Goal: Task Accomplishment & Management: Use online tool/utility

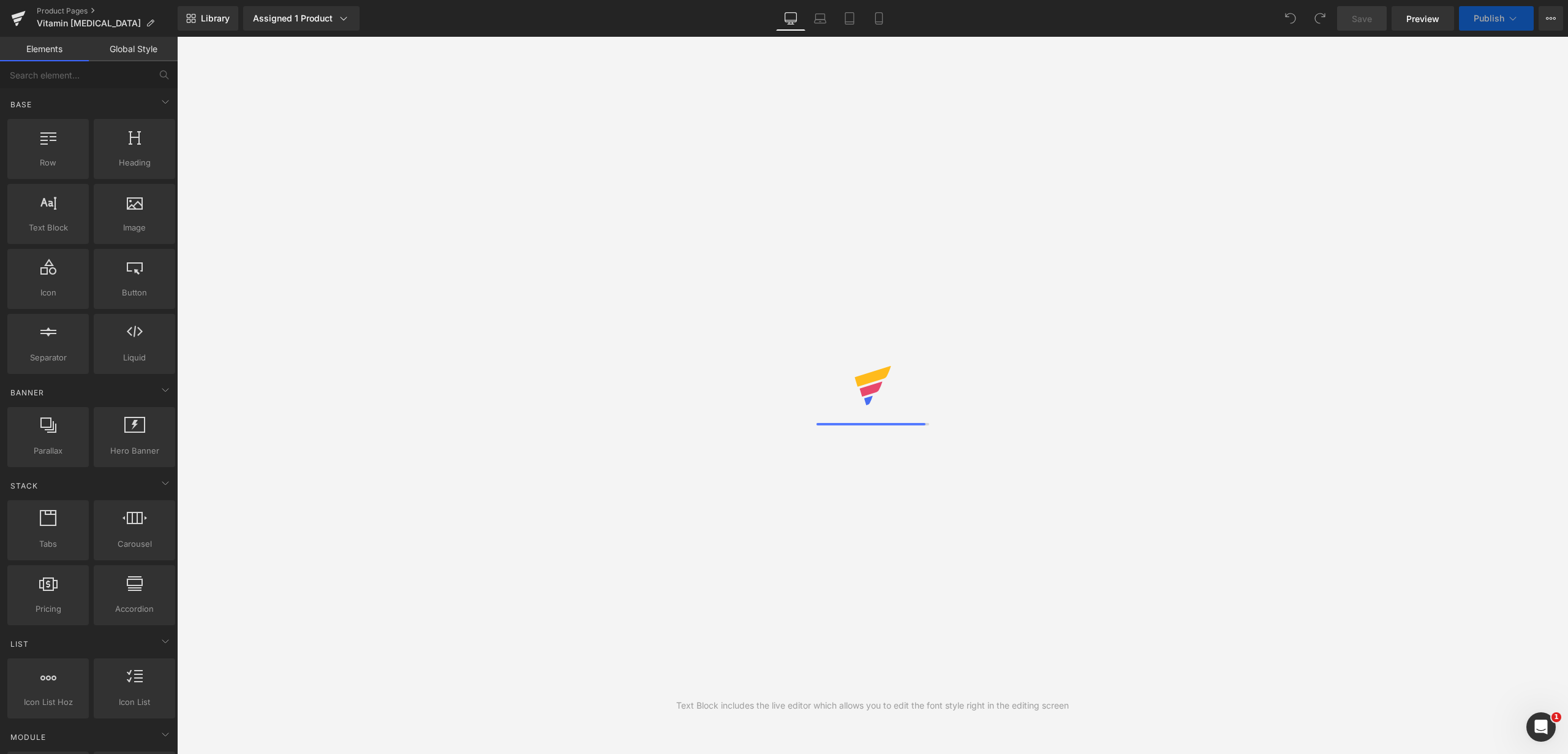
click at [1185, 200] on div "Text Block includes the live editor which allows you to edit the font style rig…" at bounding box center [873, 394] width 1392 height 717
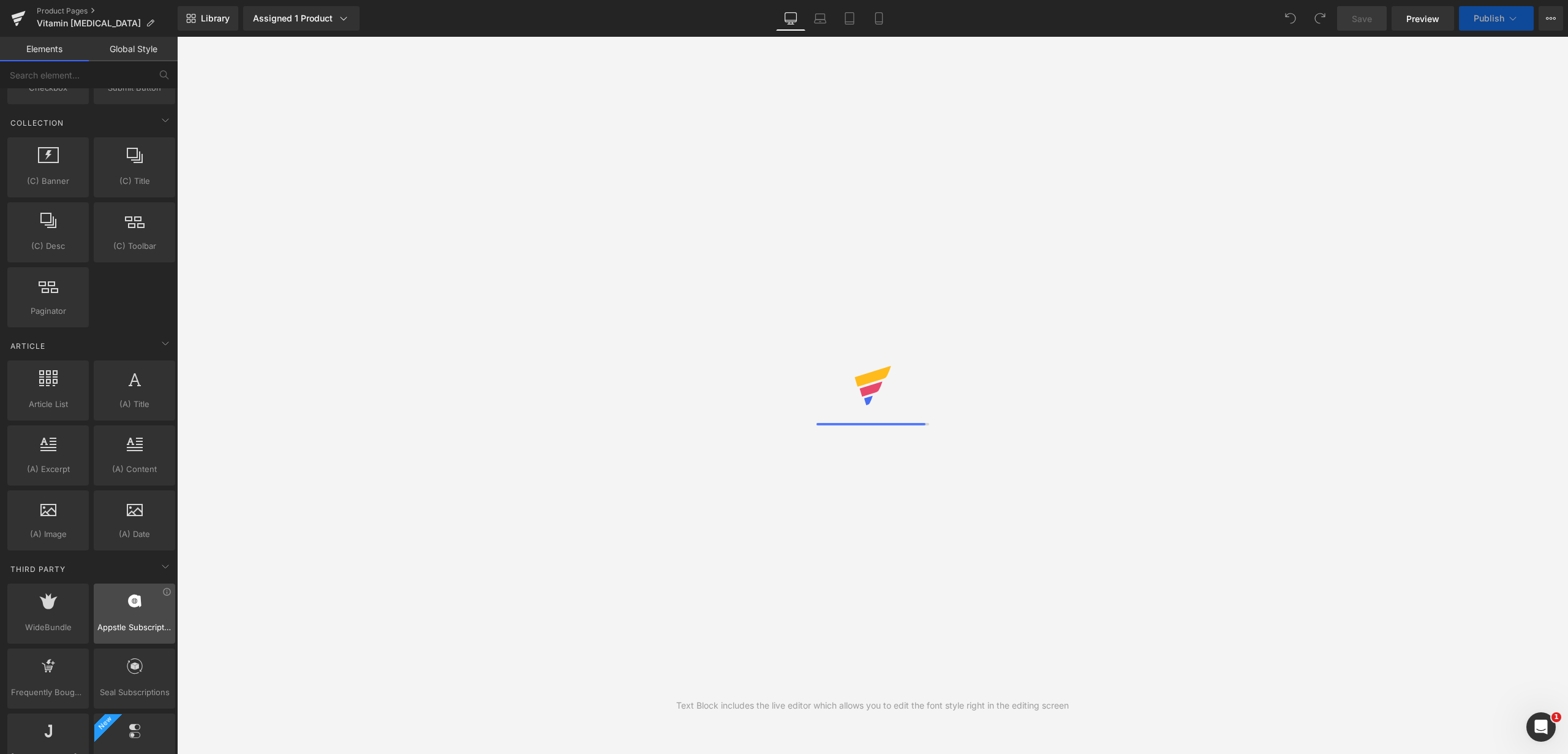
scroll to position [2087, 0]
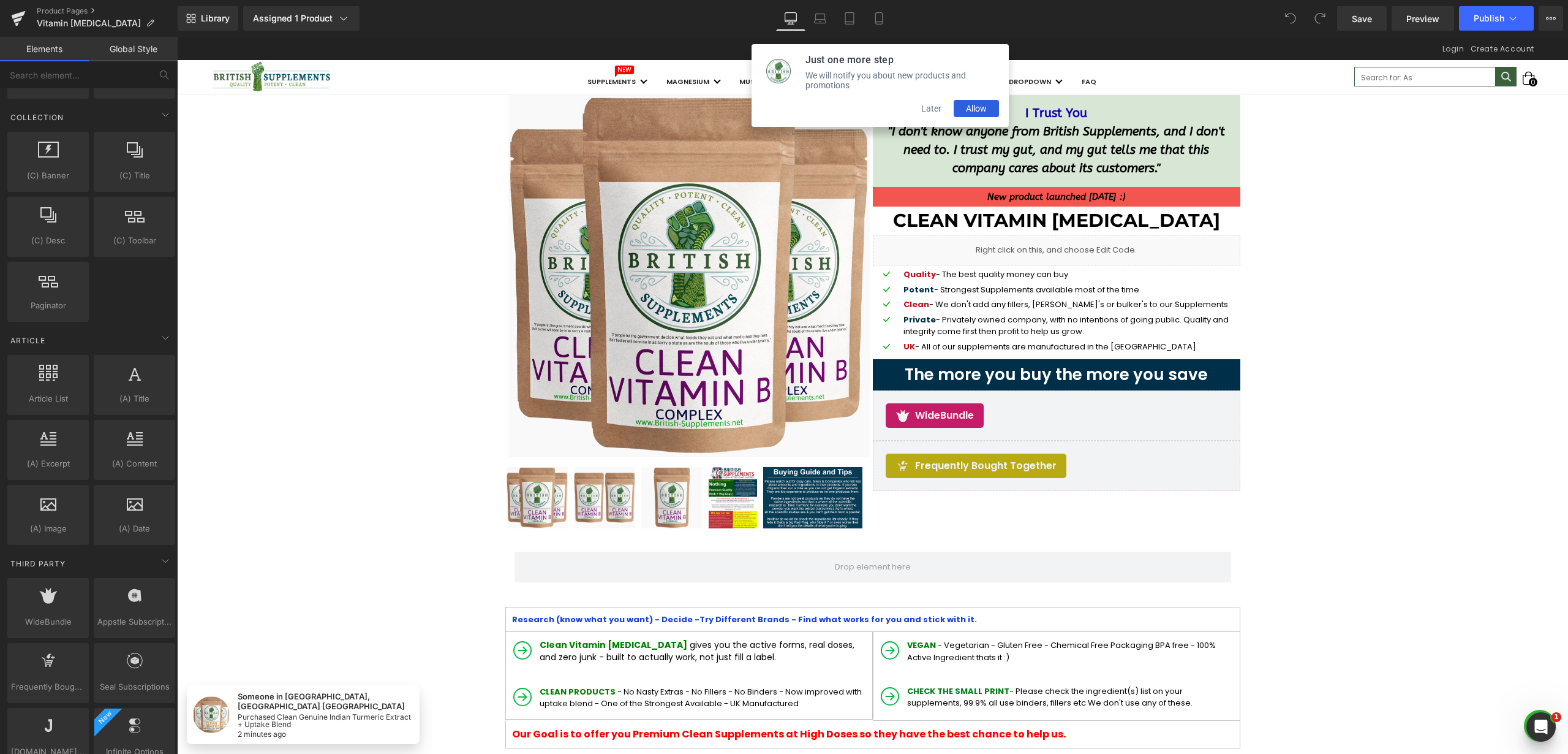
click at [928, 109] on button "Later" at bounding box center [931, 108] width 45 height 17
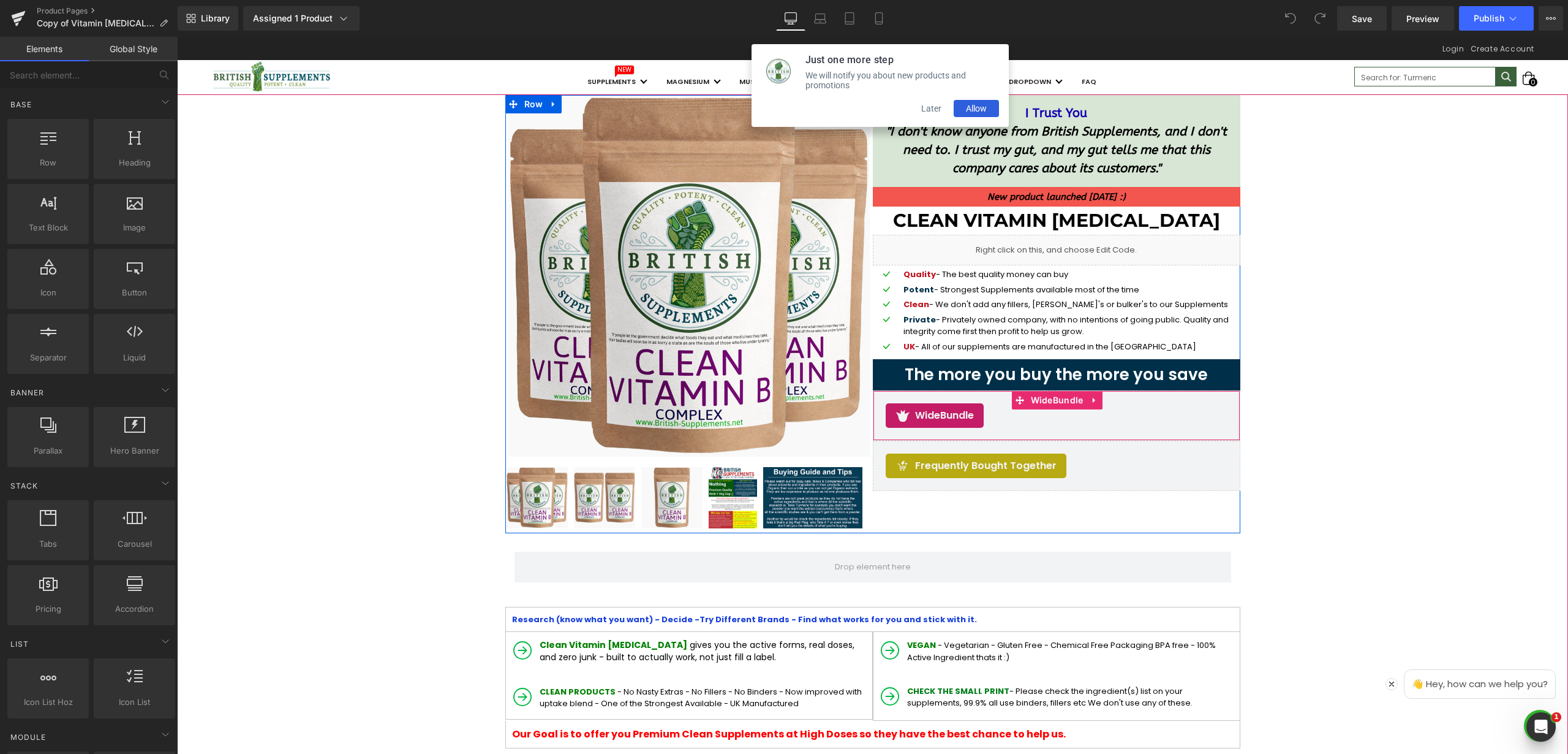
click at [1010, 412] on div "WideBundle" at bounding box center [1057, 415] width 341 height 25
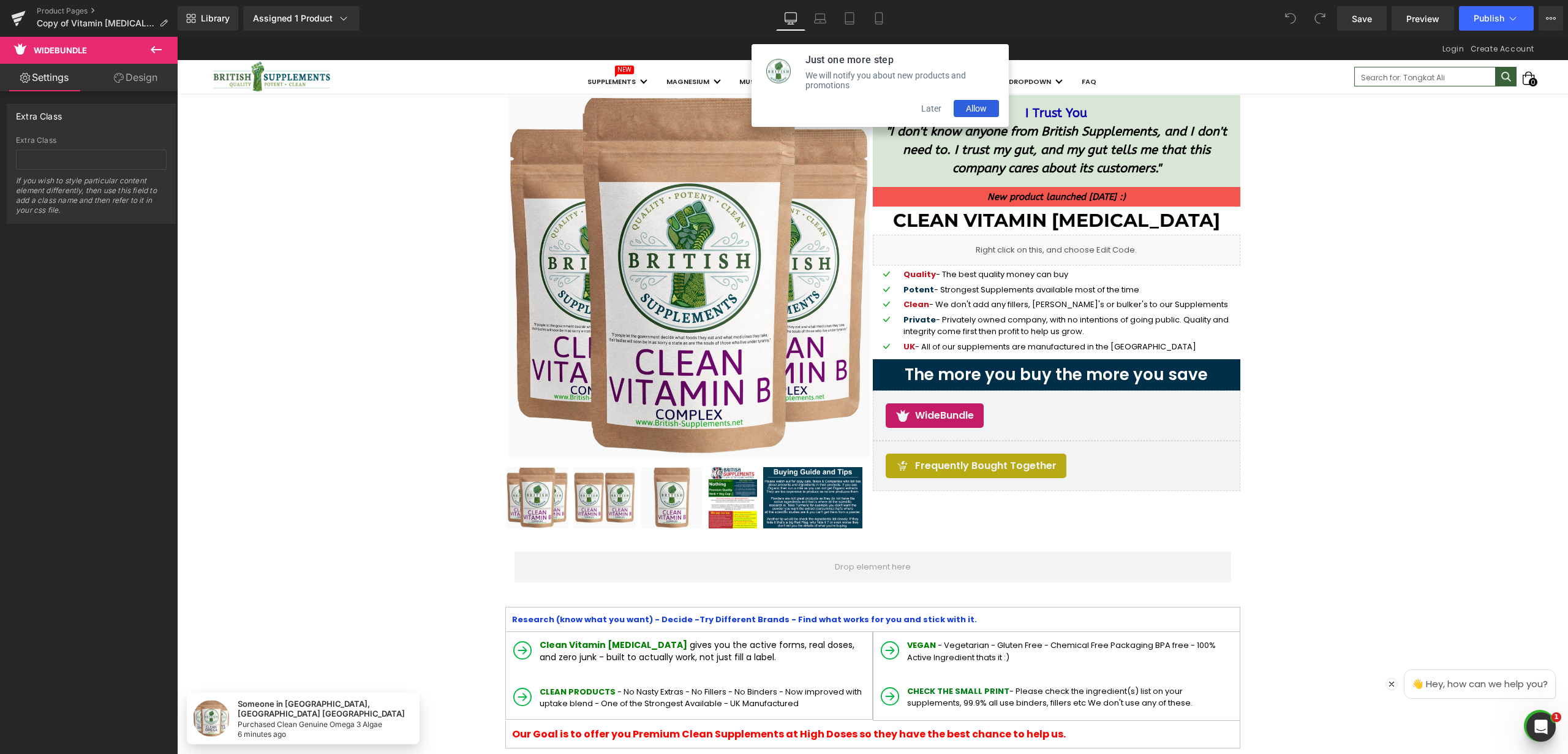
click at [153, 49] on icon at bounding box center [155, 50] width 11 height 8
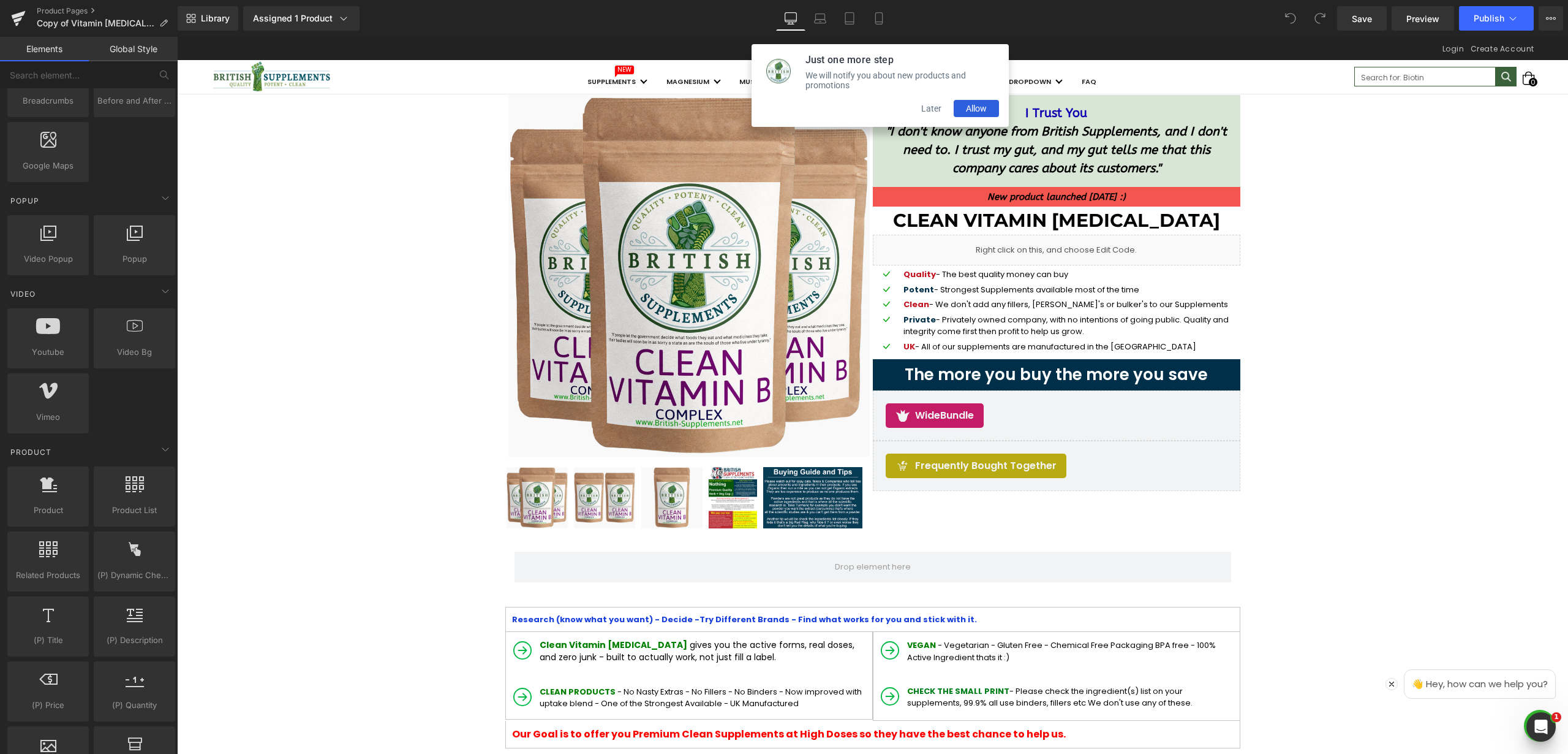
scroll to position [761, 0]
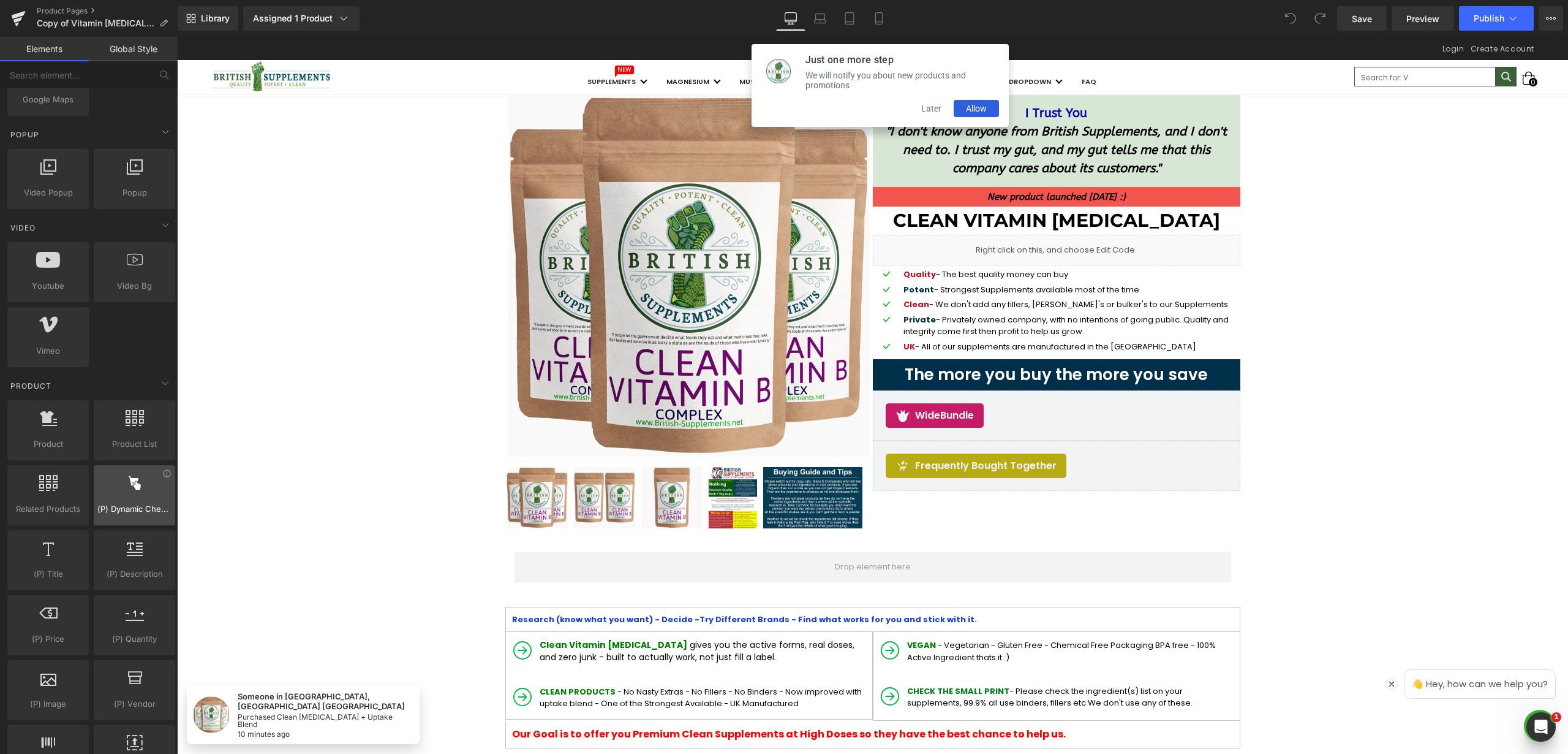
click at [131, 500] on div at bounding box center [134, 488] width 74 height 28
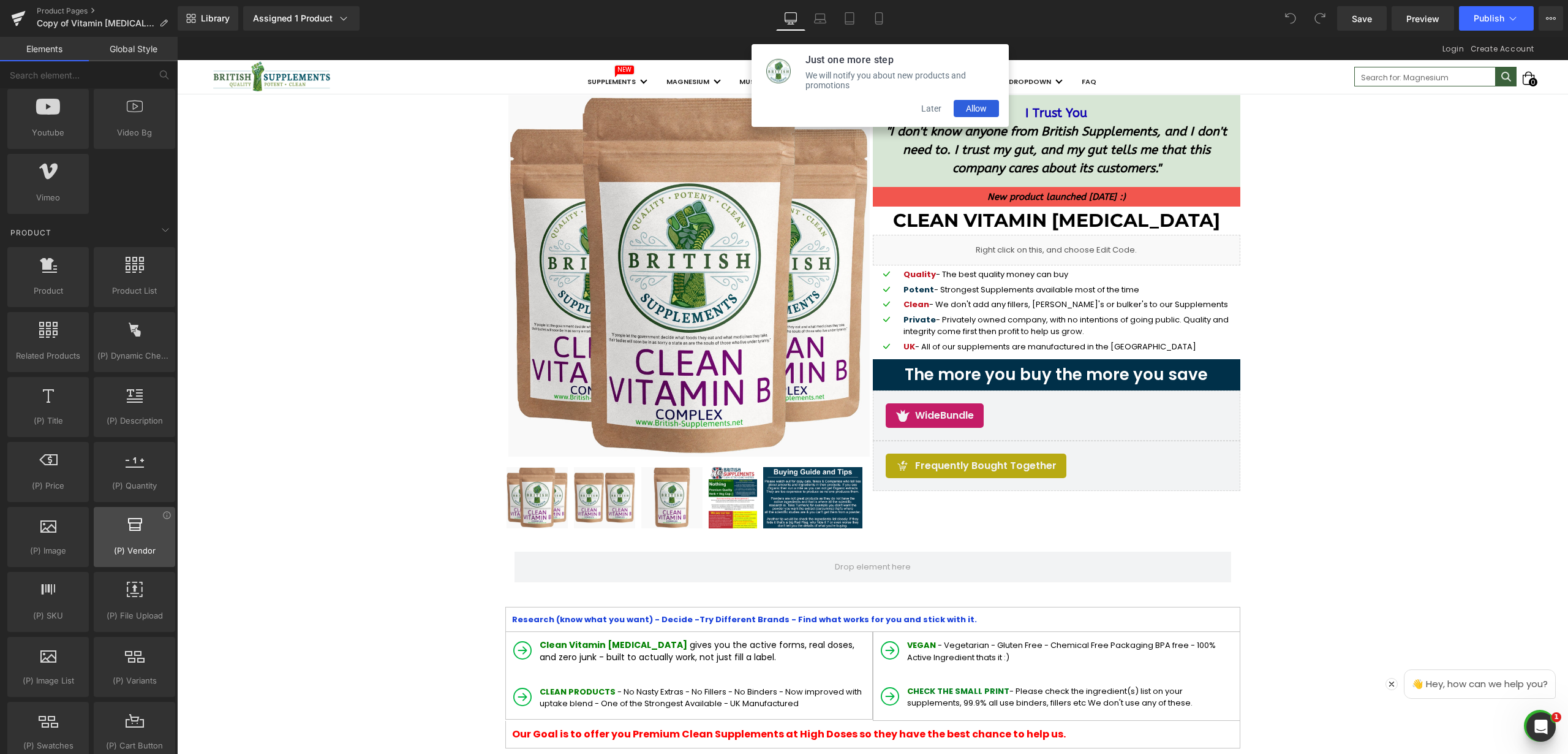
scroll to position [936, 0]
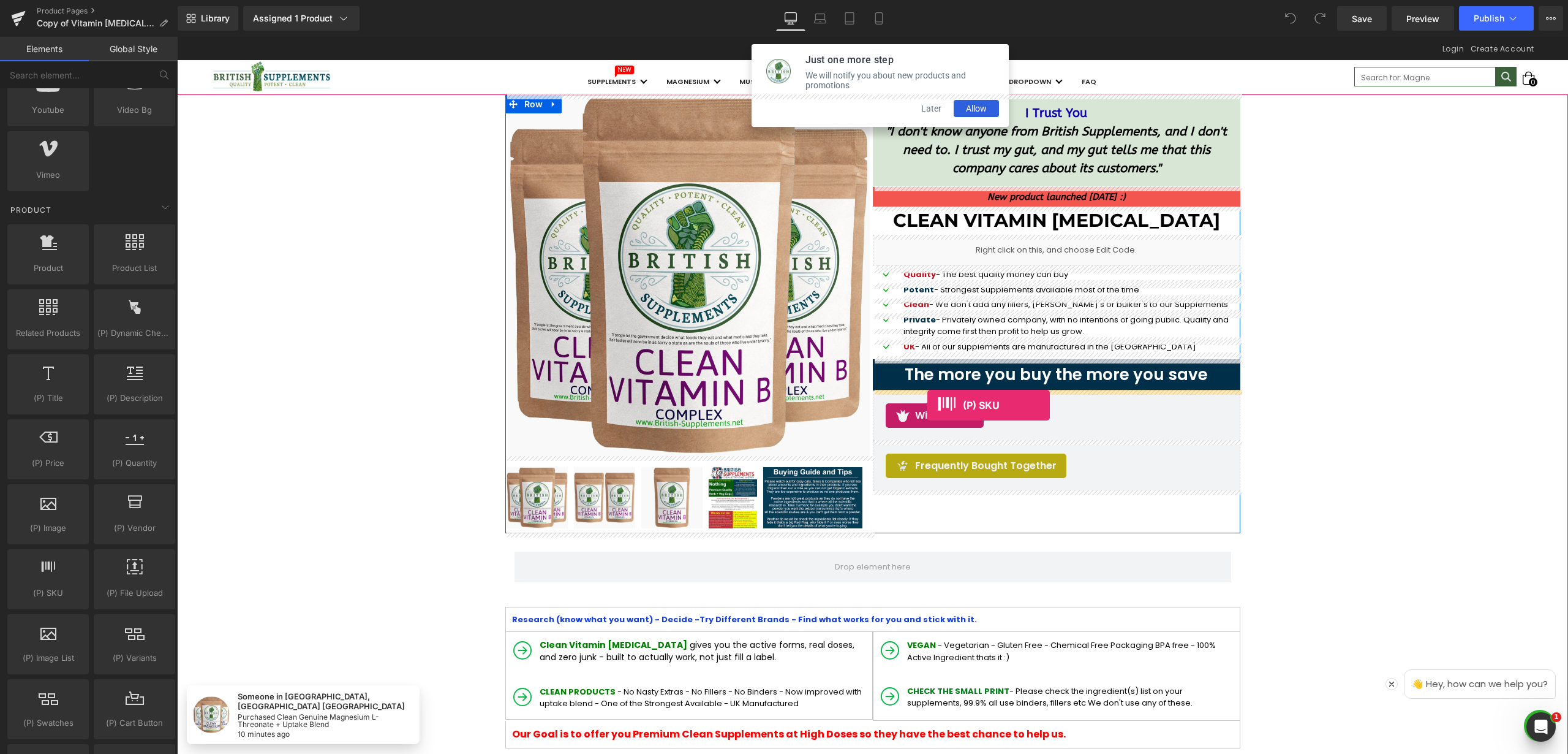
drag, startPoint x: 217, startPoint y: 610, endPoint x: 927, endPoint y: 405, distance: 739.0
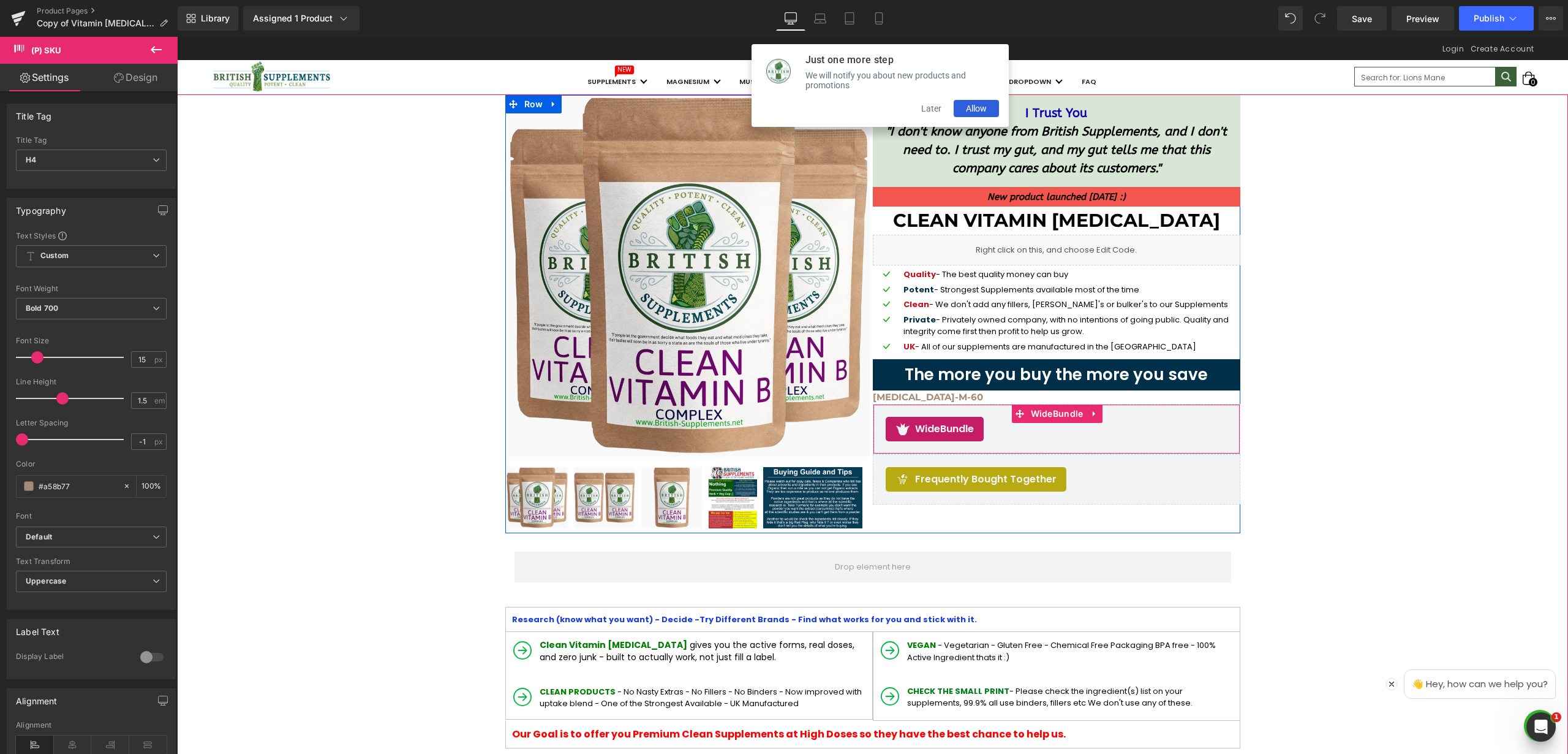
click at [1023, 436] on div "WideBundle" at bounding box center [1057, 429] width 341 height 25
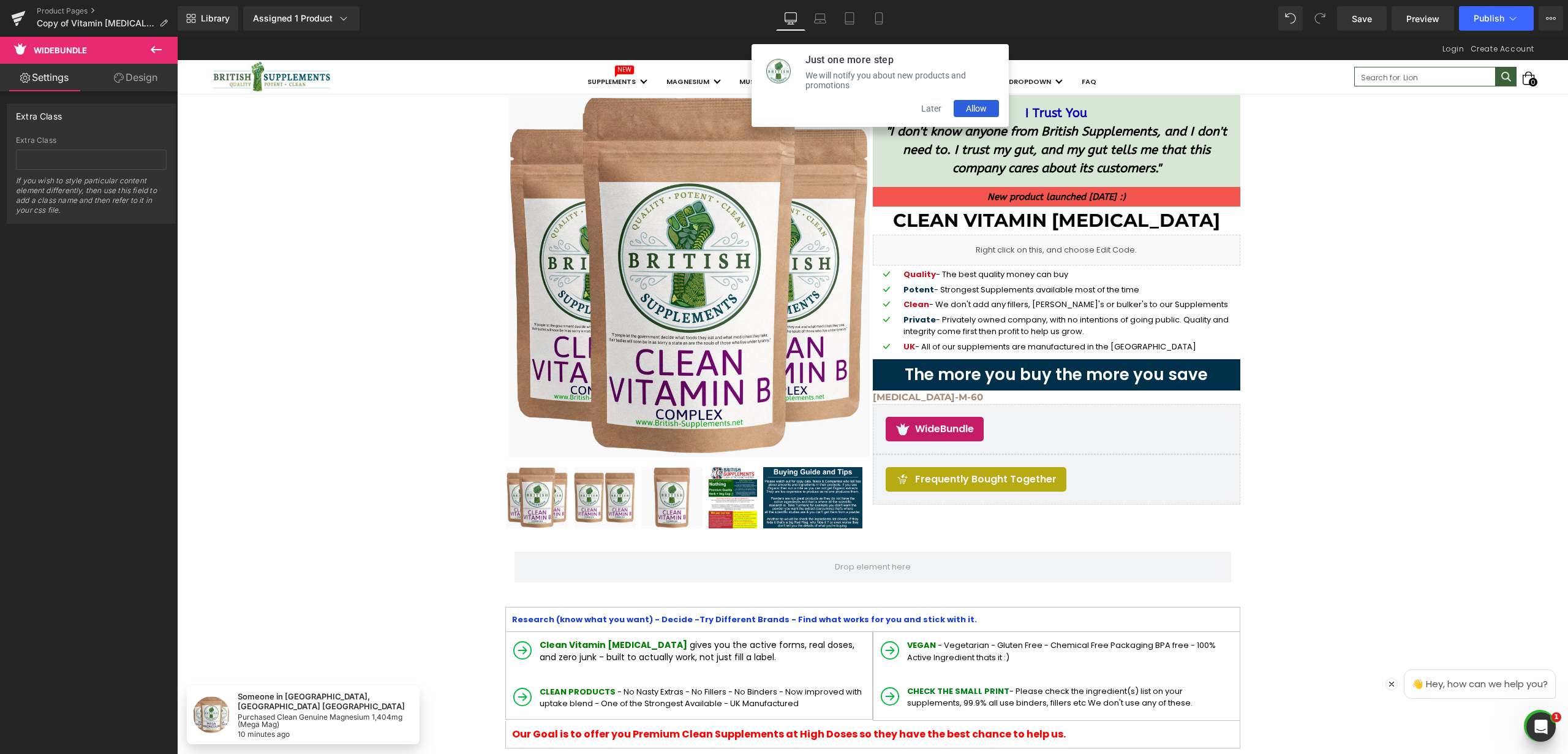
click at [156, 50] on icon at bounding box center [155, 50] width 11 height 8
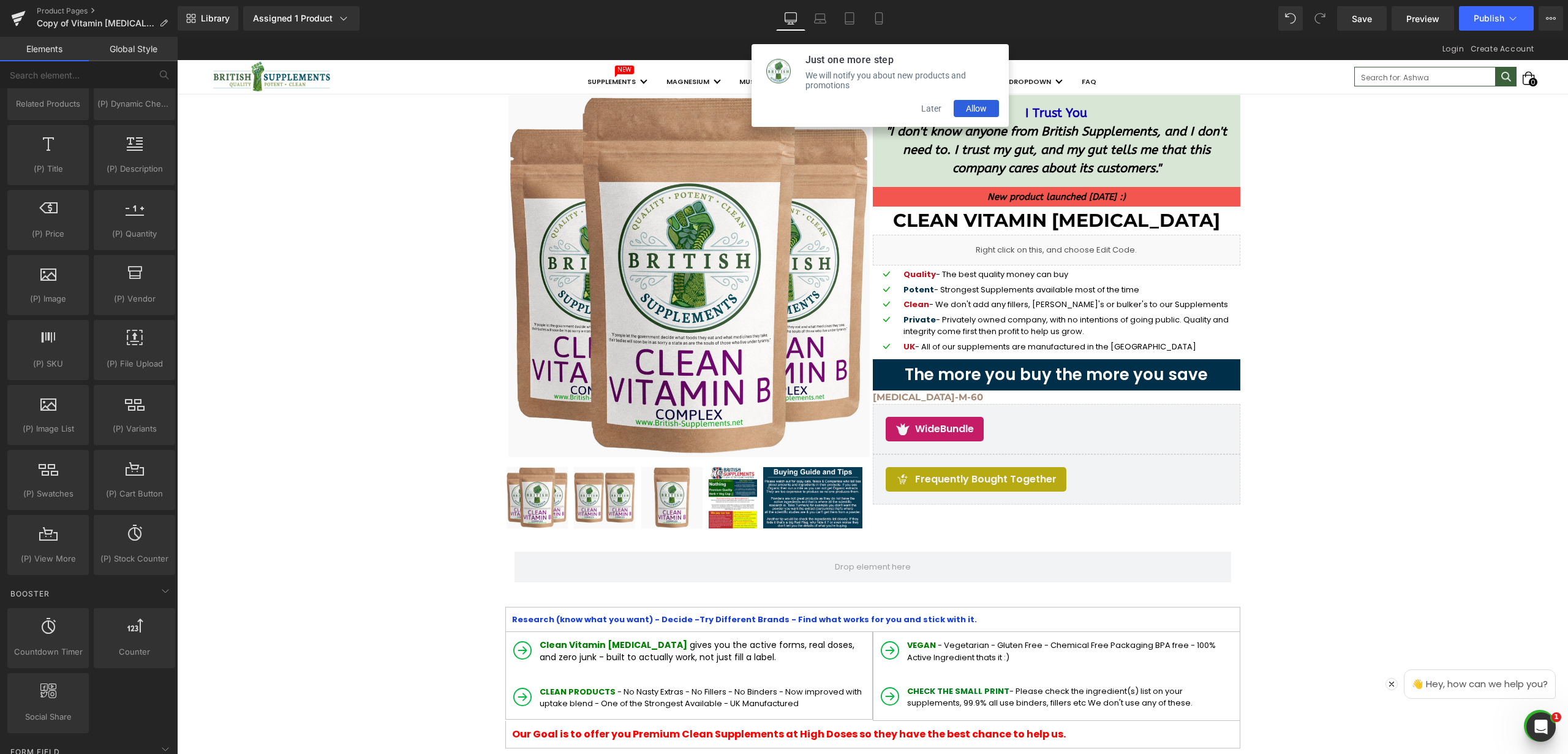
scroll to position [1246, 0]
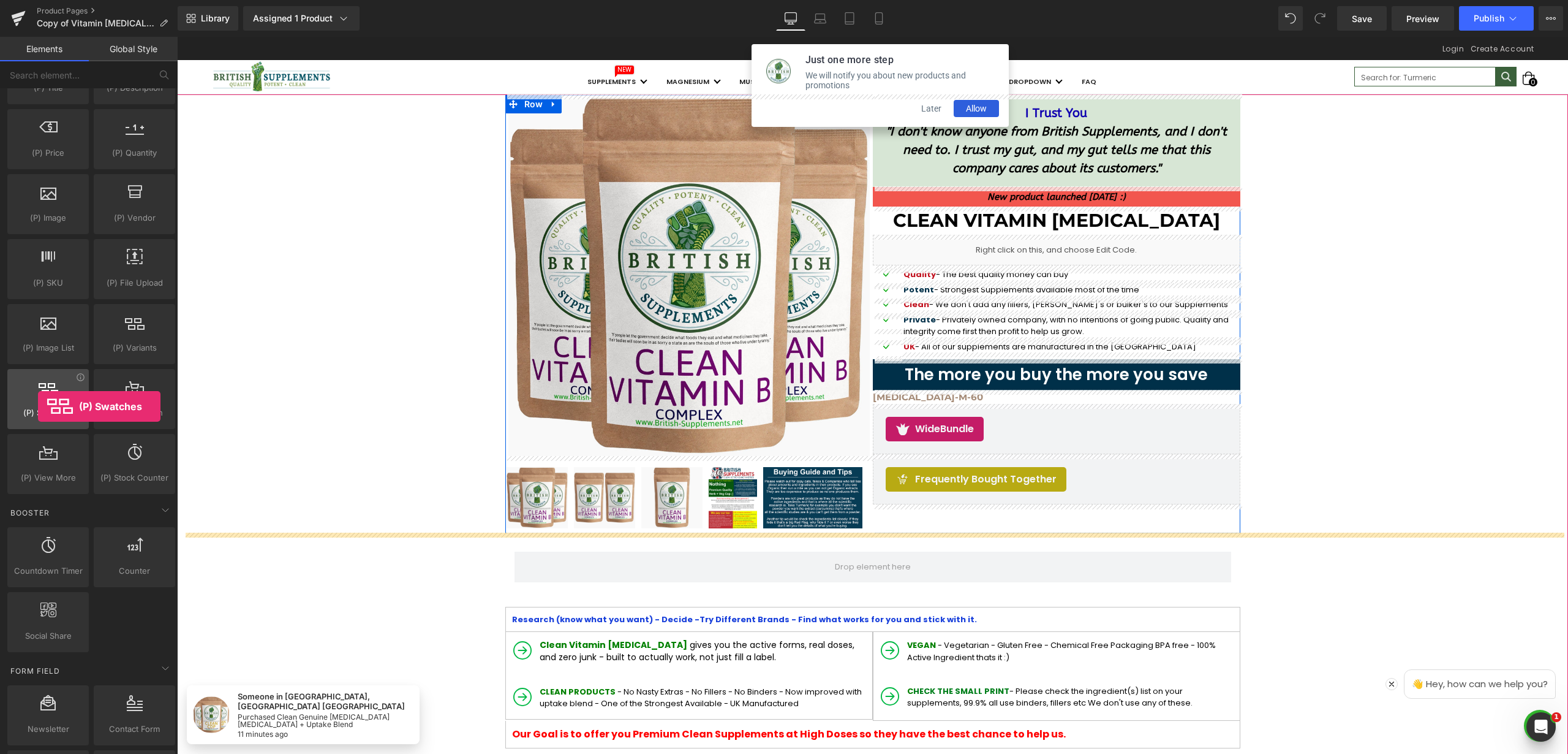
drag, startPoint x: 45, startPoint y: 398, endPoint x: 53, endPoint y: 397, distance: 8.1
click at [38, 406] on div "(P) Swatches product swatches, color, option" at bounding box center [48, 399] width 82 height 60
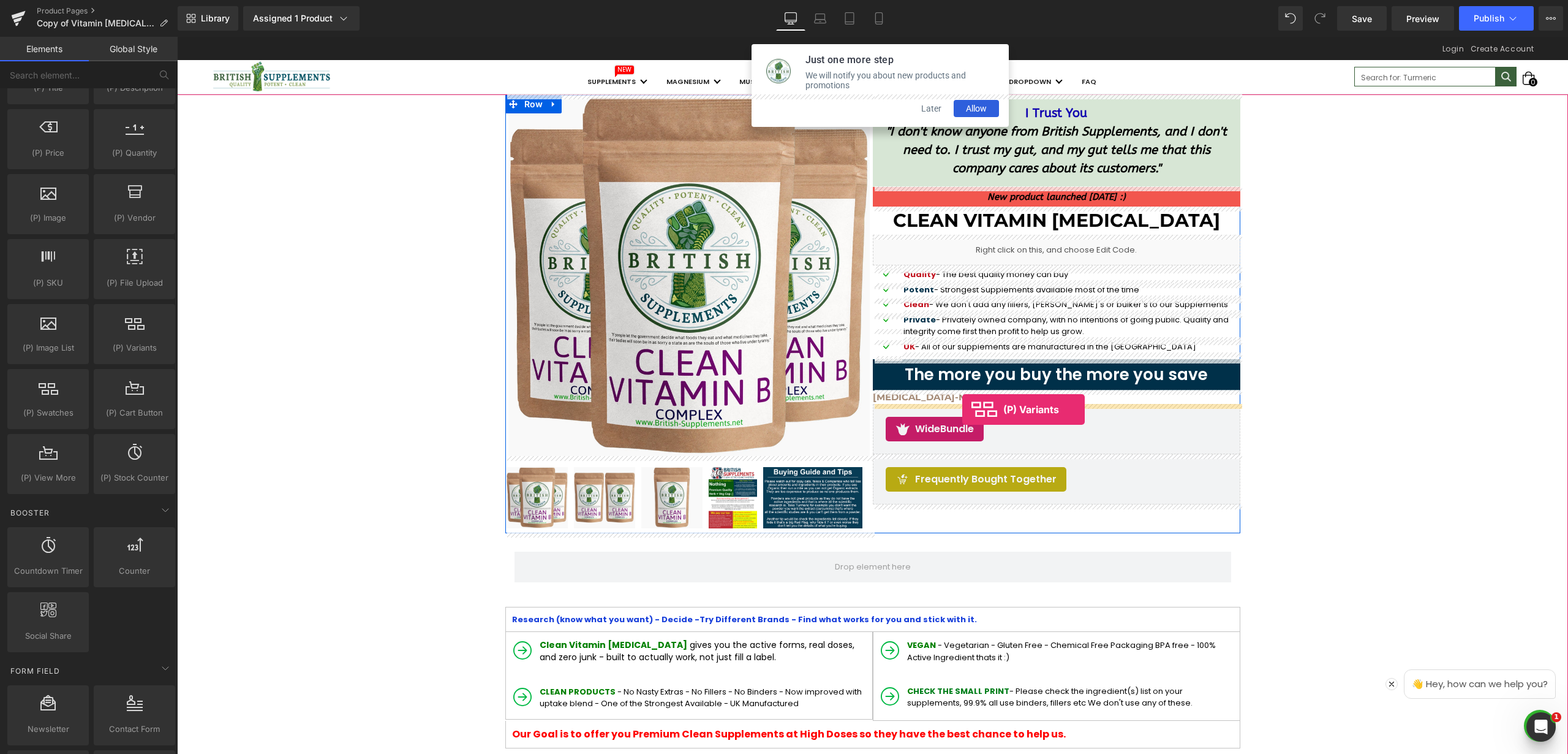
drag, startPoint x: 310, startPoint y: 372, endPoint x: 963, endPoint y: 410, distance: 654.1
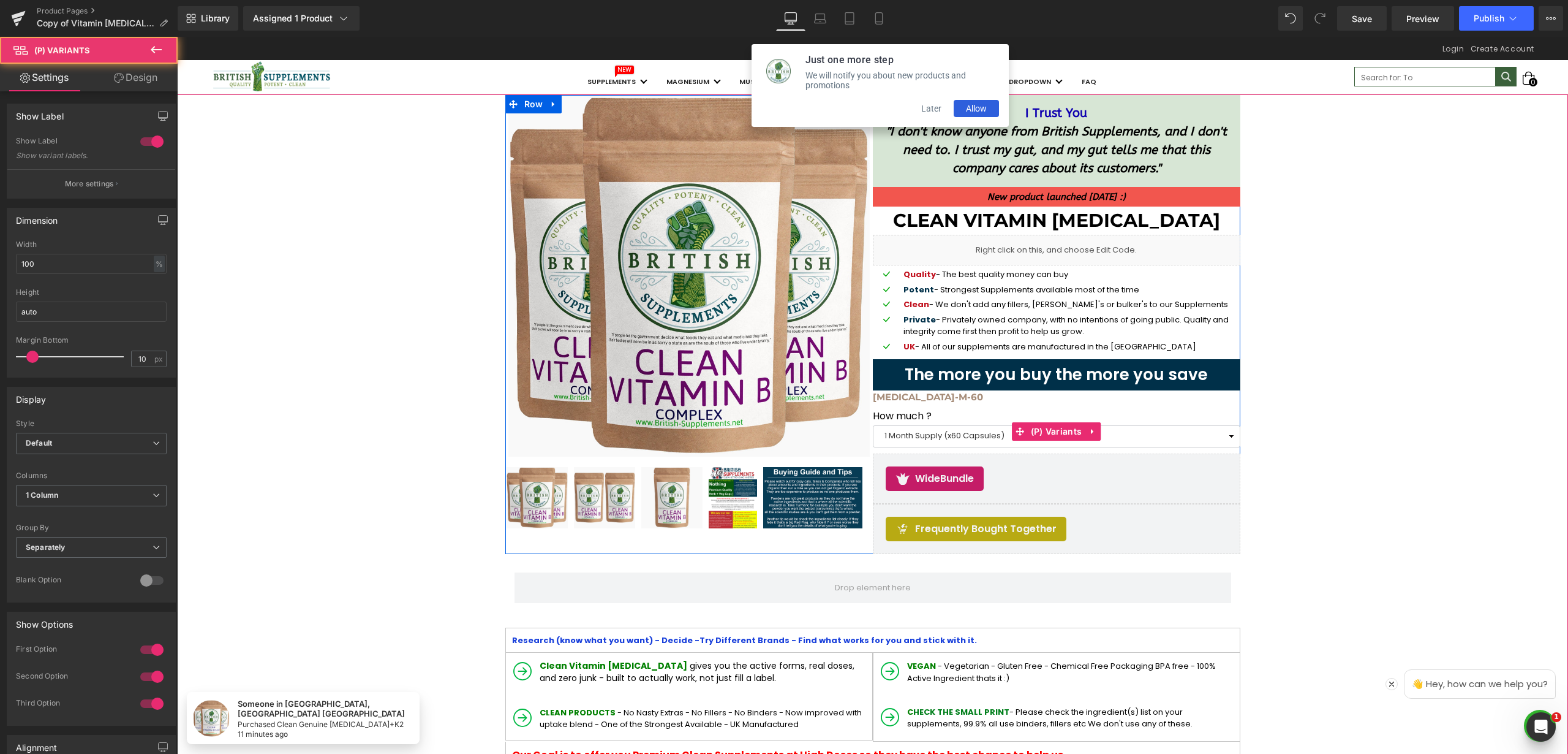
click at [970, 436] on select "1 Month Supply (x60 Capsules) 2 Month Supply (x120 Capsules) 3 Month Supply (x1…" at bounding box center [1056, 436] width 367 height 22
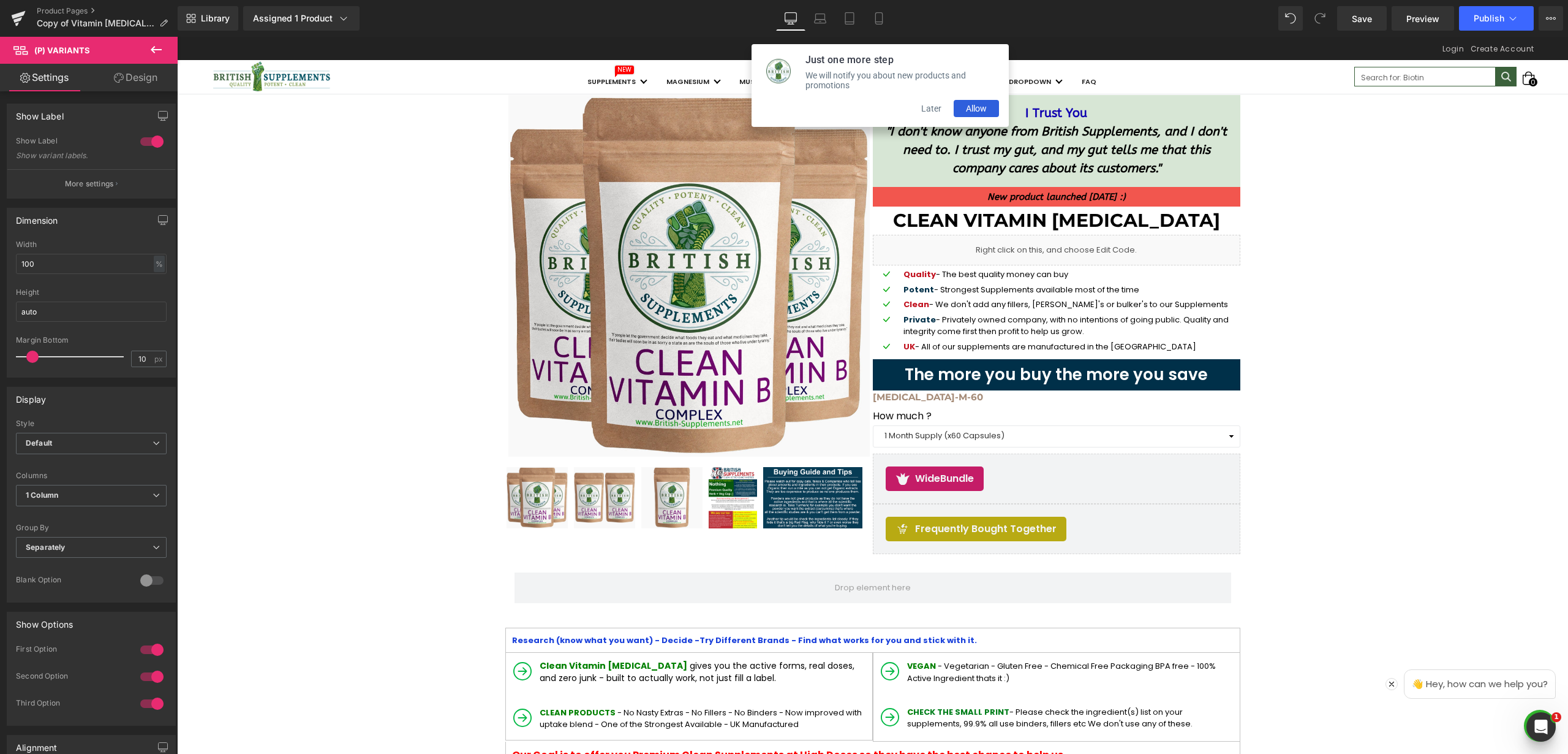
click at [131, 81] on link "Design" at bounding box center [135, 77] width 89 height 28
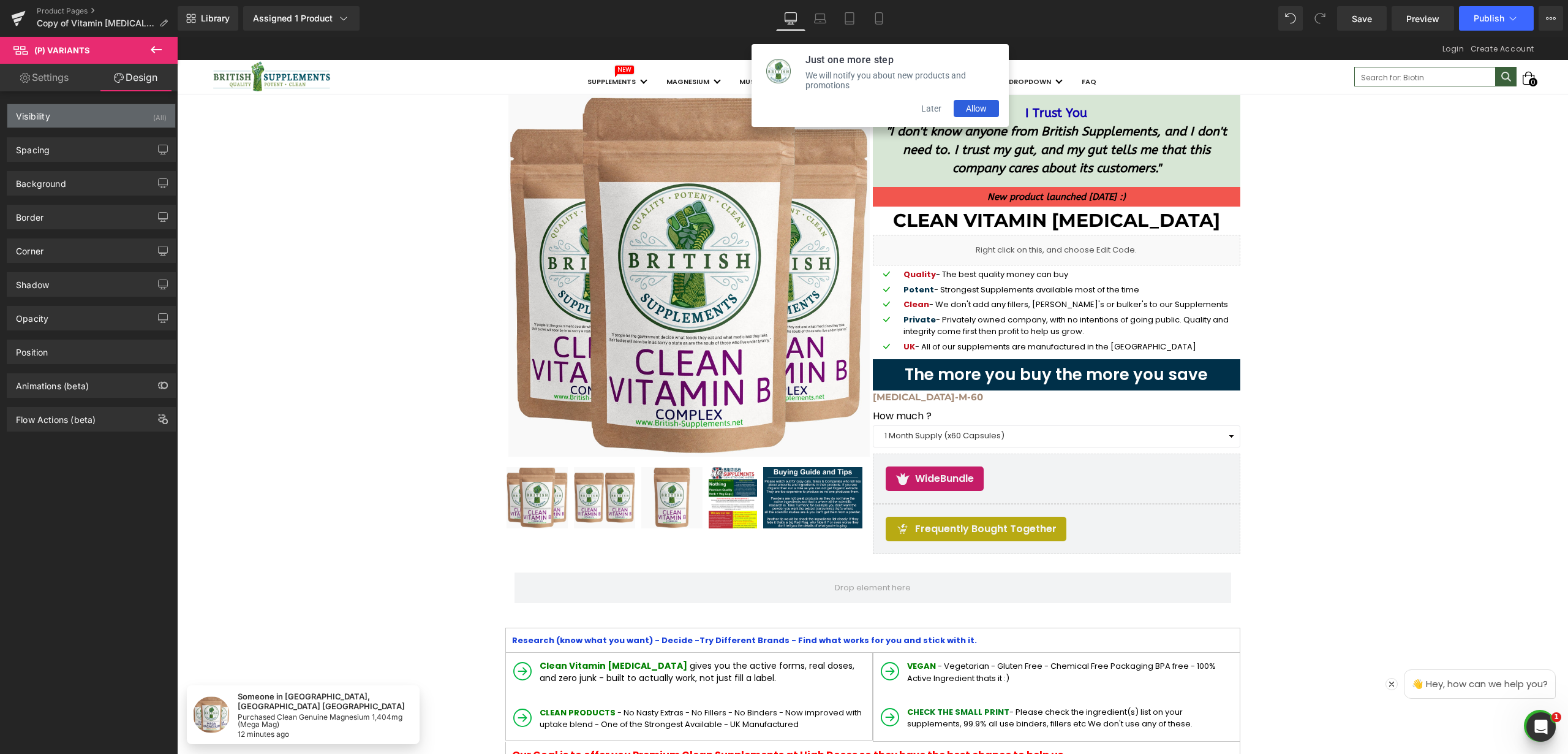
click at [105, 118] on div "Visibility (All)" at bounding box center [91, 116] width 168 height 23
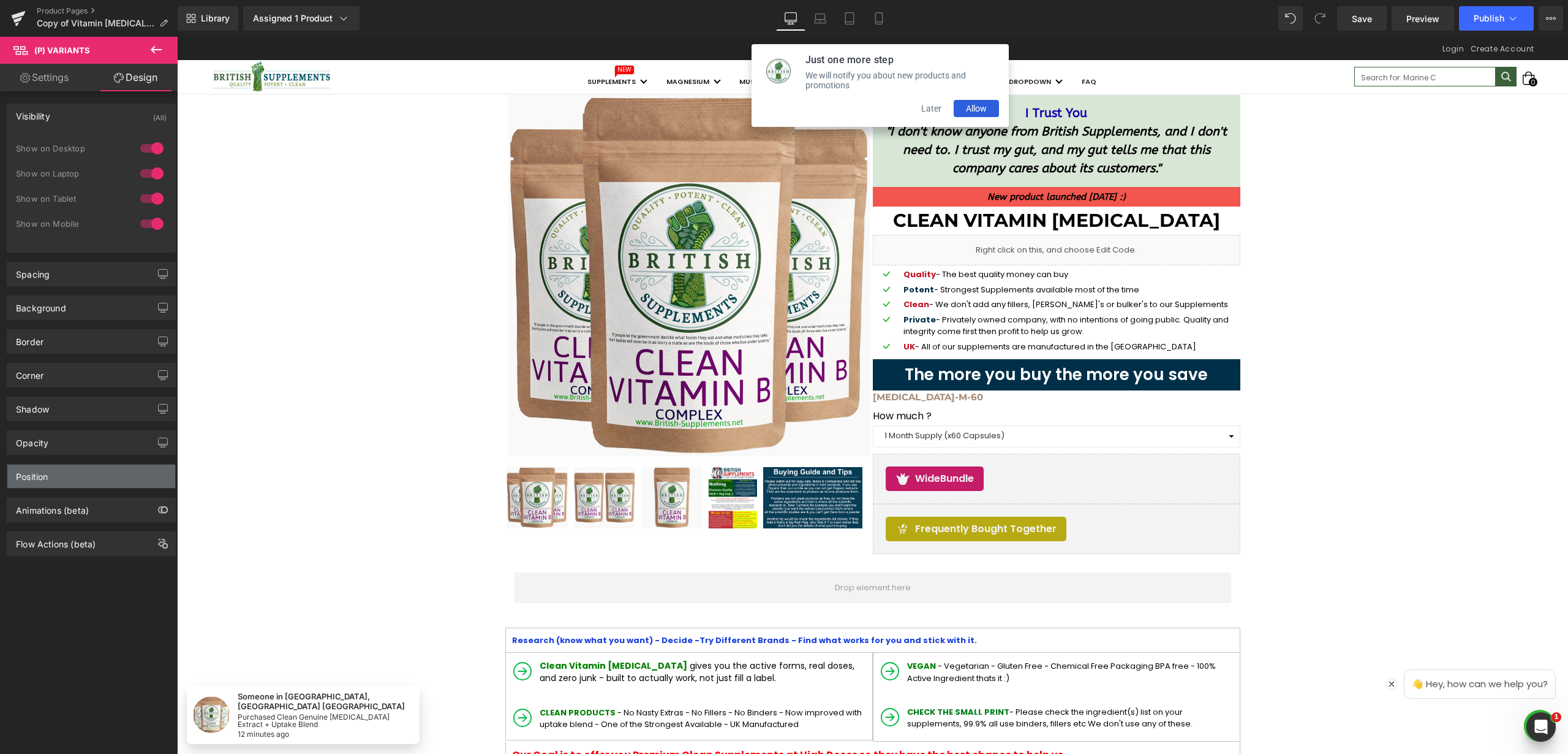
click at [95, 478] on div "Position" at bounding box center [91, 476] width 168 height 23
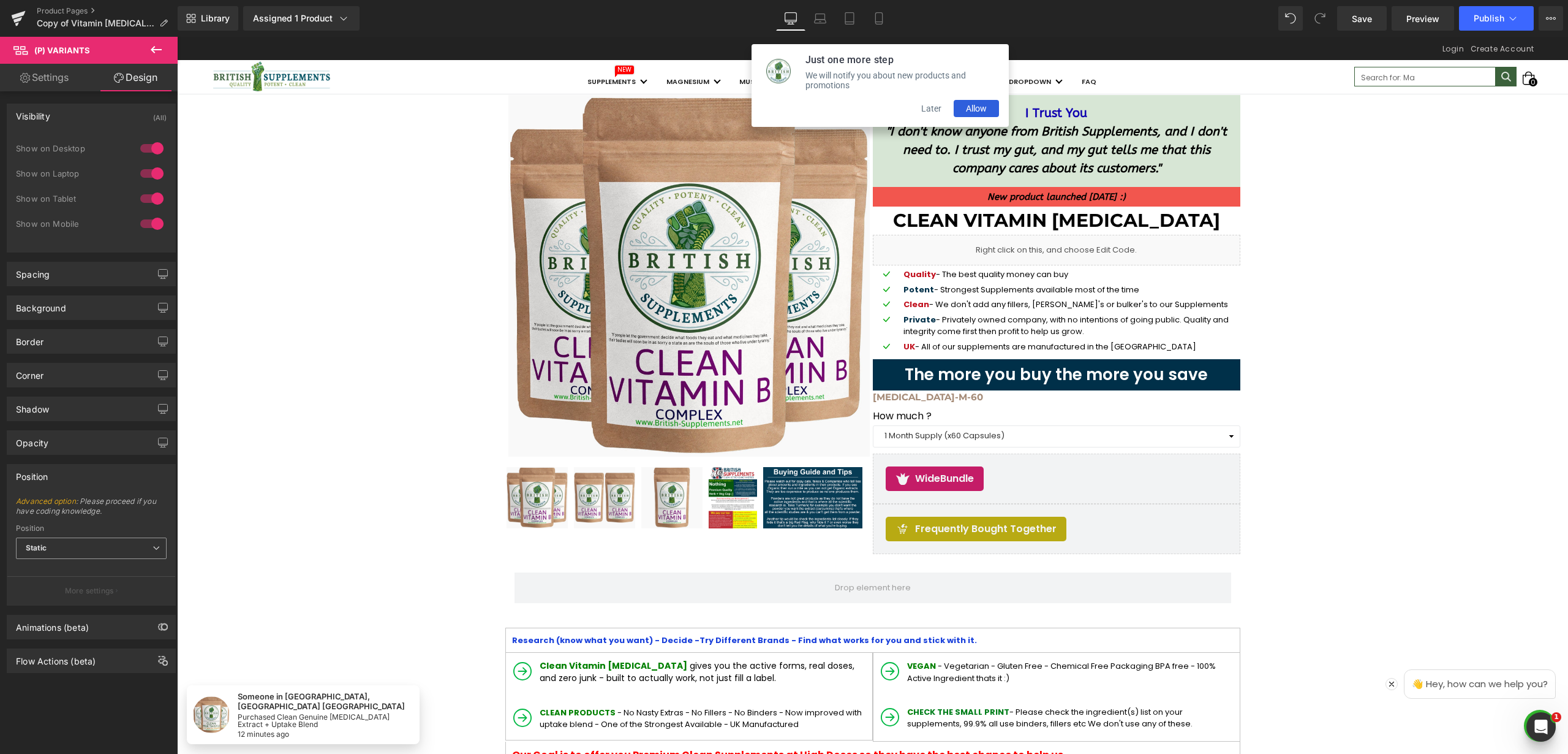
click at [118, 550] on span "Static" at bounding box center [91, 548] width 151 height 21
click at [121, 548] on span "Static" at bounding box center [91, 548] width 151 height 21
click at [34, 79] on link "Settings" at bounding box center [44, 77] width 89 height 28
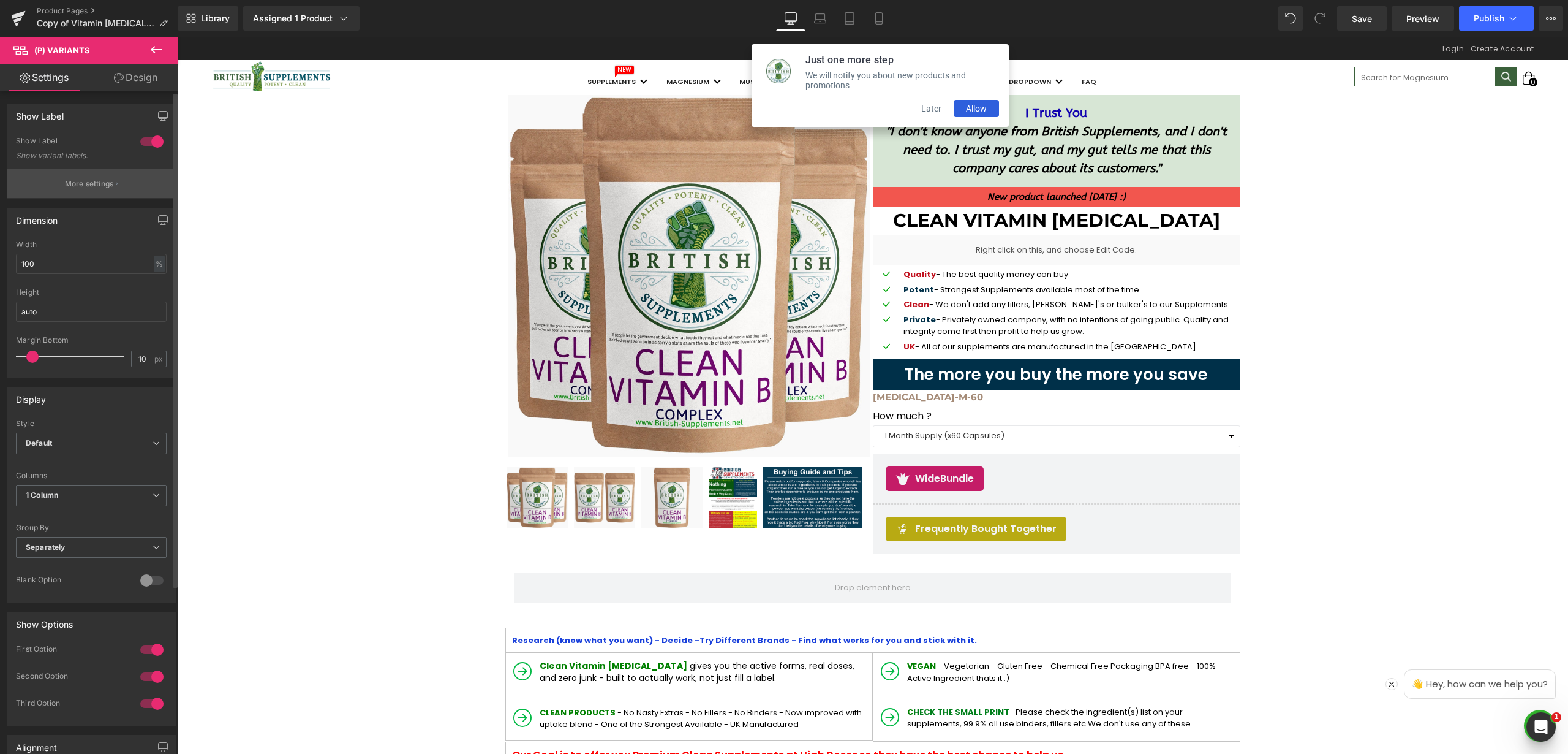
click at [106, 186] on p "More settings" at bounding box center [89, 183] width 49 height 11
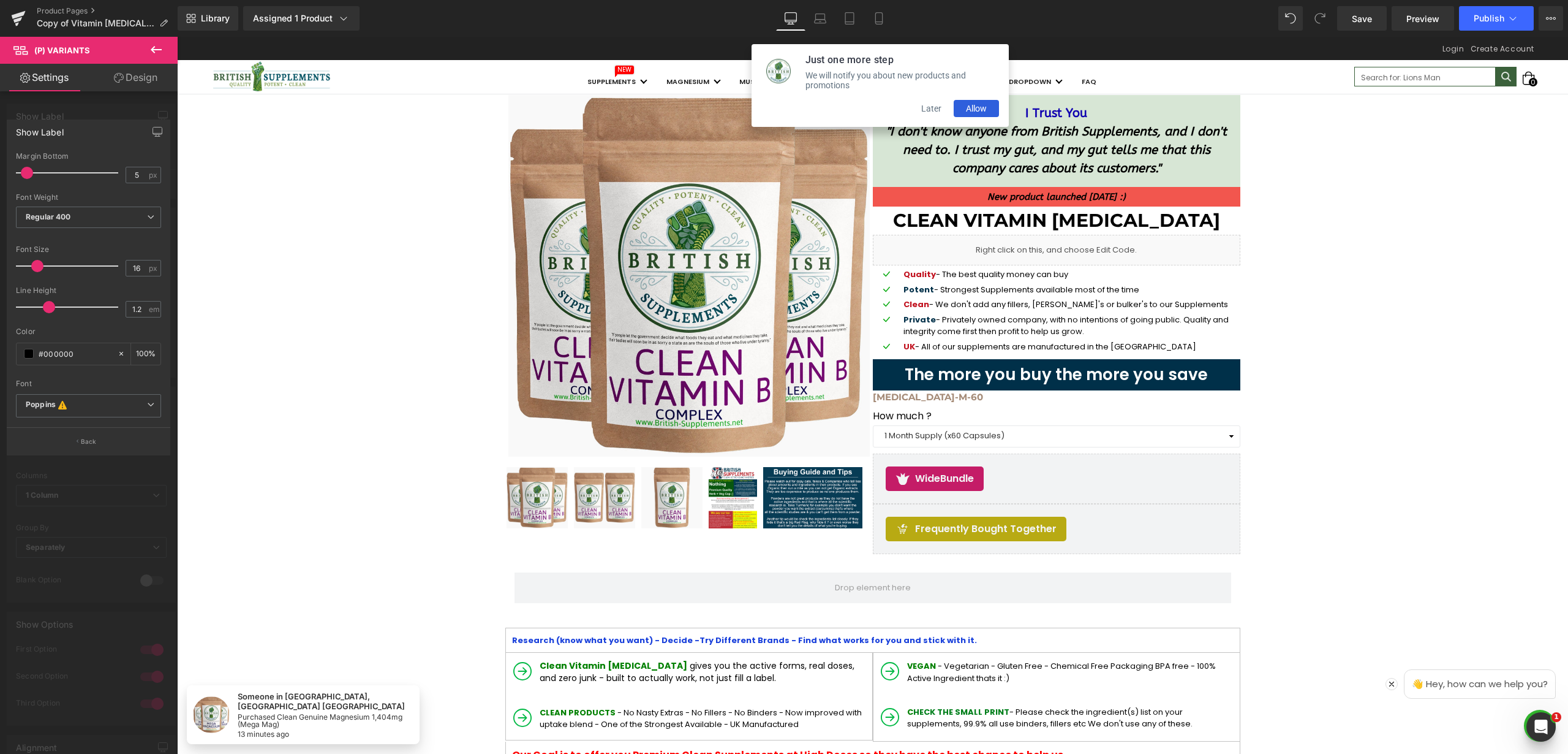
click at [57, 108] on div at bounding box center [88, 398] width 177 height 723
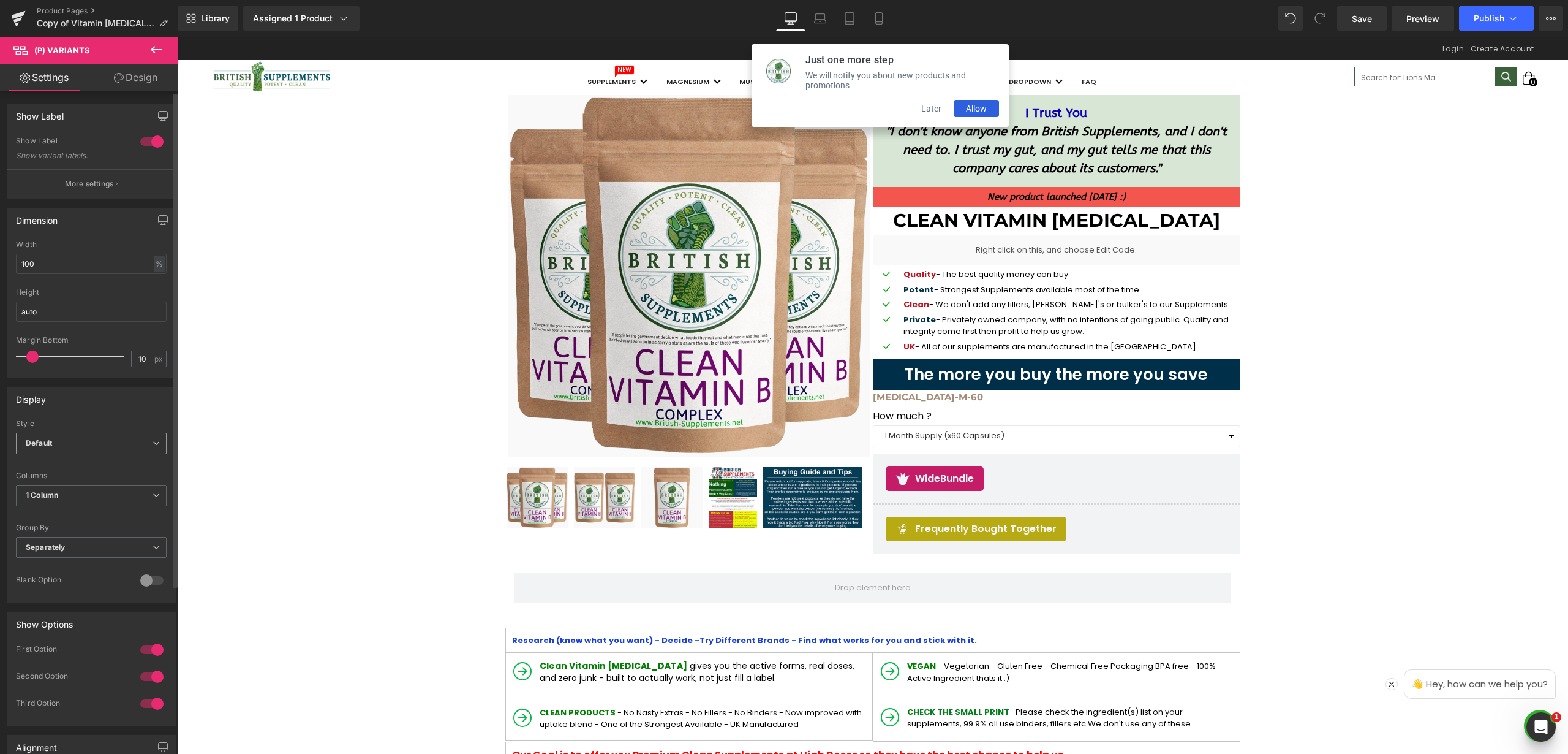
click at [105, 440] on span "Default" at bounding box center [91, 443] width 151 height 21
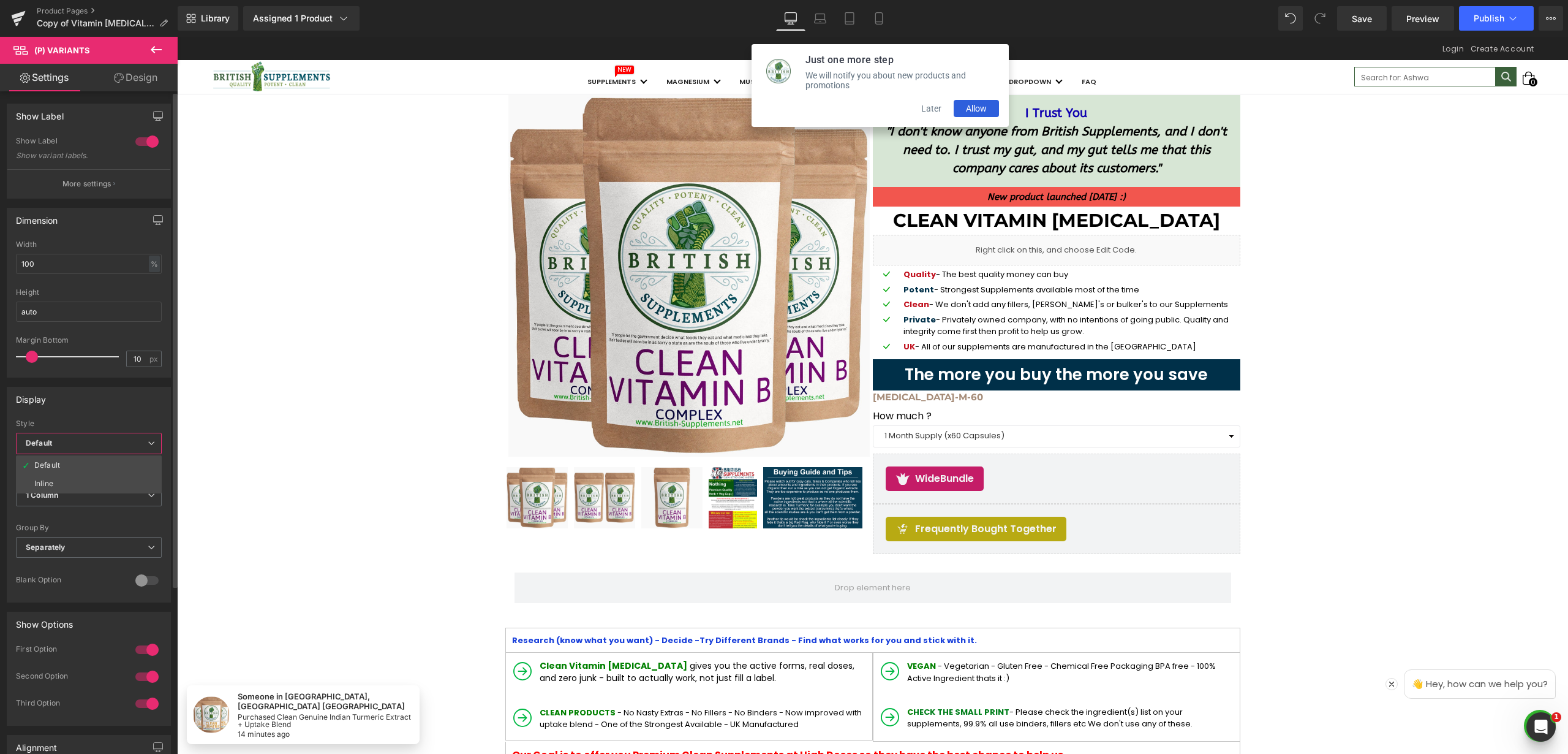
click at [97, 412] on div "Display Default Inline Style Default Default Inline 100px Label Width 100 px 1 …" at bounding box center [88, 494] width 164 height 216
click at [100, 491] on span "1 Column" at bounding box center [91, 495] width 151 height 21
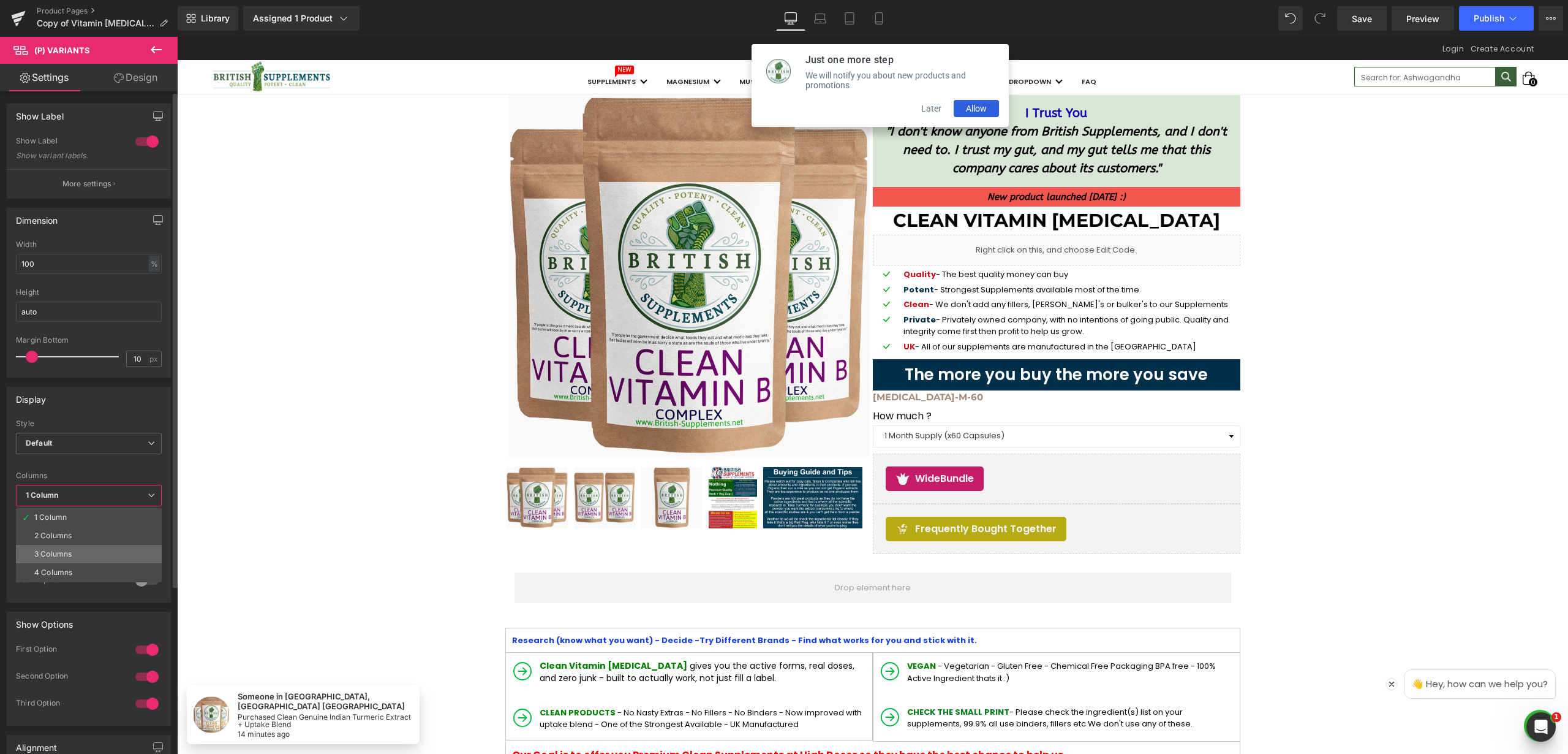
click at [89, 557] on li "3 Columns" at bounding box center [89, 554] width 146 height 18
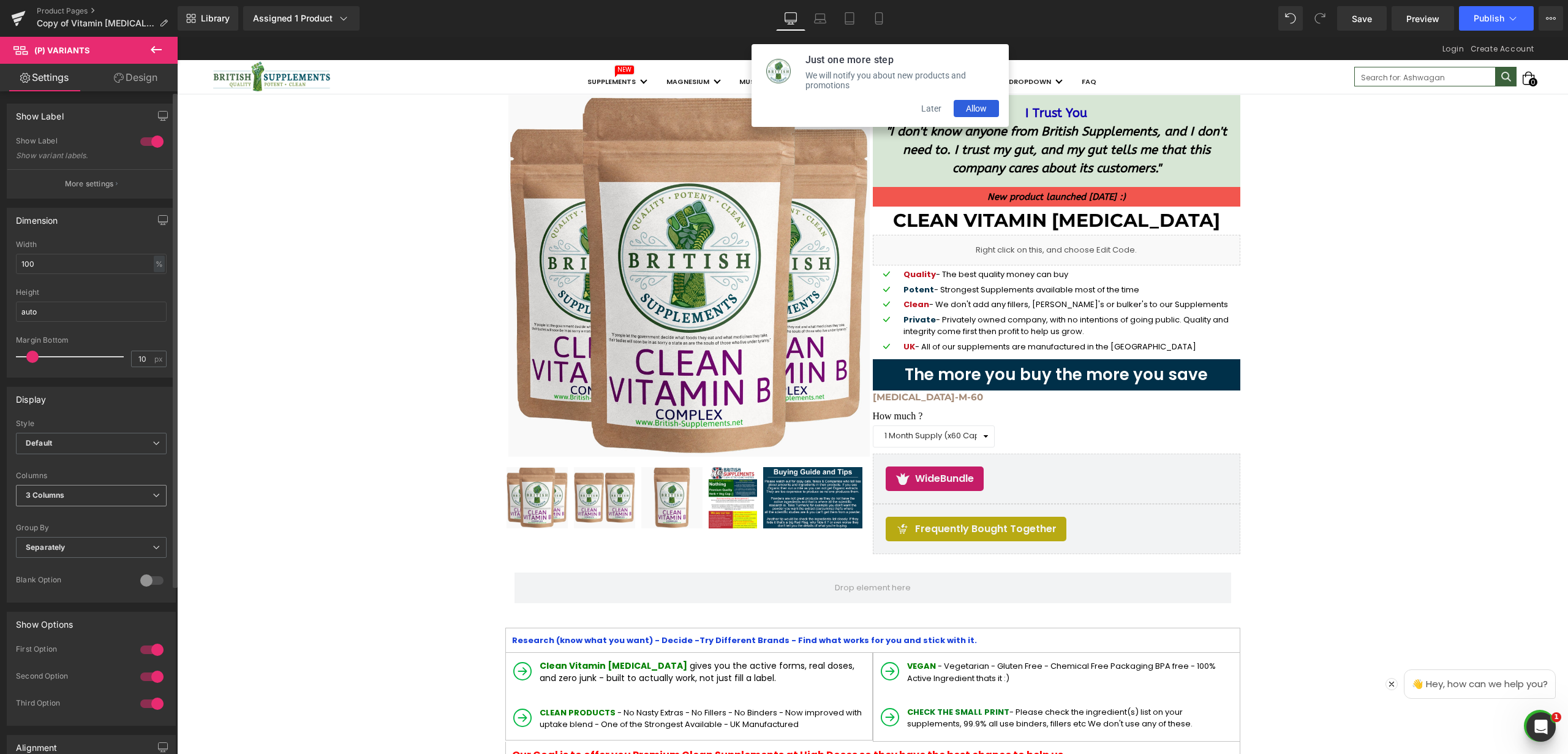
click at [113, 495] on span "3 Columns" at bounding box center [91, 495] width 151 height 21
click at [96, 511] on li "1 Column" at bounding box center [89, 517] width 146 height 18
click at [107, 550] on span "Separately" at bounding box center [91, 548] width 151 height 21
click at [109, 521] on div "Default Inline Style Default Default Inline 100px Label Width 100 px 1 Column 2…" at bounding box center [91, 510] width 168 height 182
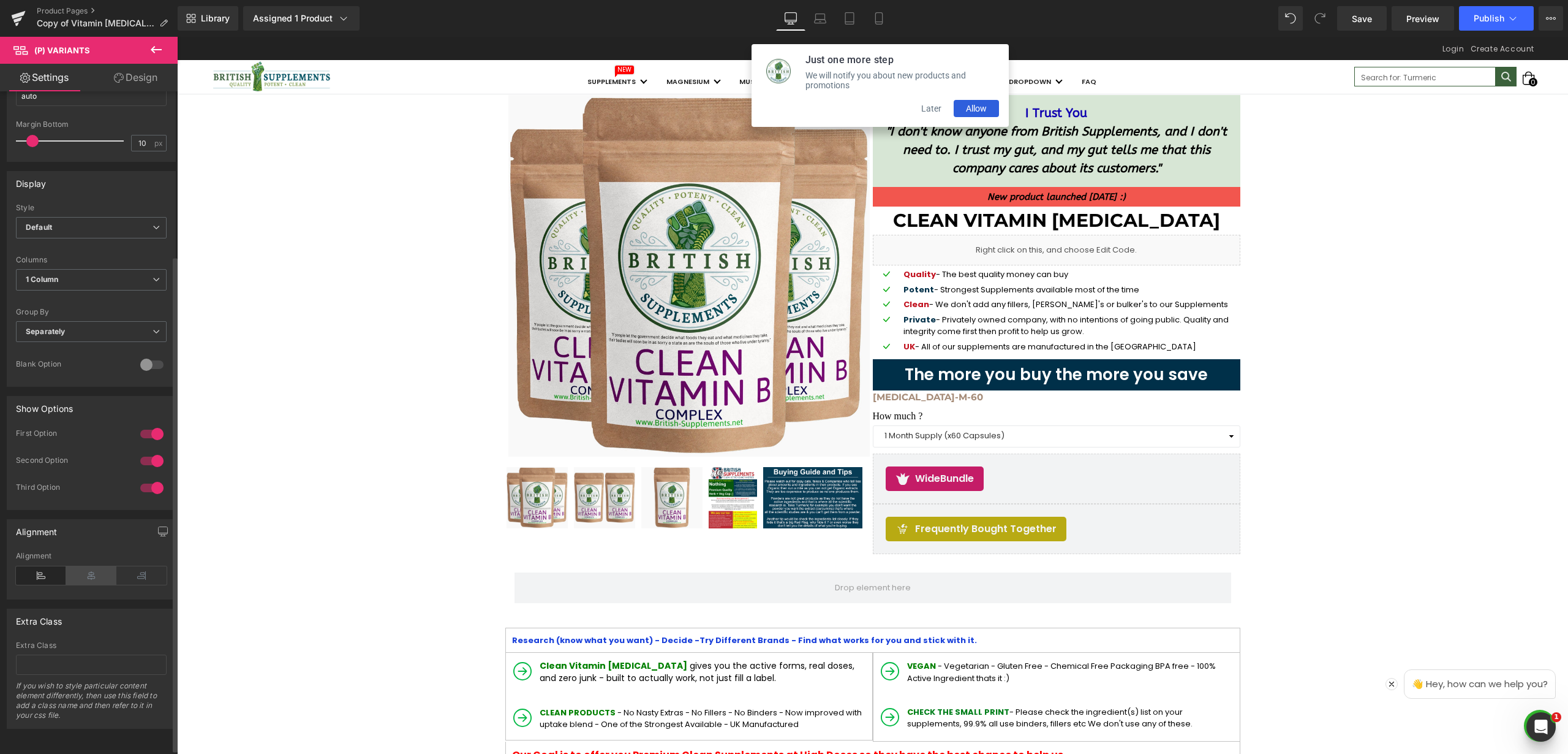
scroll to position [220, 0]
click at [91, 575] on icon at bounding box center [91, 575] width 50 height 18
click at [135, 573] on icon at bounding box center [141, 575] width 50 height 18
drag, startPoint x: 35, startPoint y: 576, endPoint x: 71, endPoint y: 600, distance: 43.3
click at [35, 576] on icon at bounding box center [41, 575] width 50 height 18
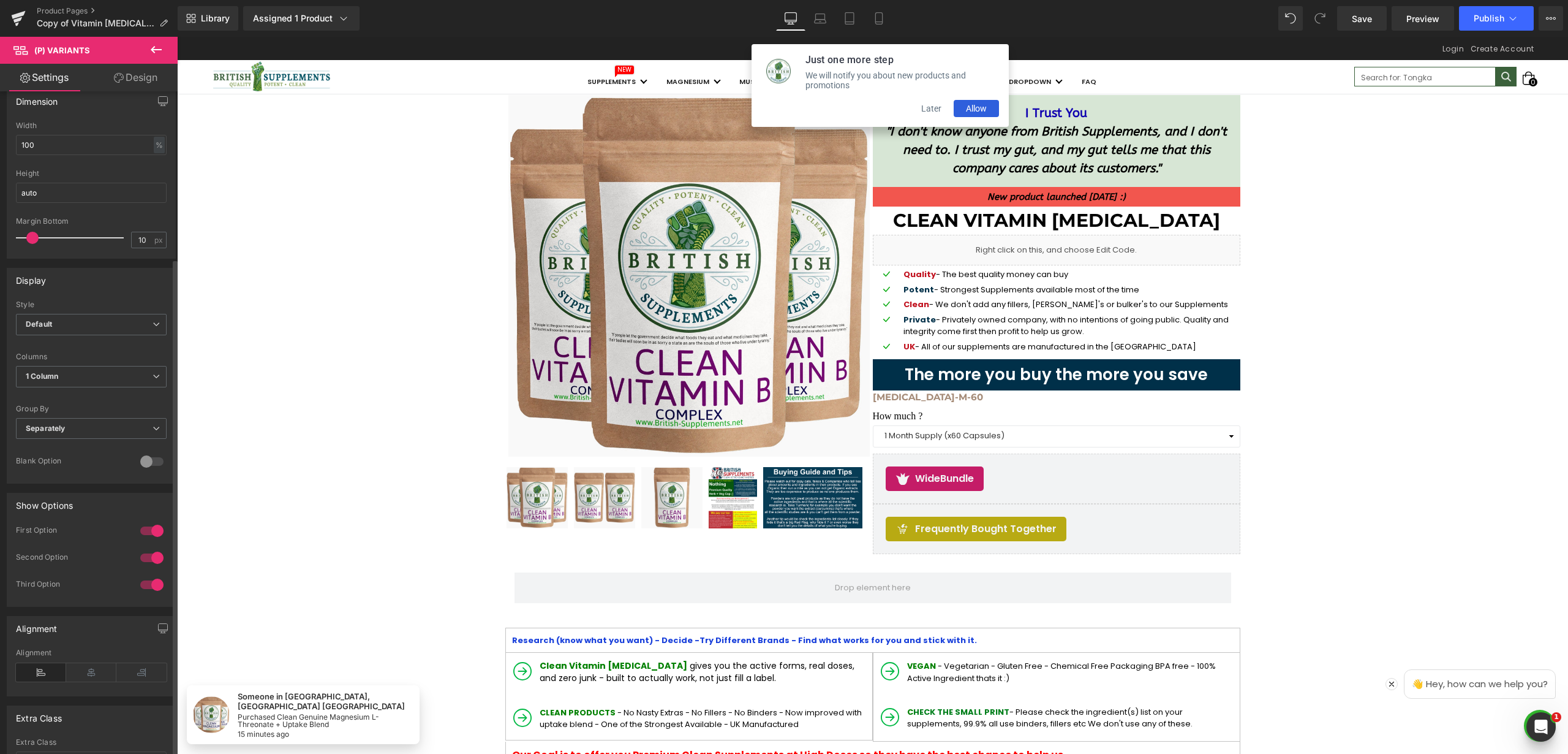
scroll to position [0, 0]
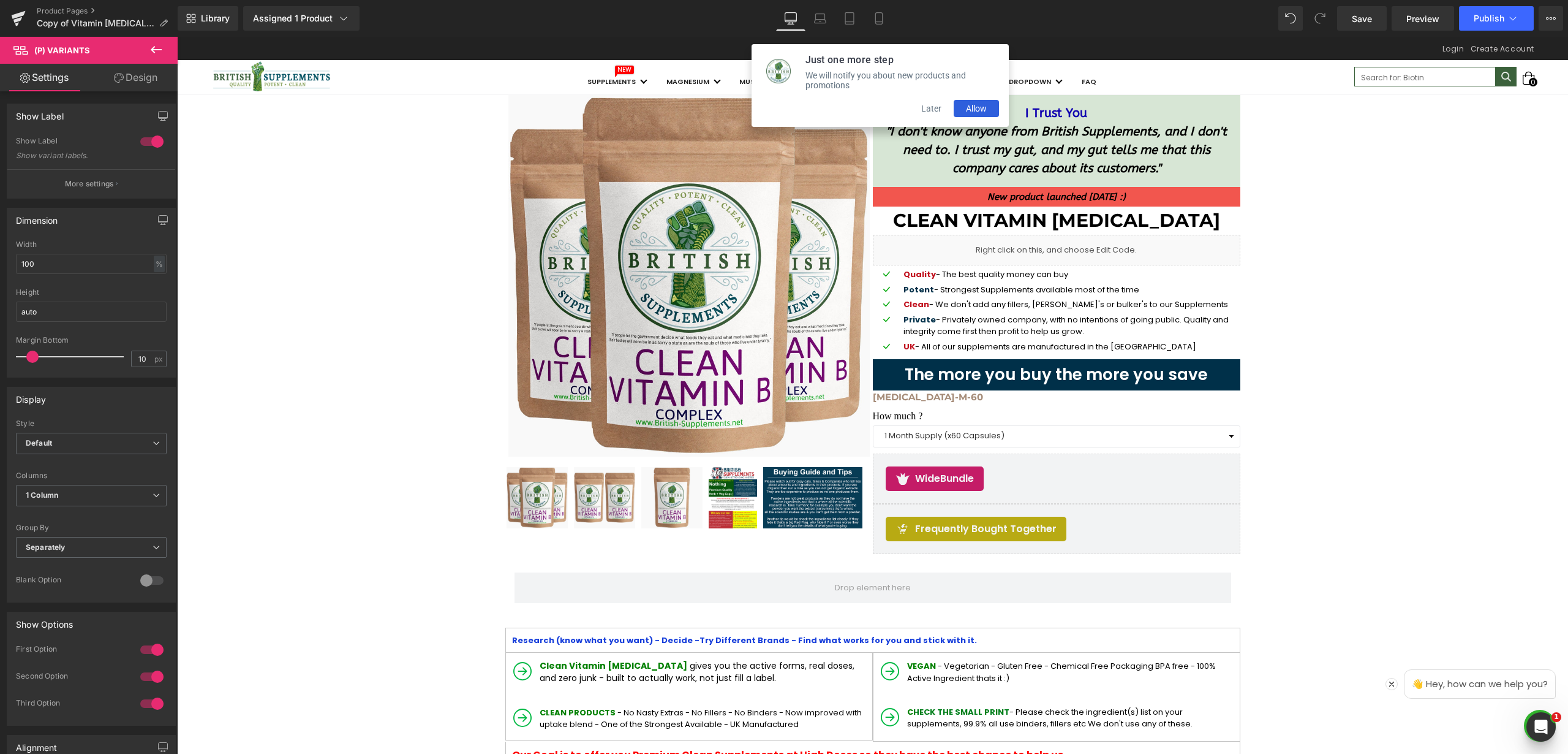
click at [136, 81] on link "Design" at bounding box center [135, 77] width 89 height 28
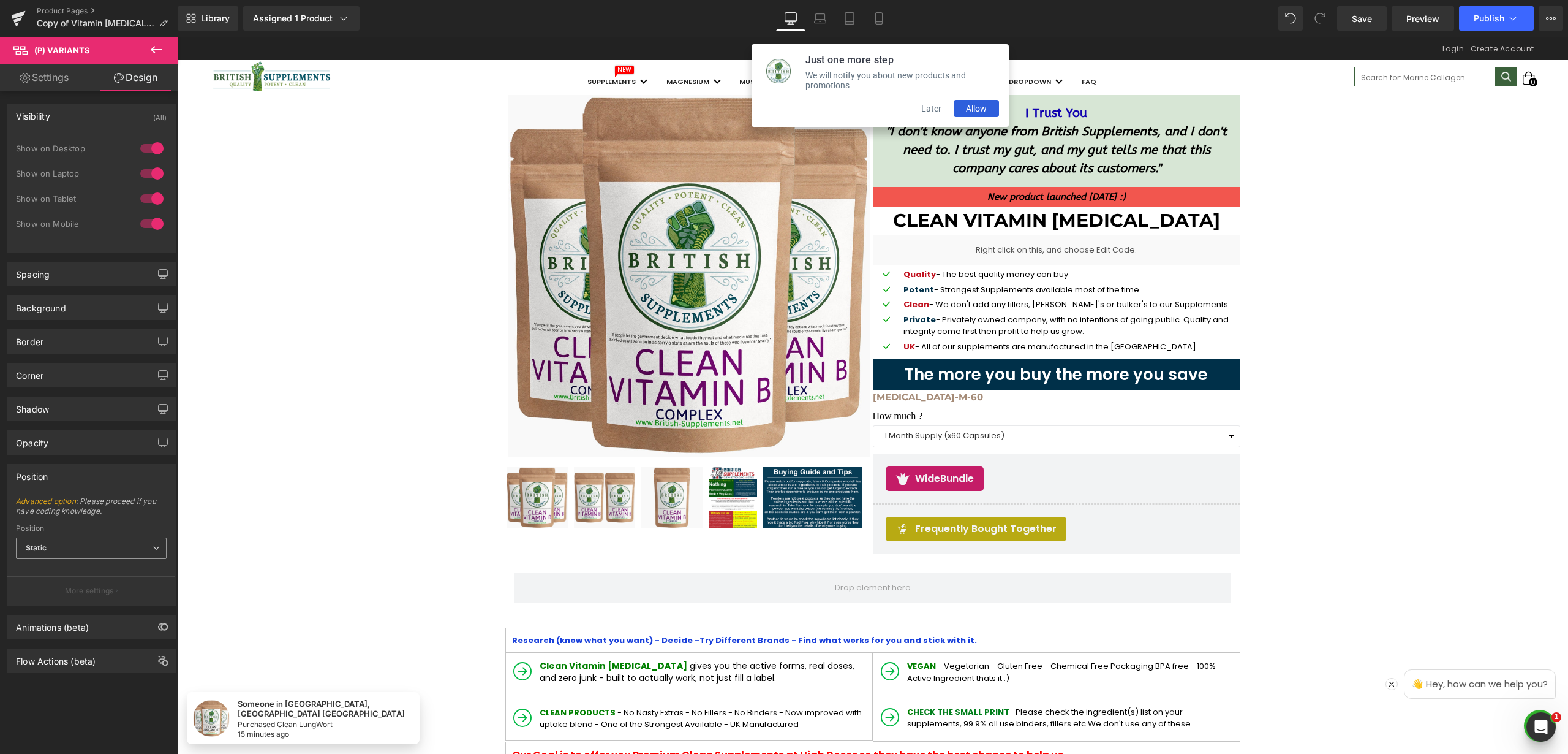
click at [82, 550] on span "Static" at bounding box center [91, 548] width 151 height 21
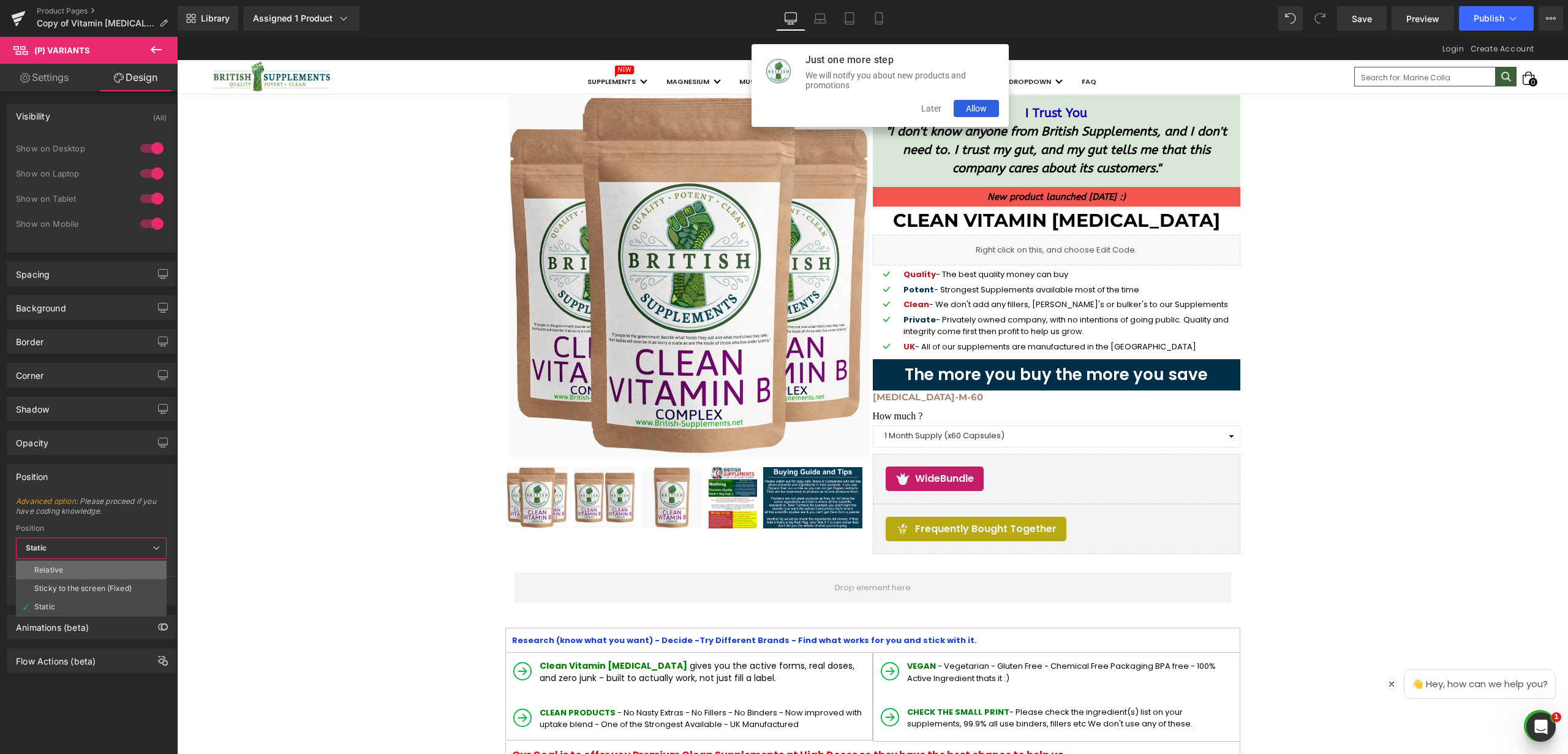
click at [81, 571] on li "Relative" at bounding box center [91, 569] width 151 height 18
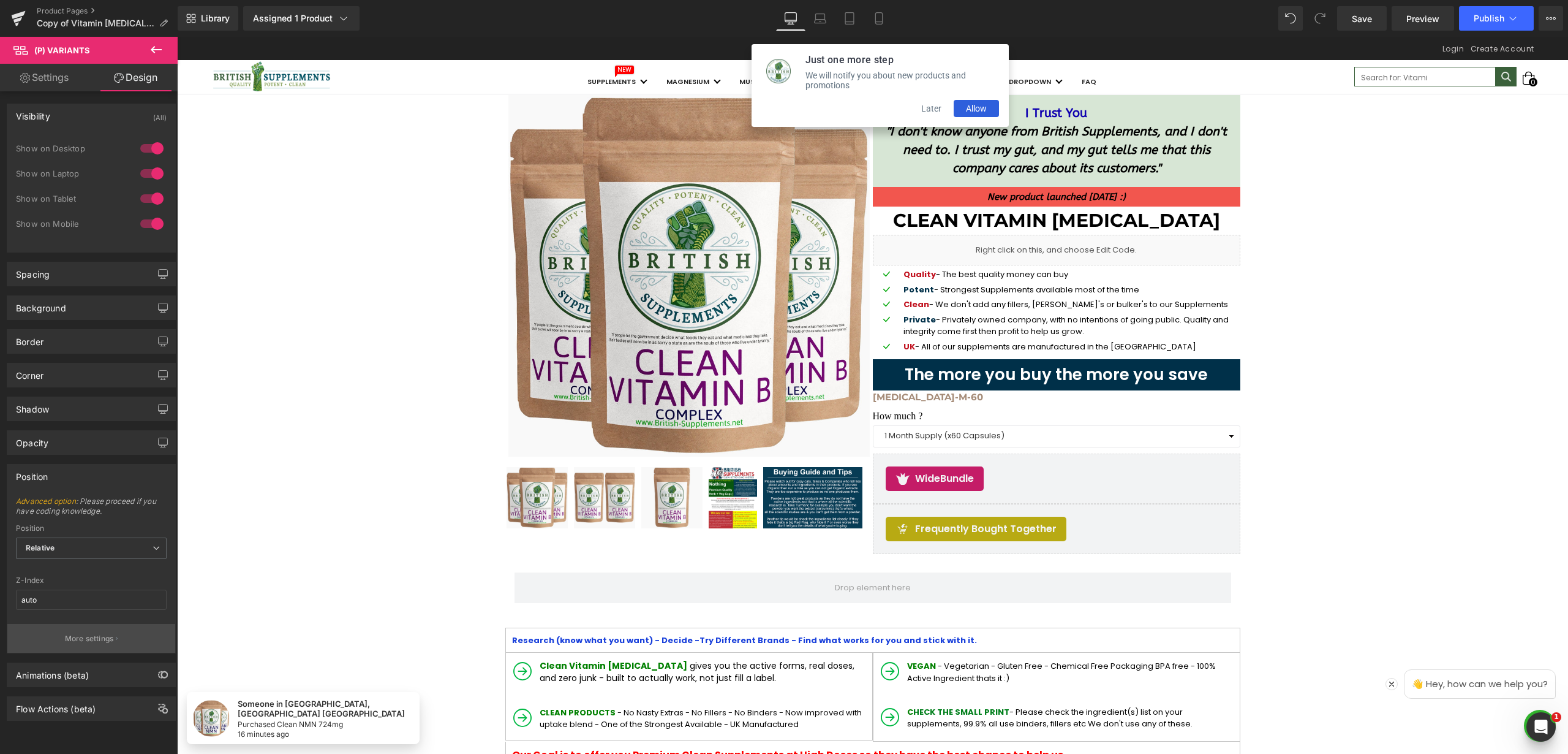
click at [89, 640] on p "More settings" at bounding box center [89, 638] width 49 height 11
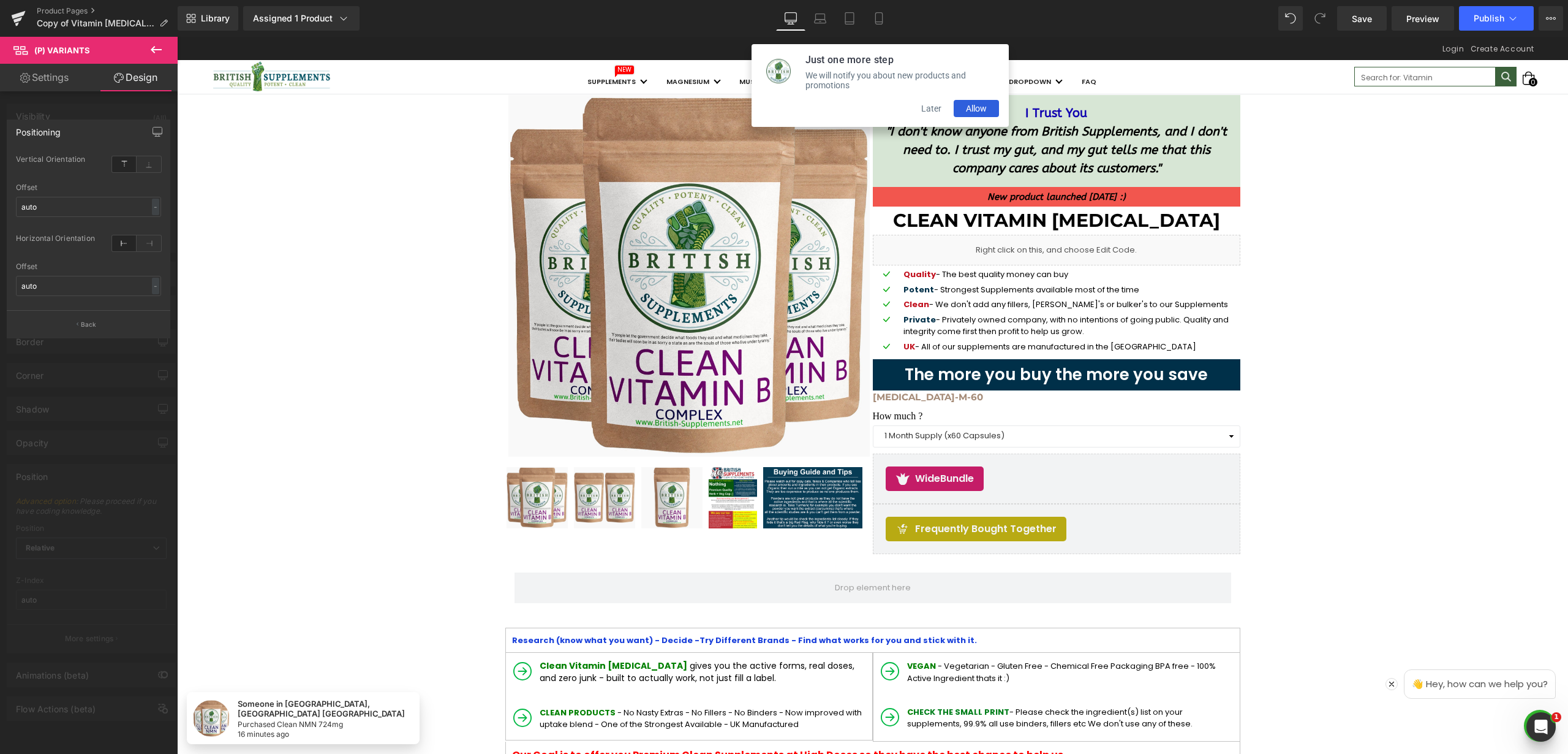
click at [121, 394] on div at bounding box center [88, 398] width 177 height 723
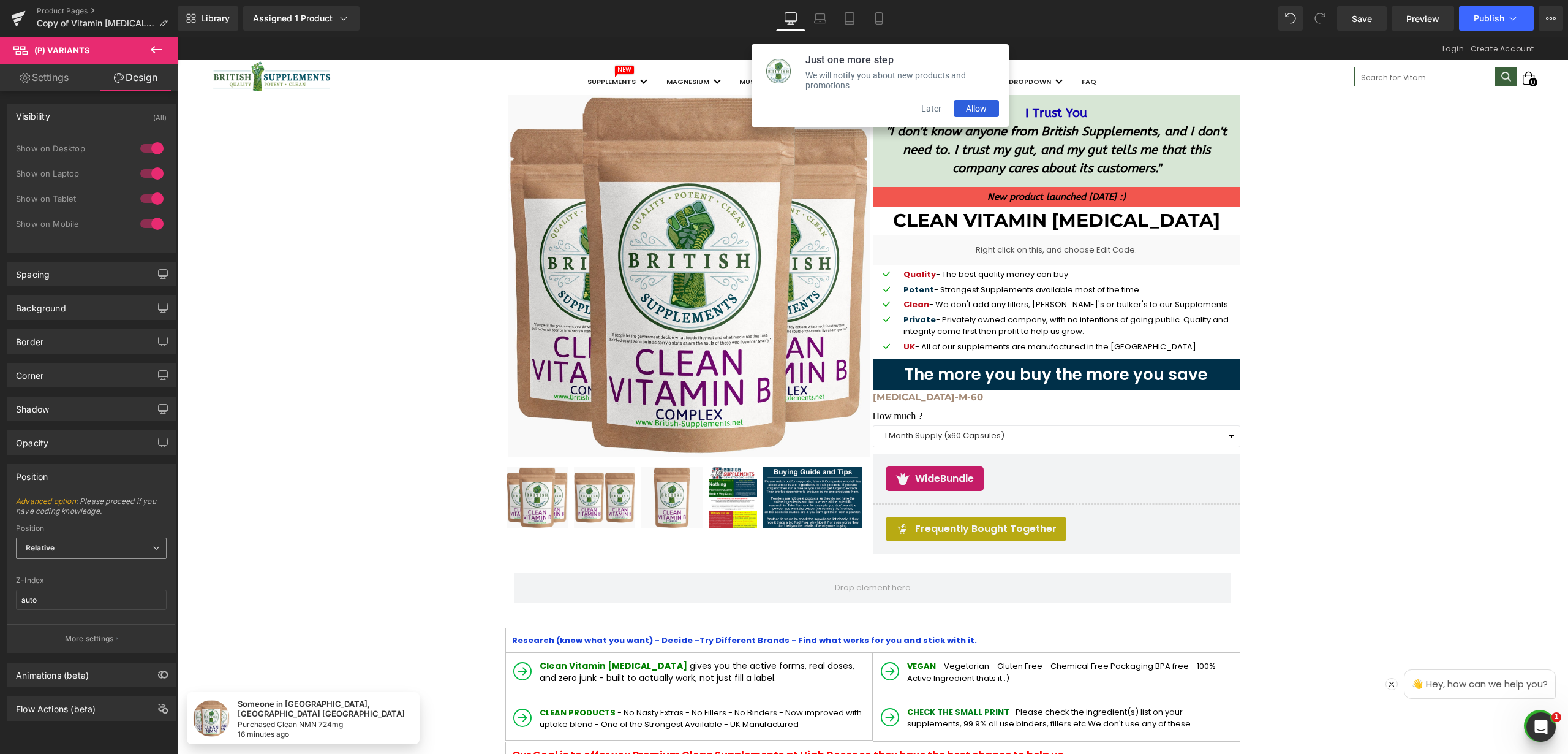
click at [126, 549] on span "Relative" at bounding box center [91, 548] width 151 height 21
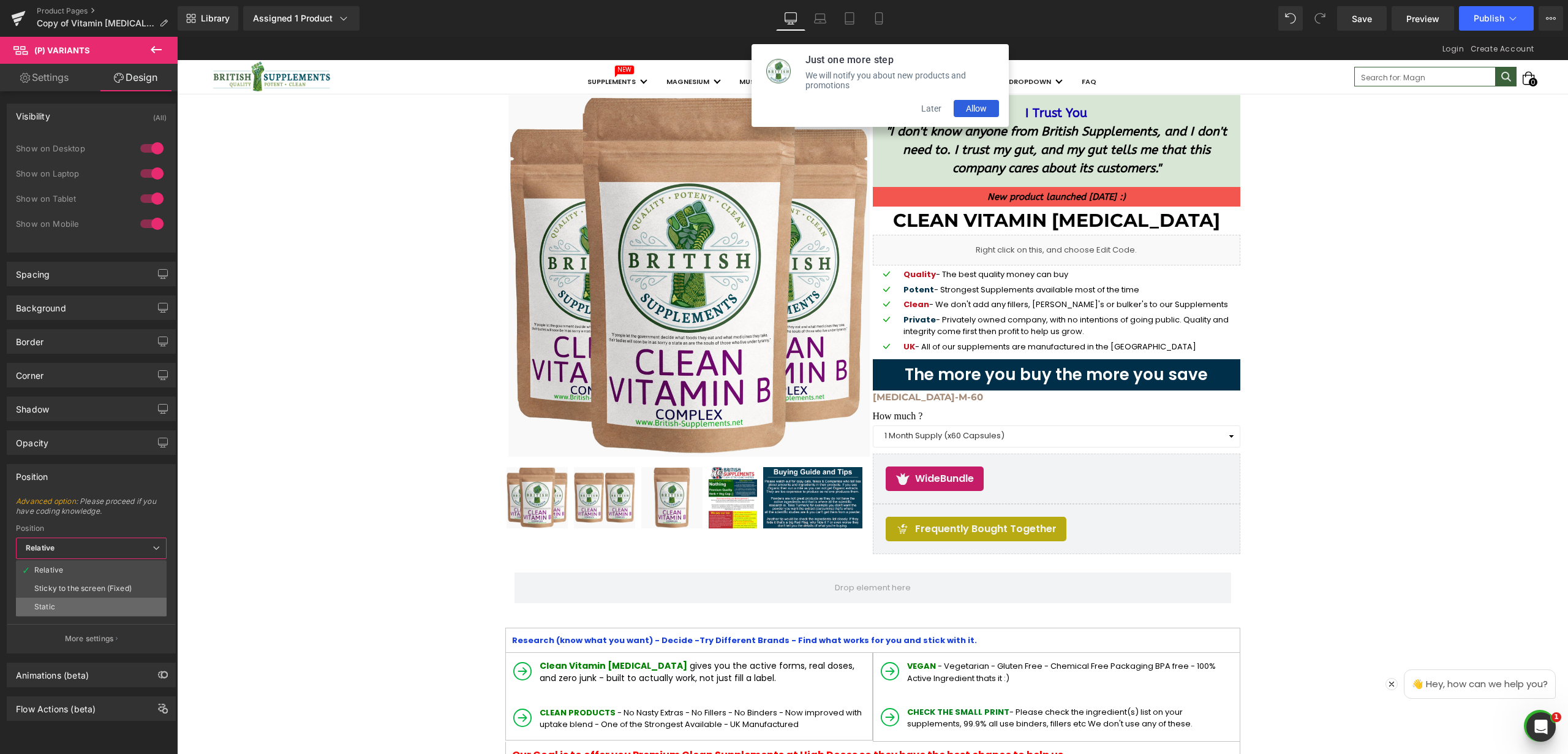
click at [91, 603] on li "Static" at bounding box center [91, 606] width 151 height 18
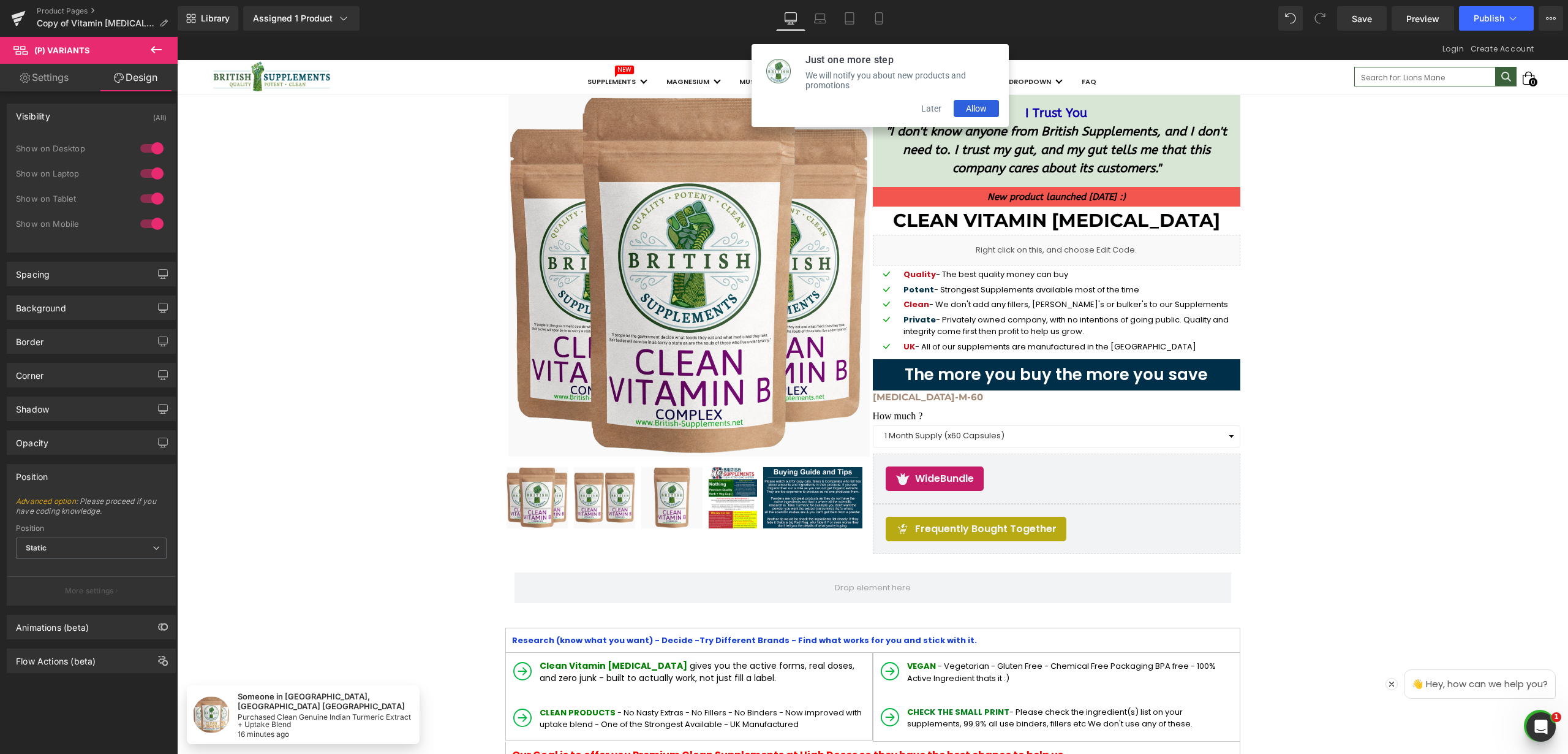
click at [35, 72] on link "Settings" at bounding box center [44, 77] width 89 height 28
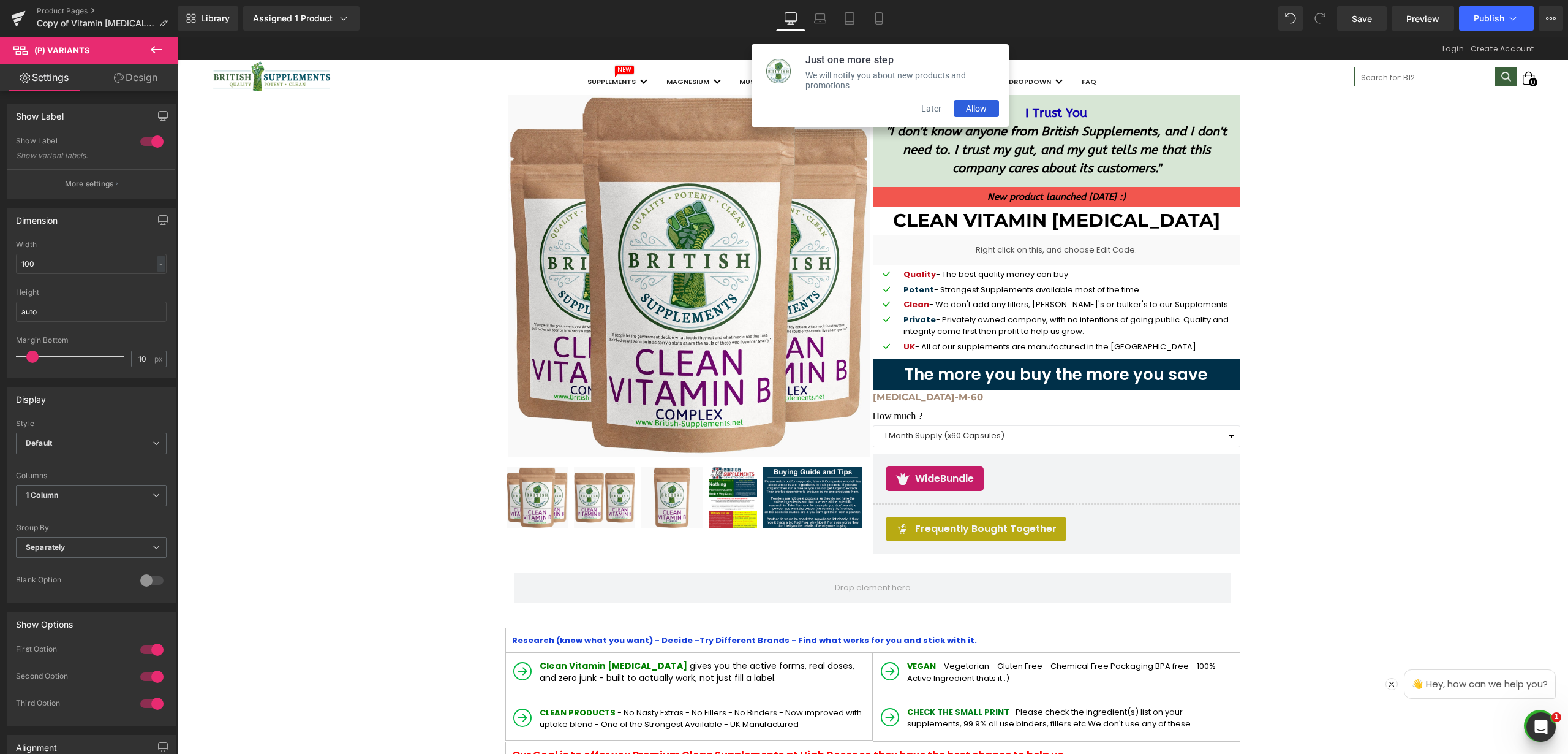
drag, startPoint x: 154, startPoint y: 49, endPoint x: 154, endPoint y: 57, distance: 8.0
click at [154, 49] on icon at bounding box center [155, 50] width 11 height 8
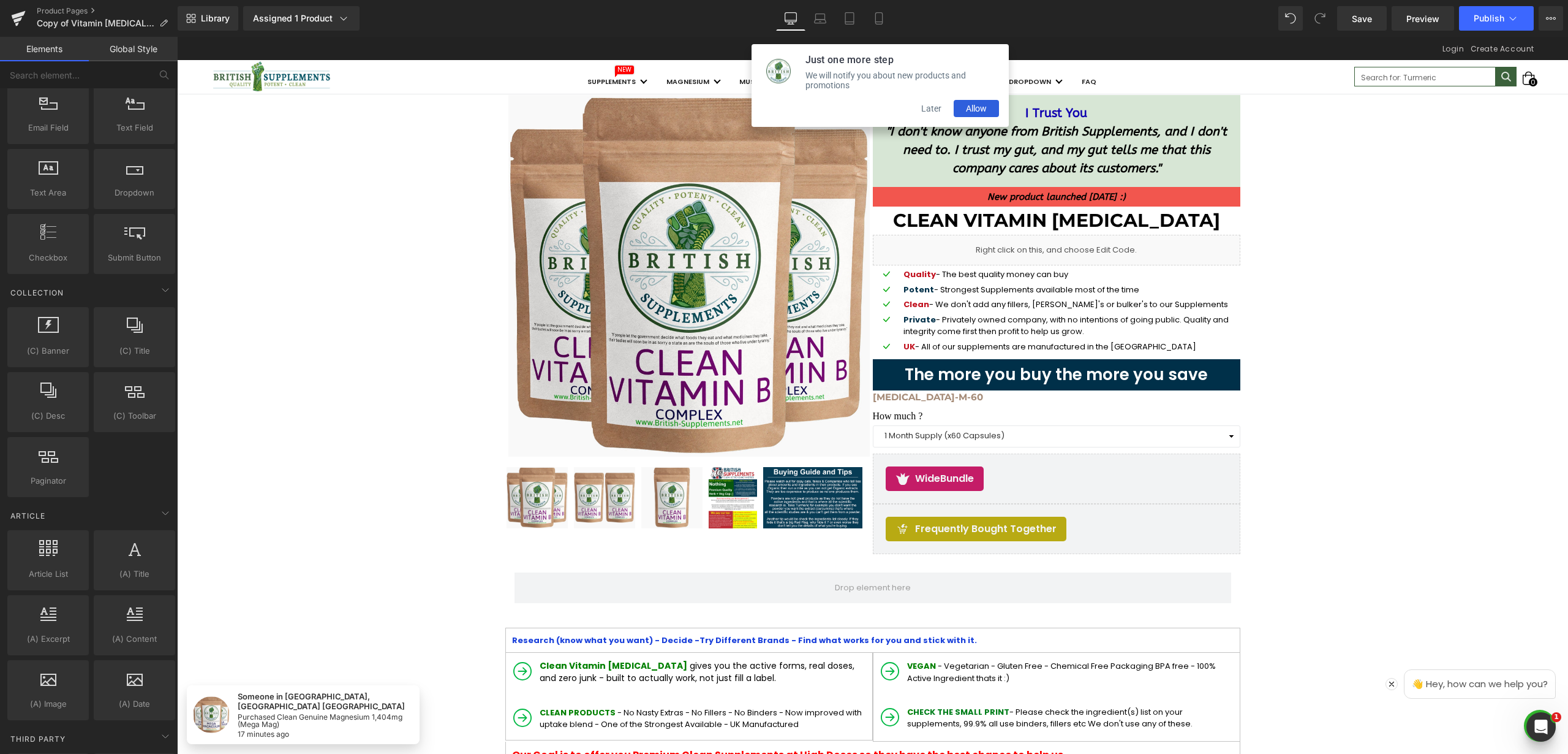
scroll to position [2233, 0]
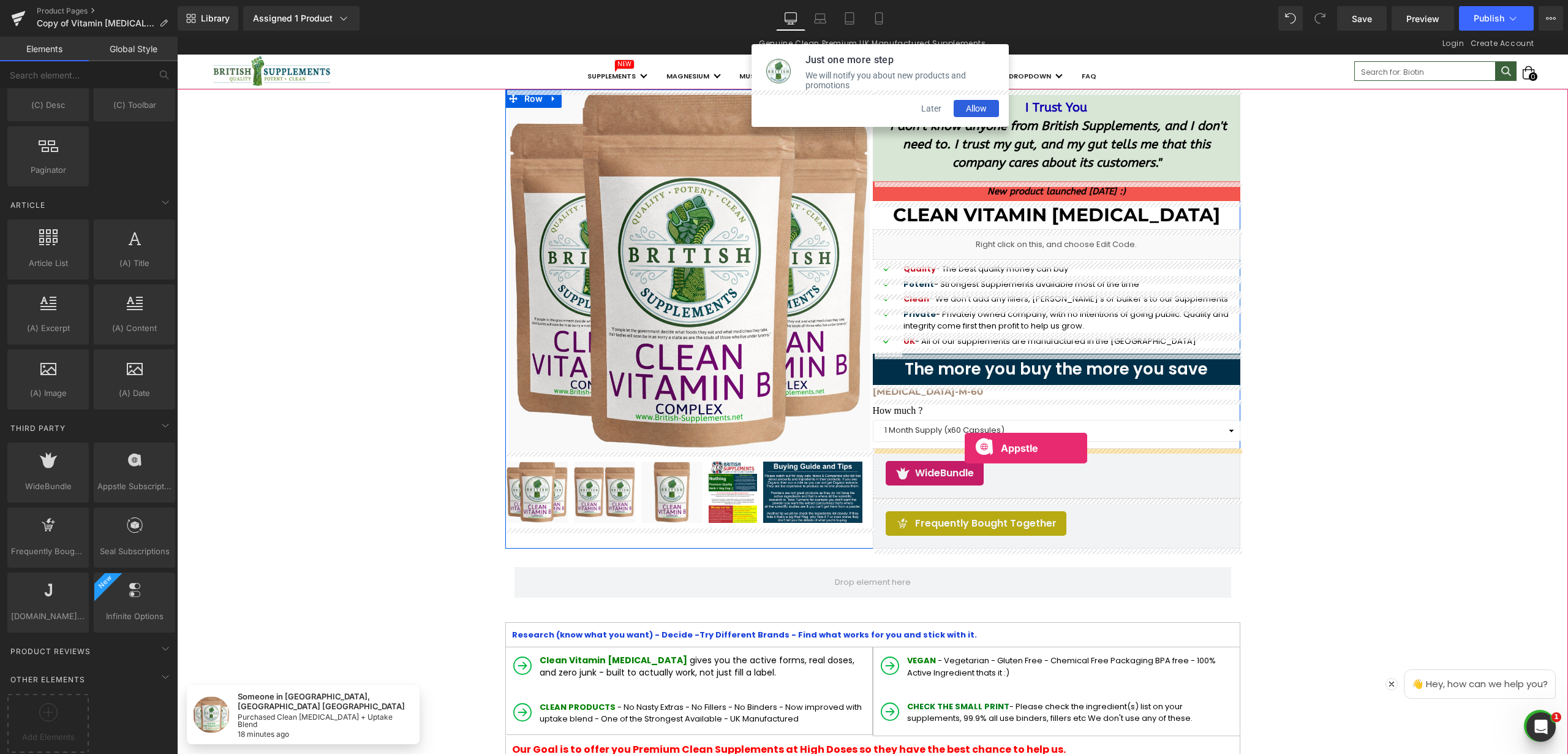
drag, startPoint x: 300, startPoint y: 500, endPoint x: 967, endPoint y: 448, distance: 669.0
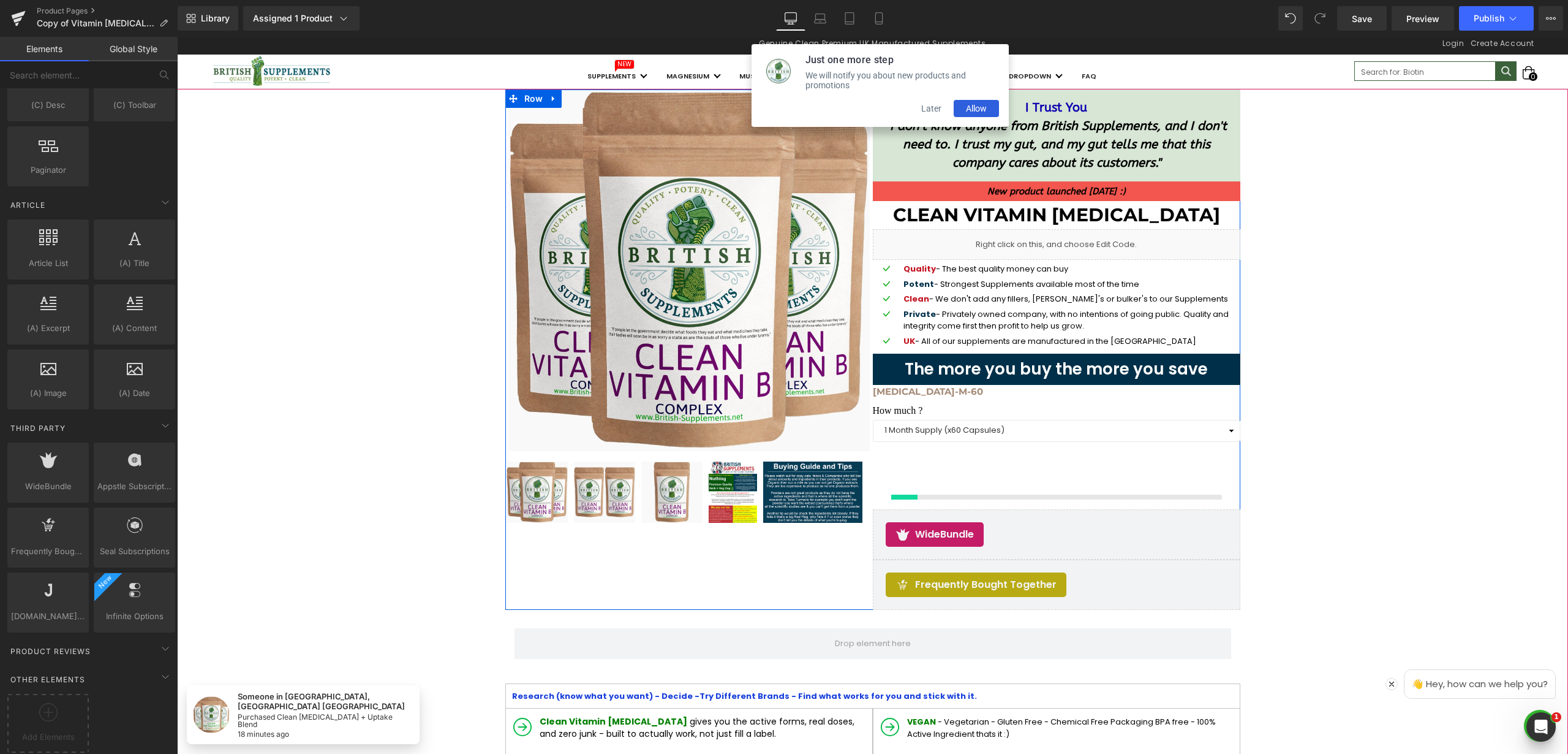
scroll to position [1, 0]
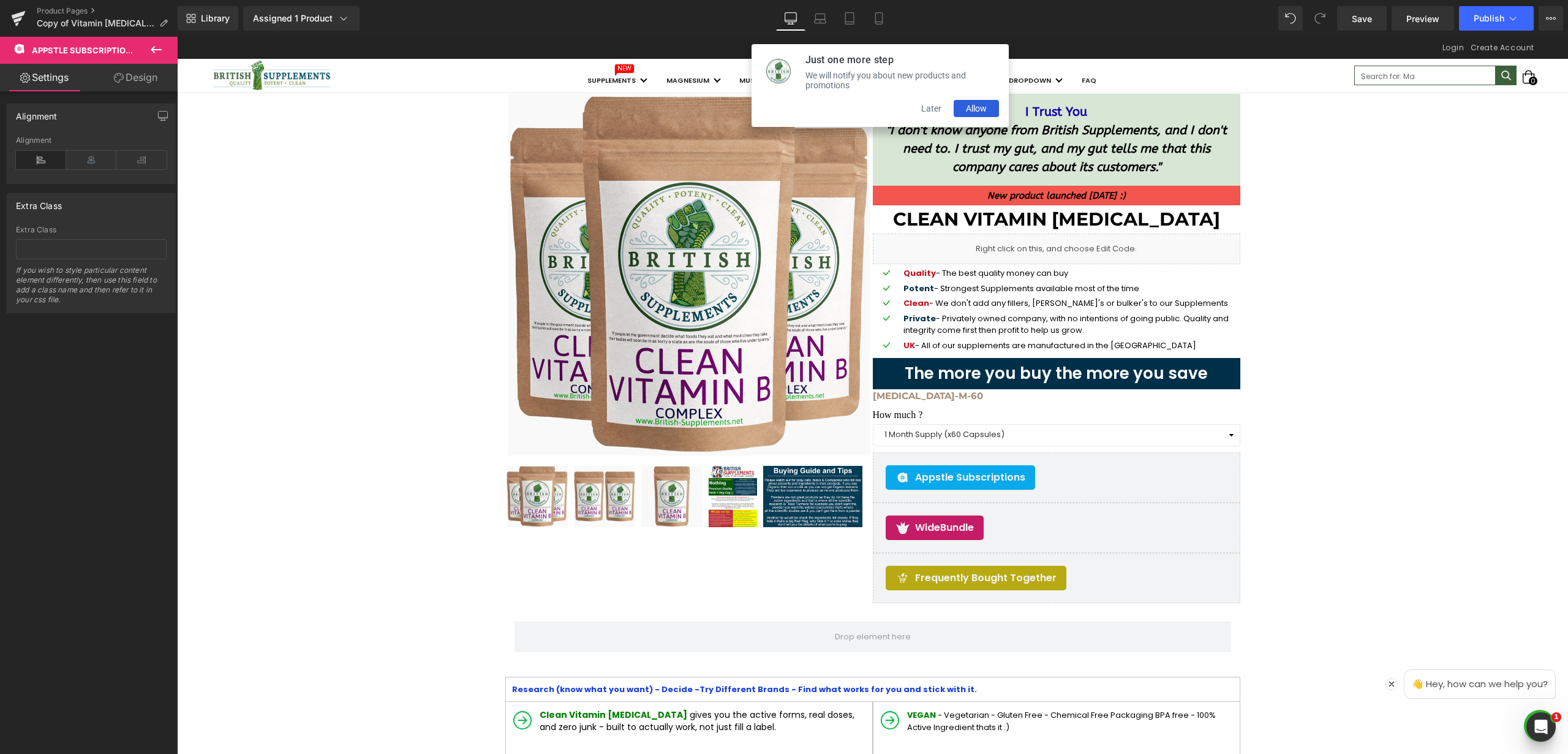
click at [934, 110] on button "Later" at bounding box center [931, 108] width 45 height 17
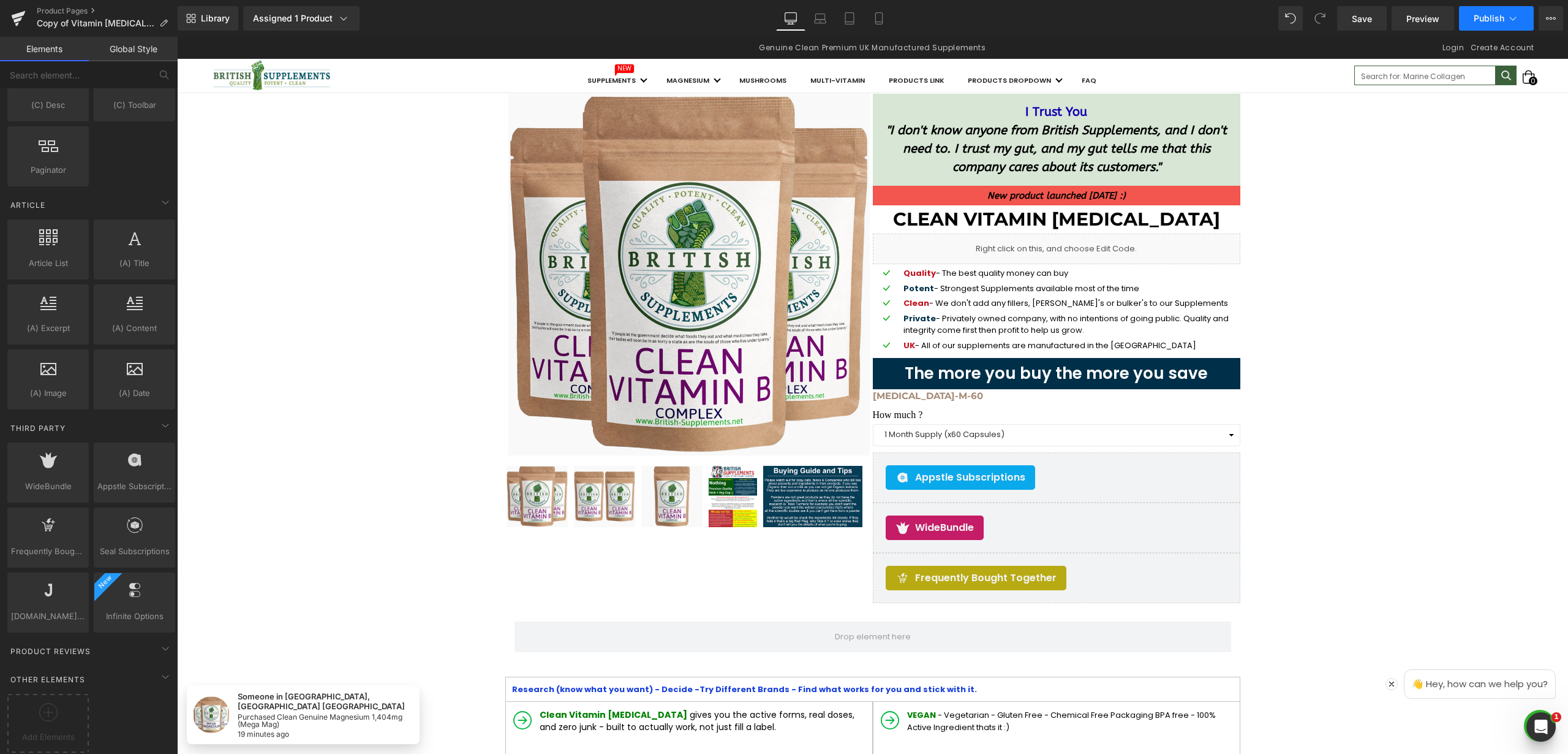
click at [1523, 18] on button "Publish" at bounding box center [1497, 18] width 75 height 25
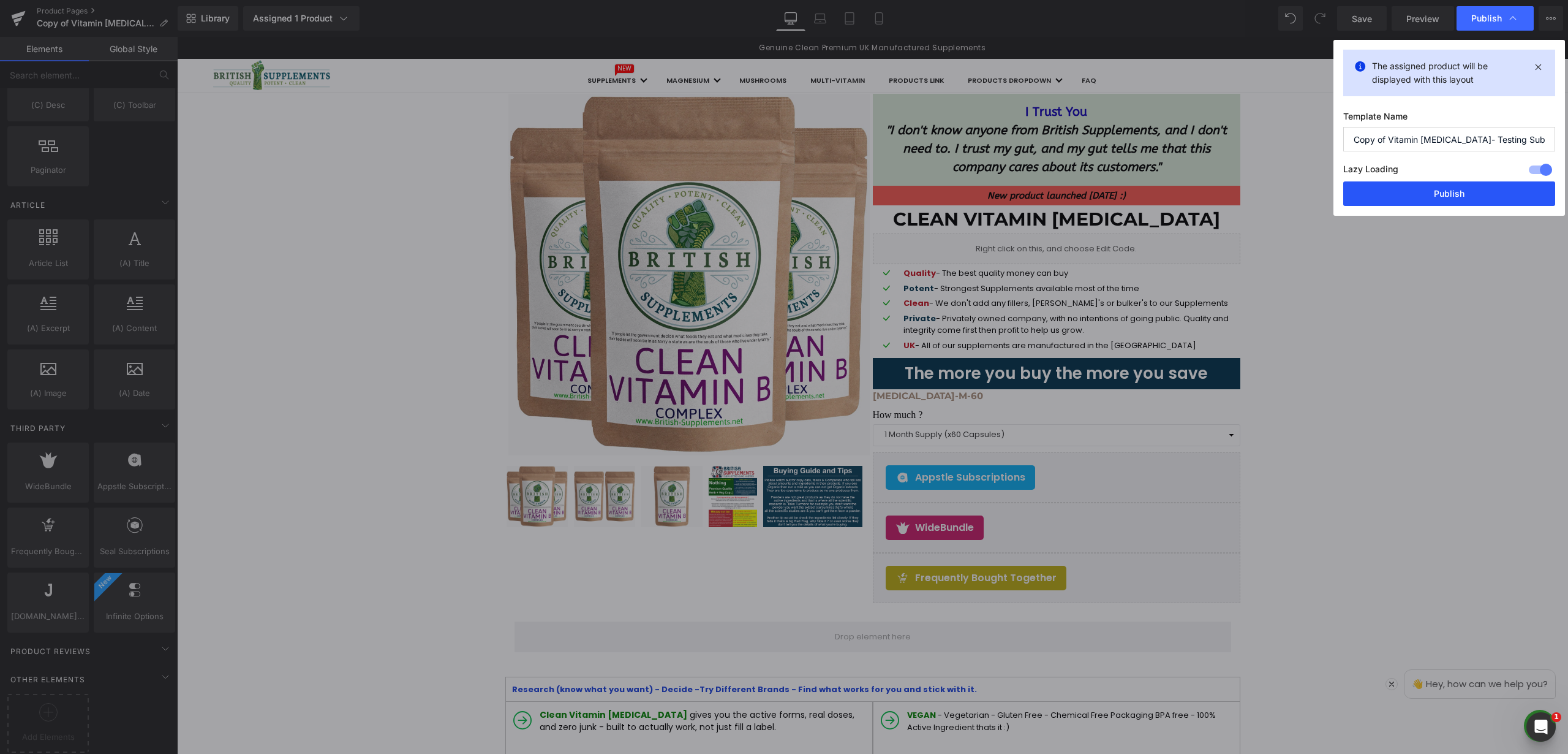
click at [1440, 195] on button "Publish" at bounding box center [1449, 194] width 212 height 25
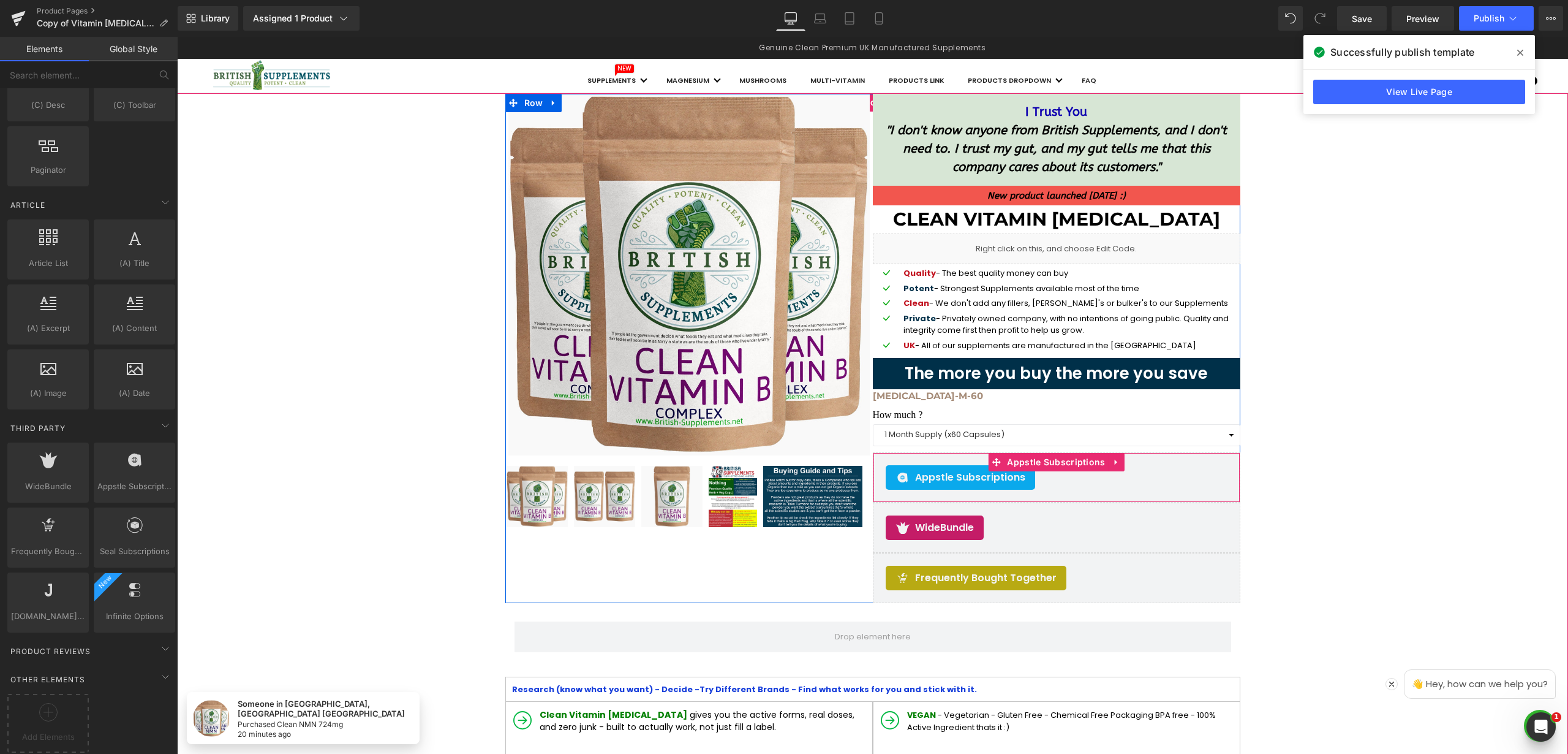
click at [976, 474] on span "Appstle Subscriptions" at bounding box center [970, 477] width 110 height 14
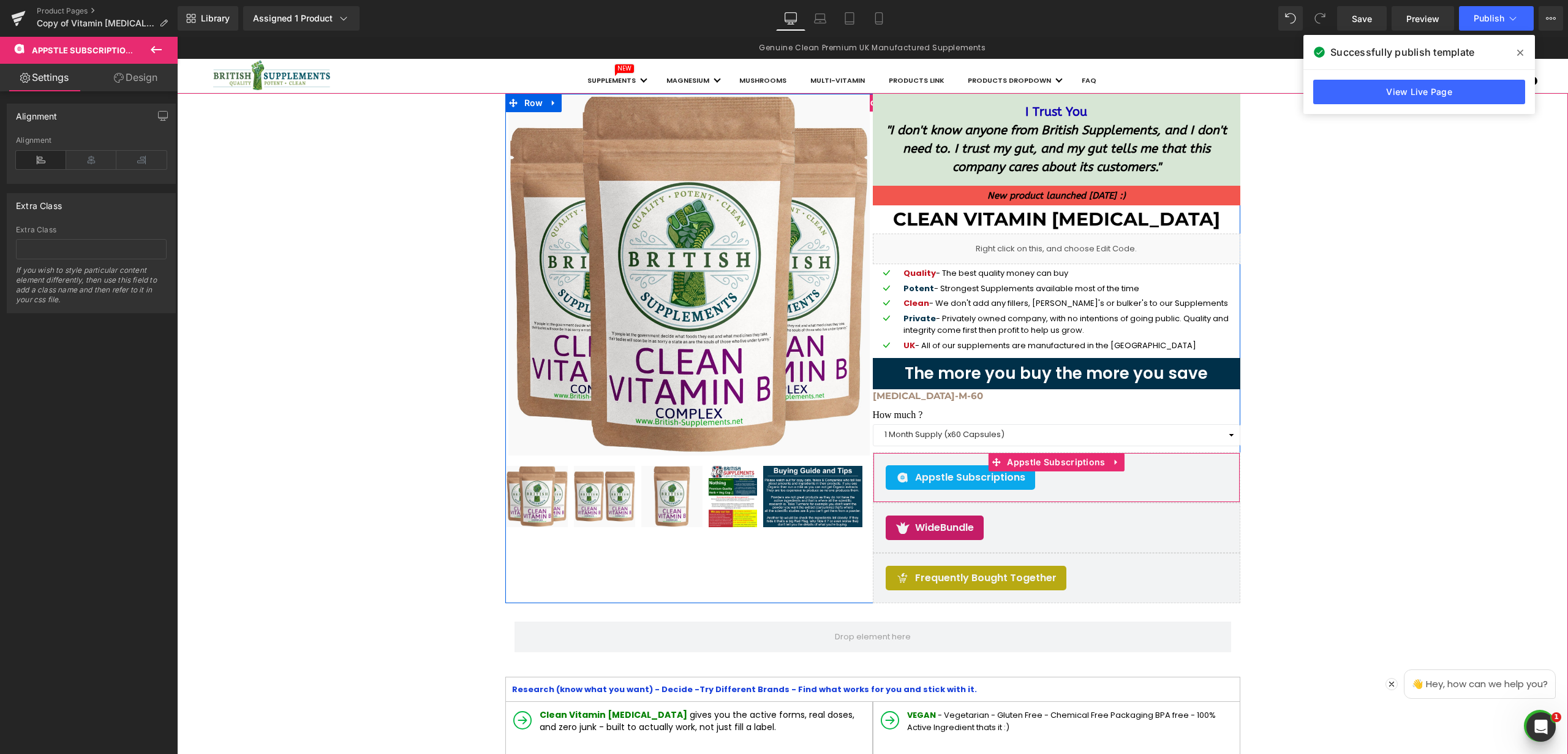
click at [970, 478] on span "Appstle Subscriptions" at bounding box center [970, 477] width 110 height 14
click at [1112, 459] on icon at bounding box center [1116, 462] width 9 height 10
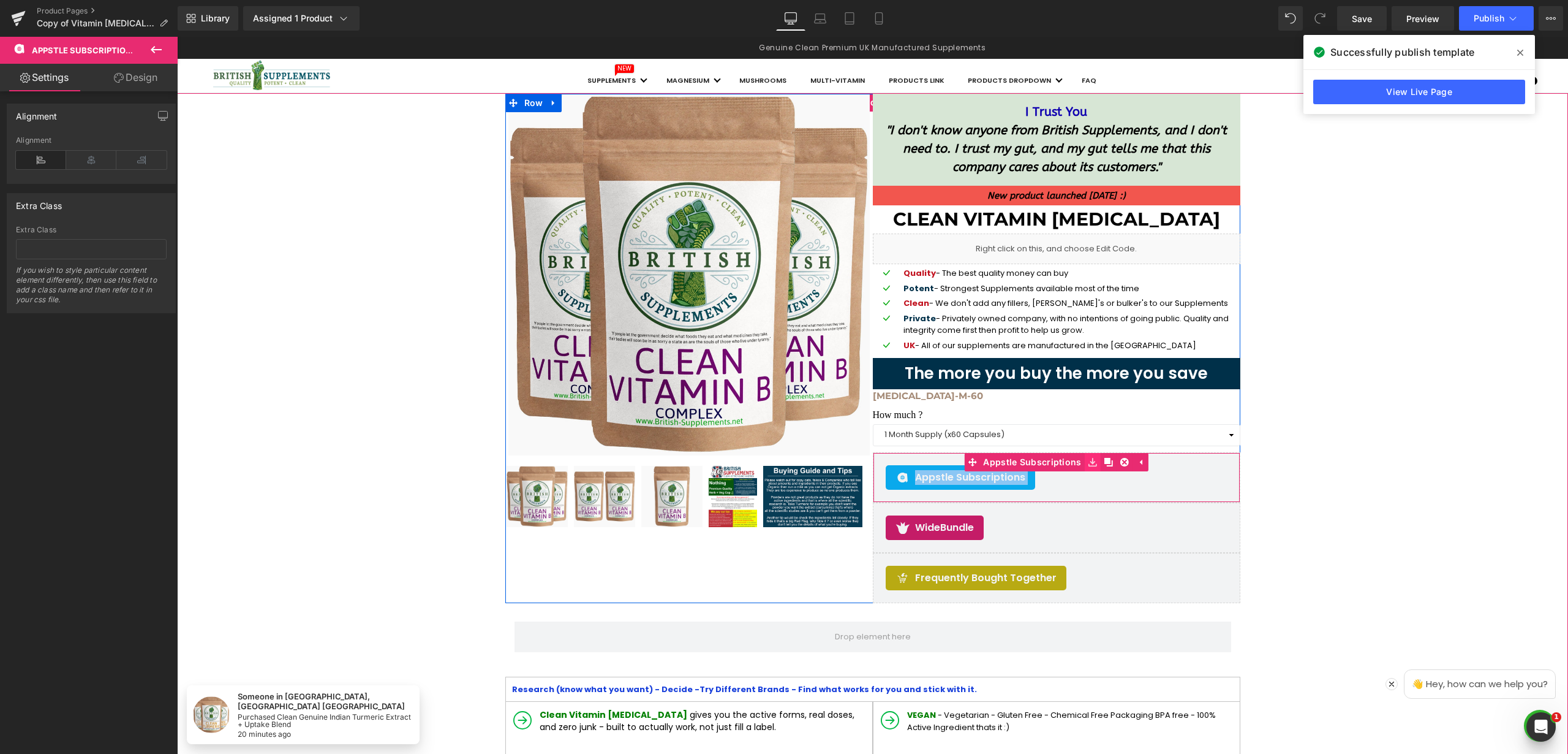
click at [1090, 460] on icon at bounding box center [1092, 461] width 9 height 9
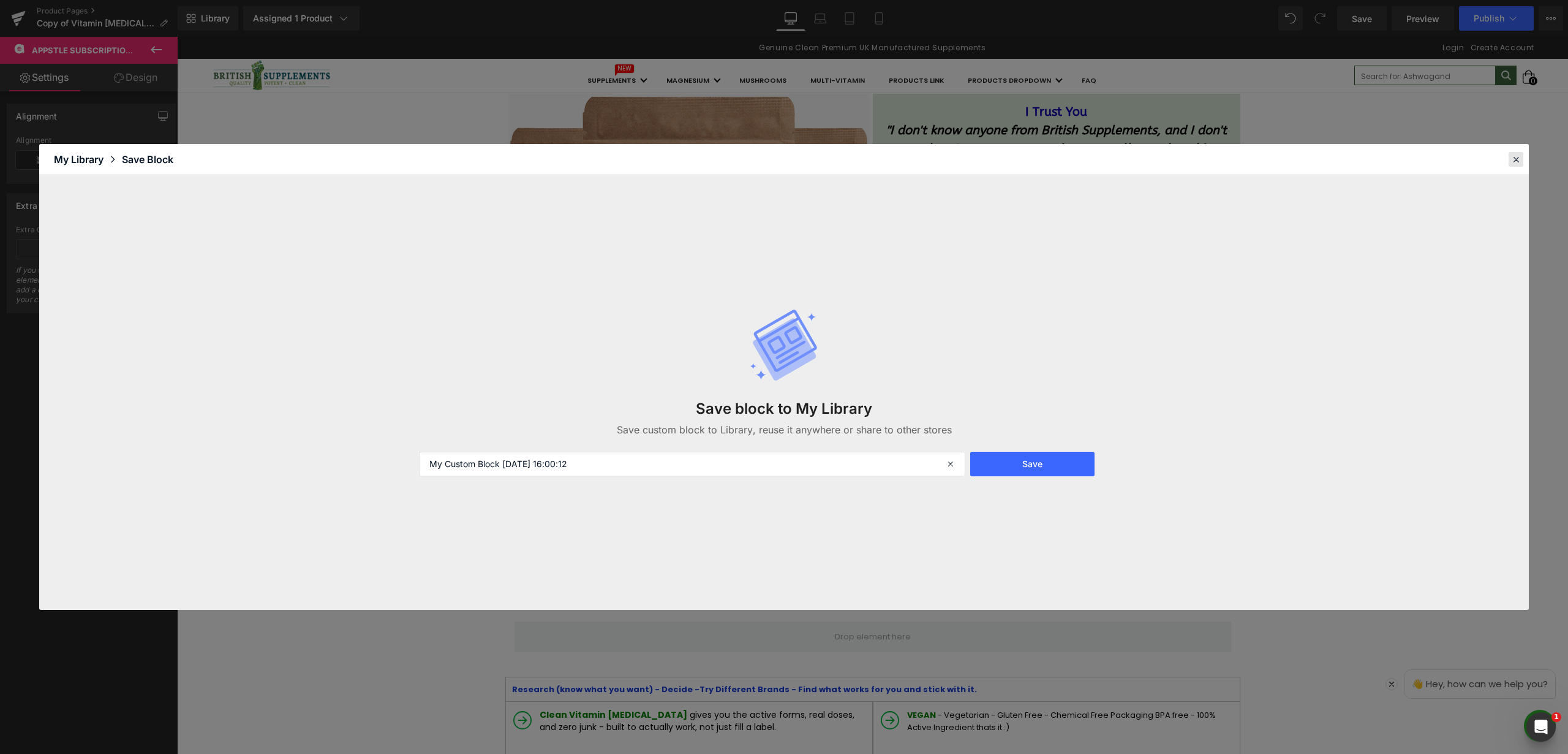
click at [1514, 159] on icon at bounding box center [1515, 158] width 11 height 11
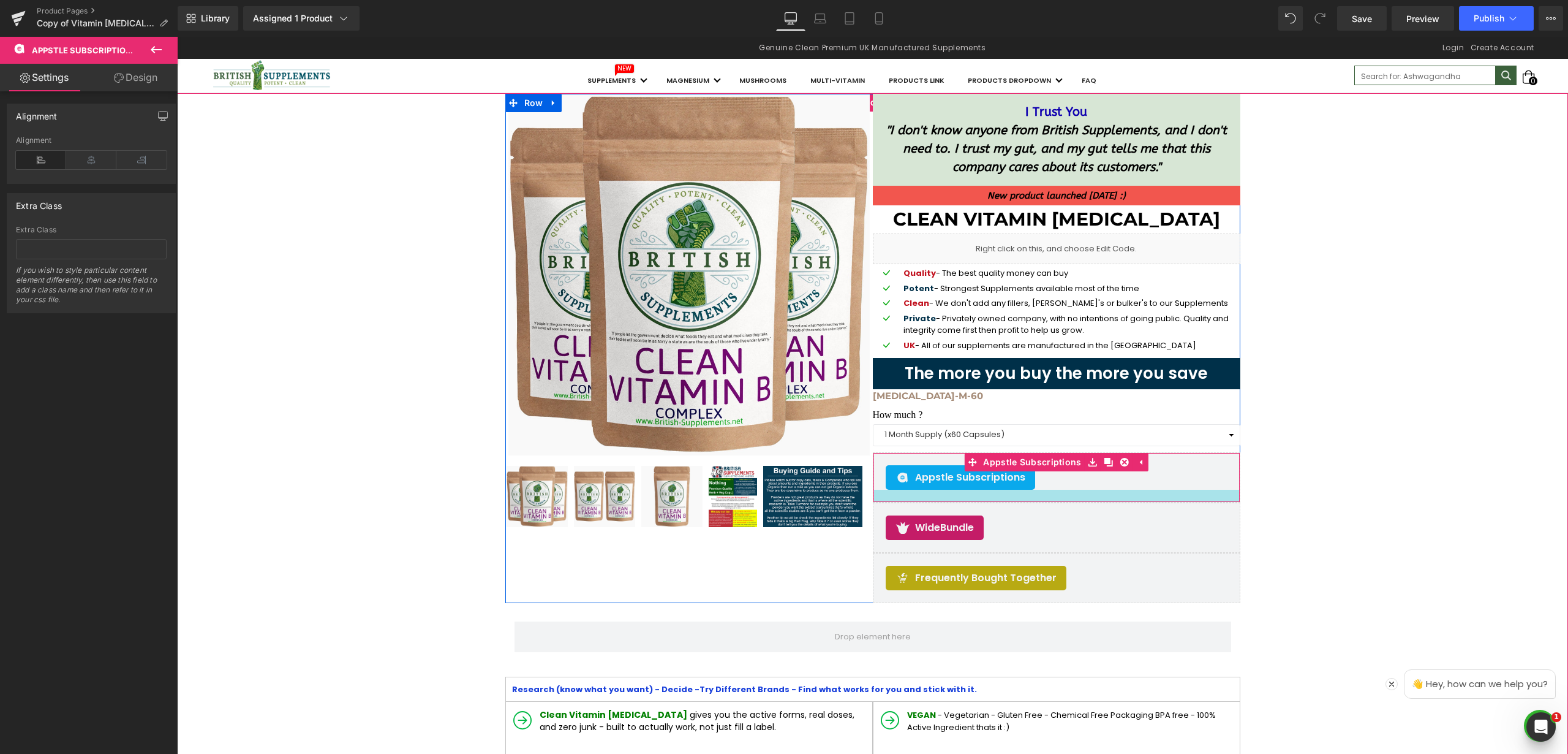
click at [1081, 487] on div "Appstle Subscriptions" at bounding box center [1057, 478] width 341 height 25
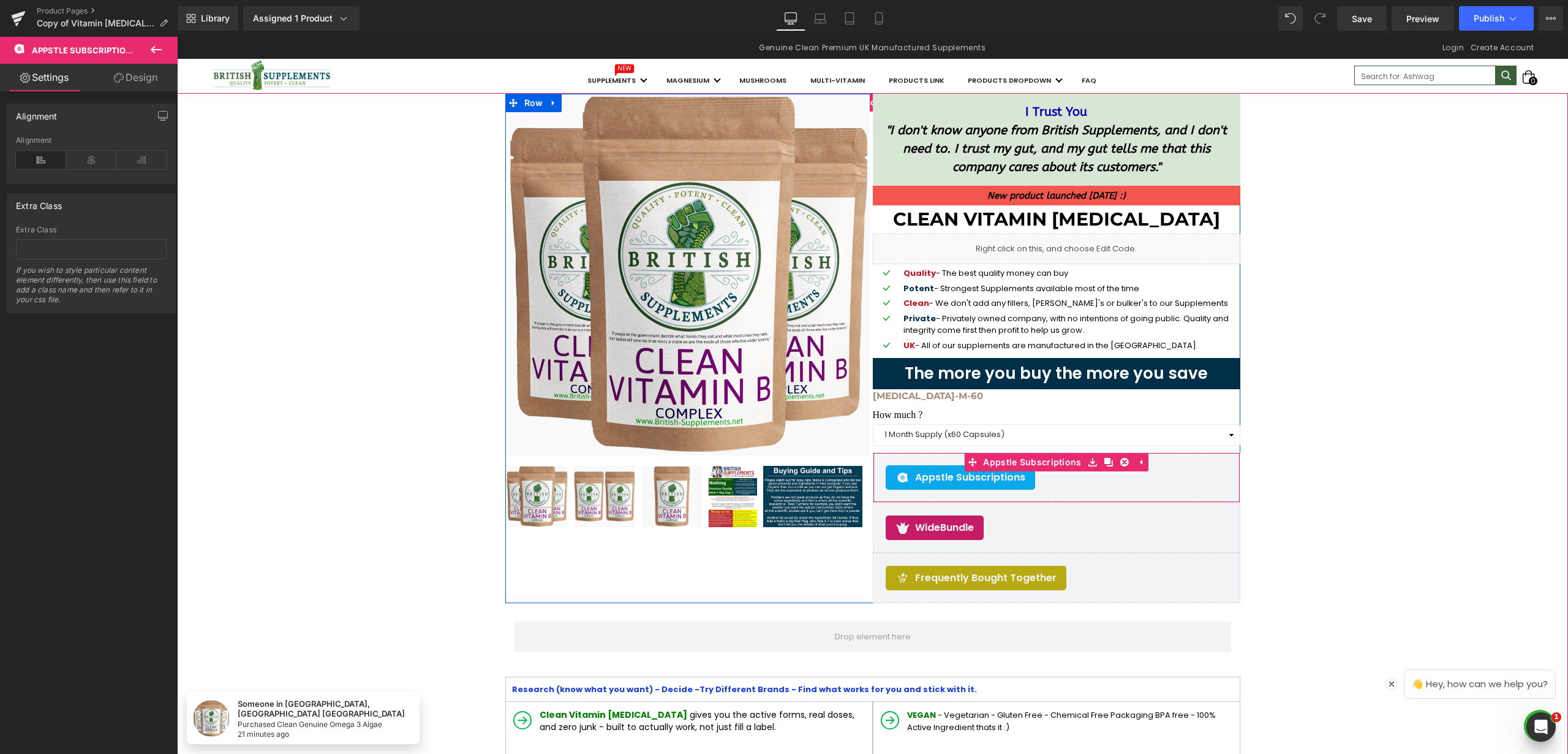
click at [1120, 486] on div "Appstle Subscriptions" at bounding box center [1057, 478] width 341 height 25
click at [915, 478] on span "Appstle Subscriptions" at bounding box center [970, 477] width 110 height 14
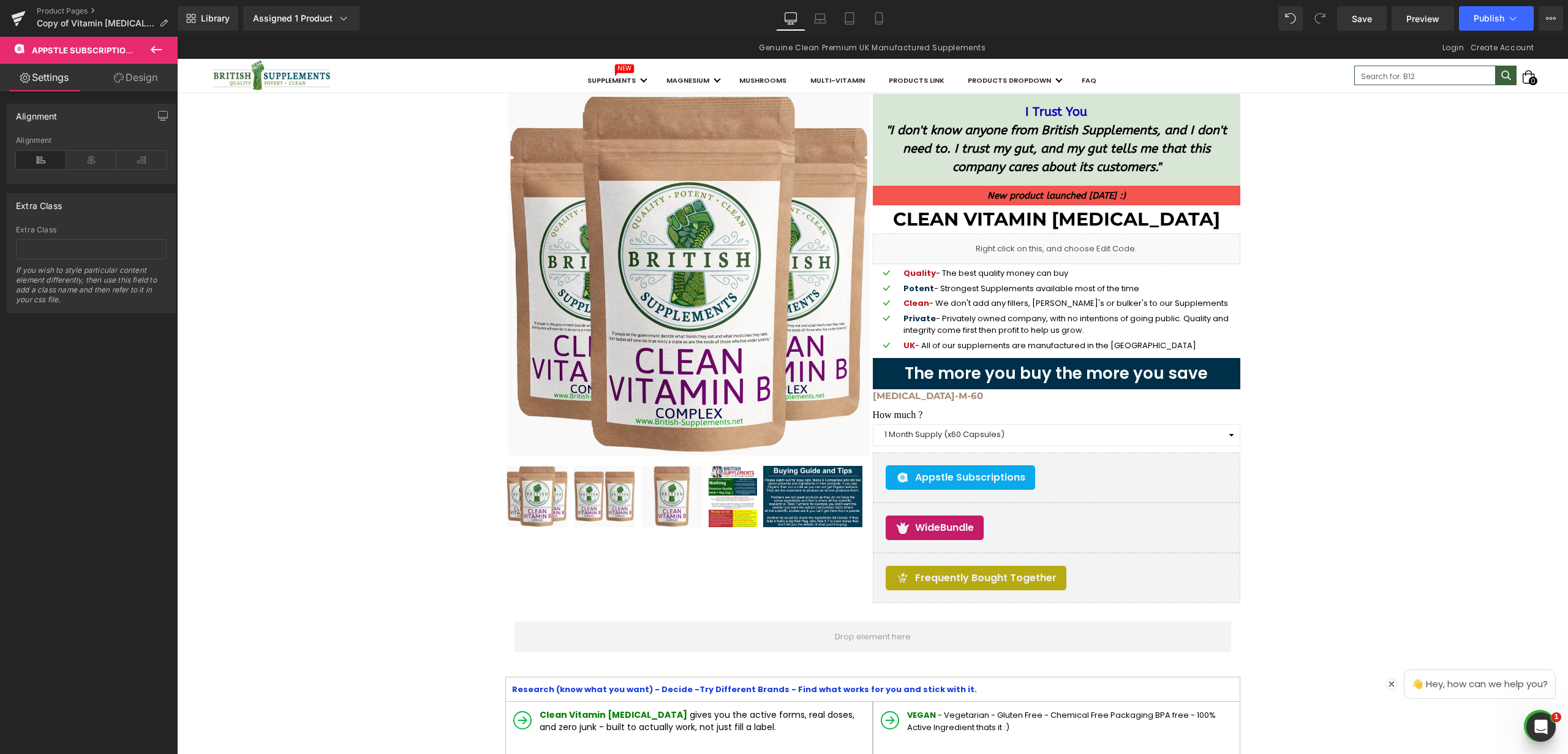
click at [161, 45] on icon at bounding box center [155, 49] width 14 height 14
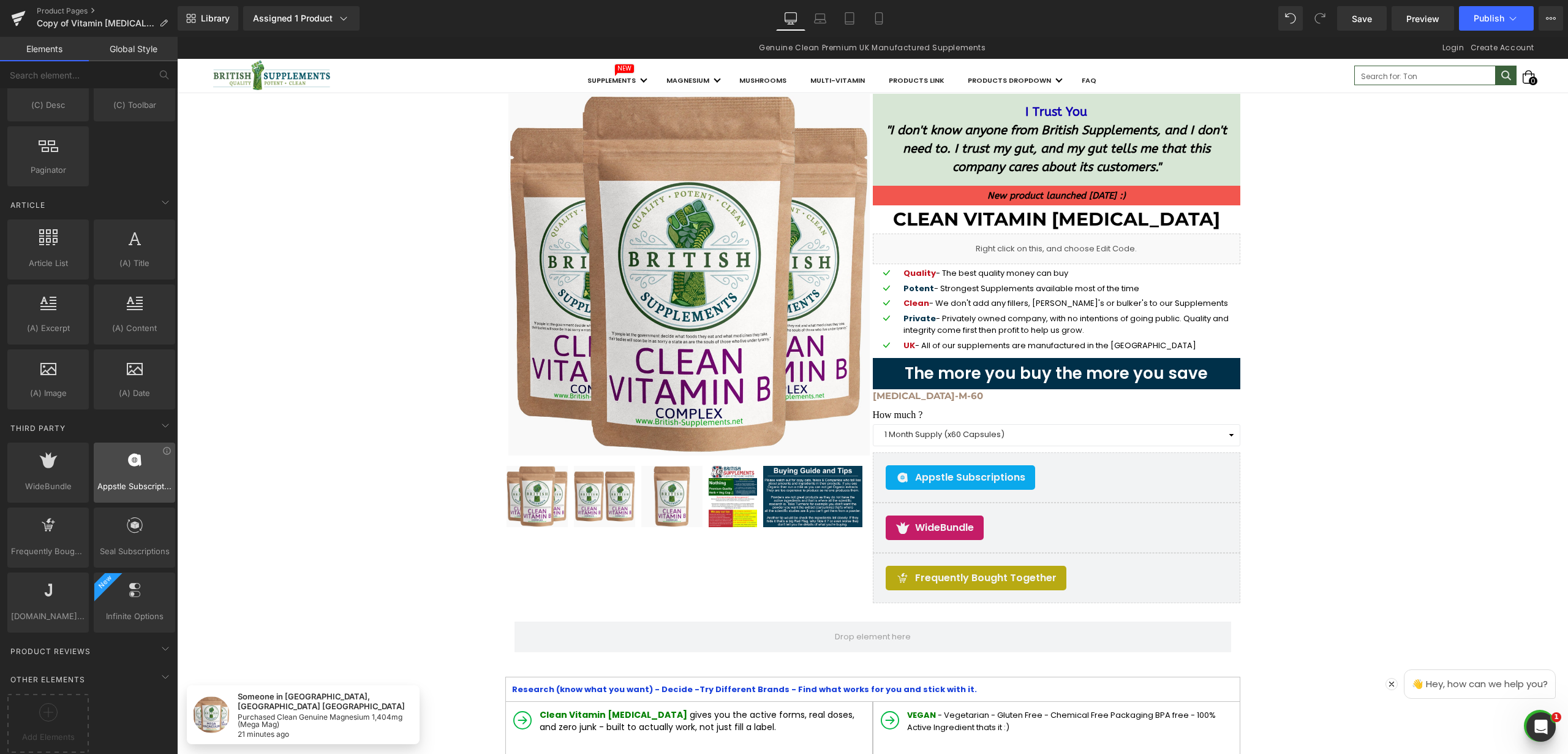
click at [125, 468] on div at bounding box center [134, 465] width 74 height 28
click at [164, 446] on icon at bounding box center [167, 451] width 10 height 10
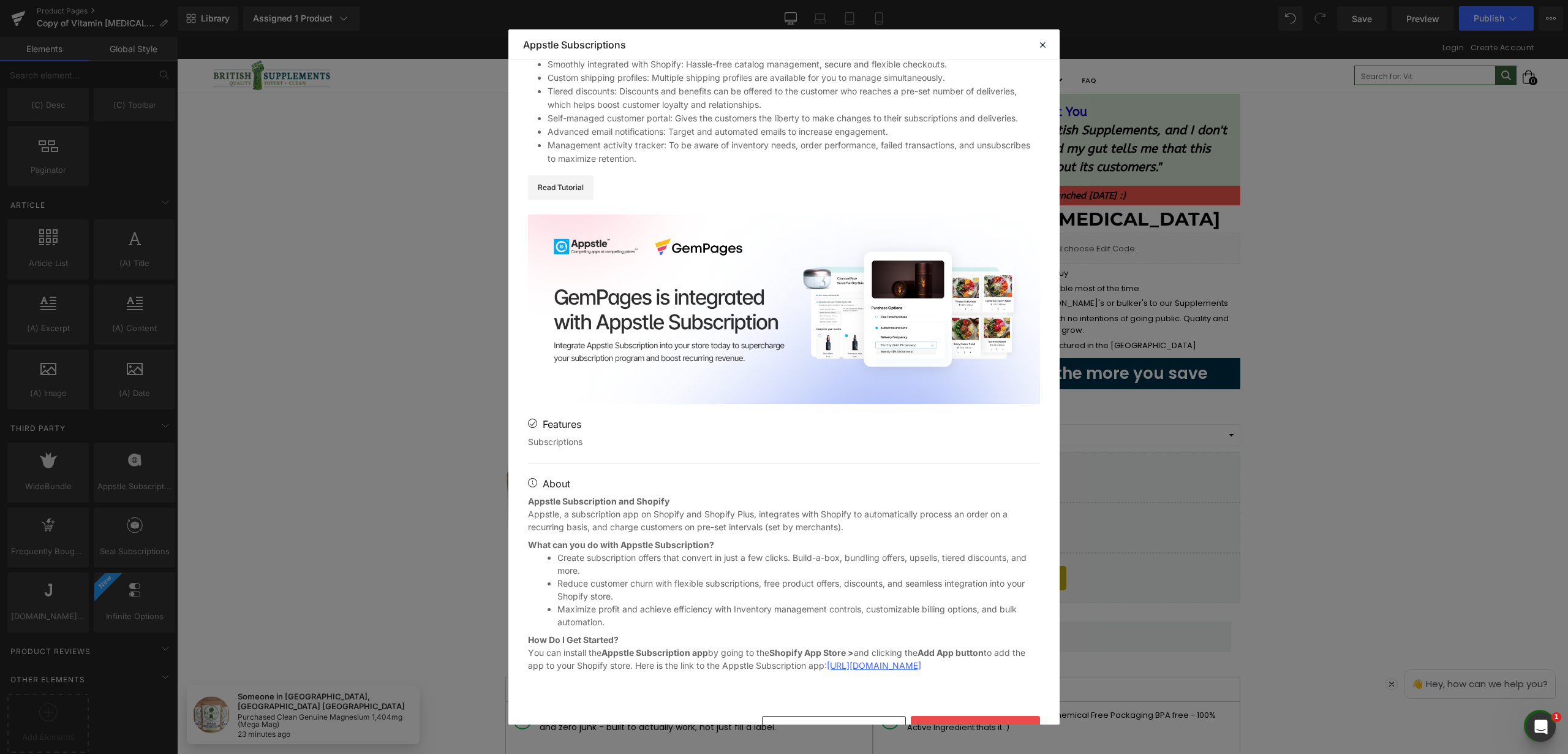
scroll to position [148, 0]
click at [913, 665] on link "https://apps.shopify.com/subscriptions-by-appstle" at bounding box center [874, 664] width 94 height 11
click at [1045, 42] on icon at bounding box center [1041, 44] width 11 height 11
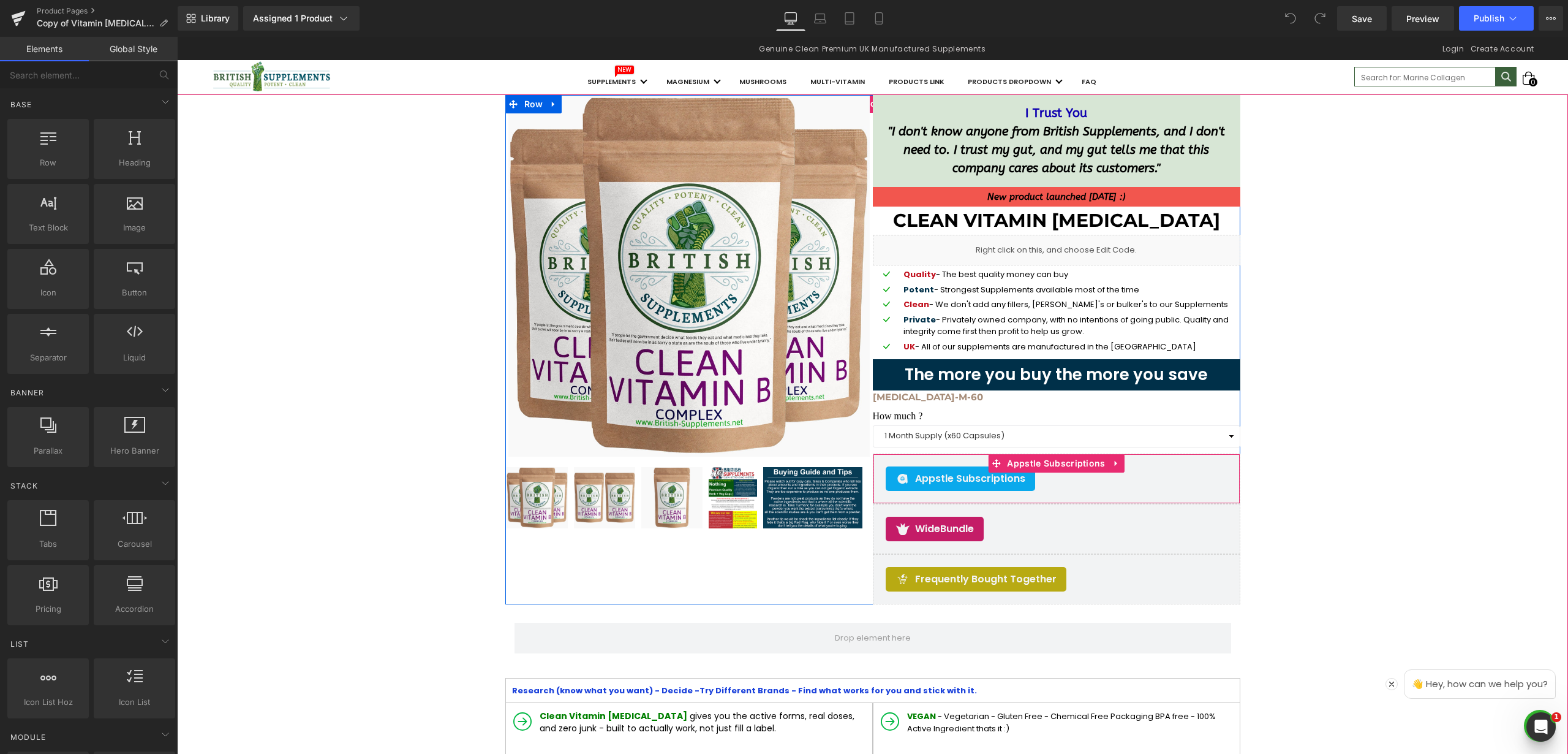
click at [1080, 483] on div "Appstle Subscriptions" at bounding box center [1057, 479] width 341 height 25
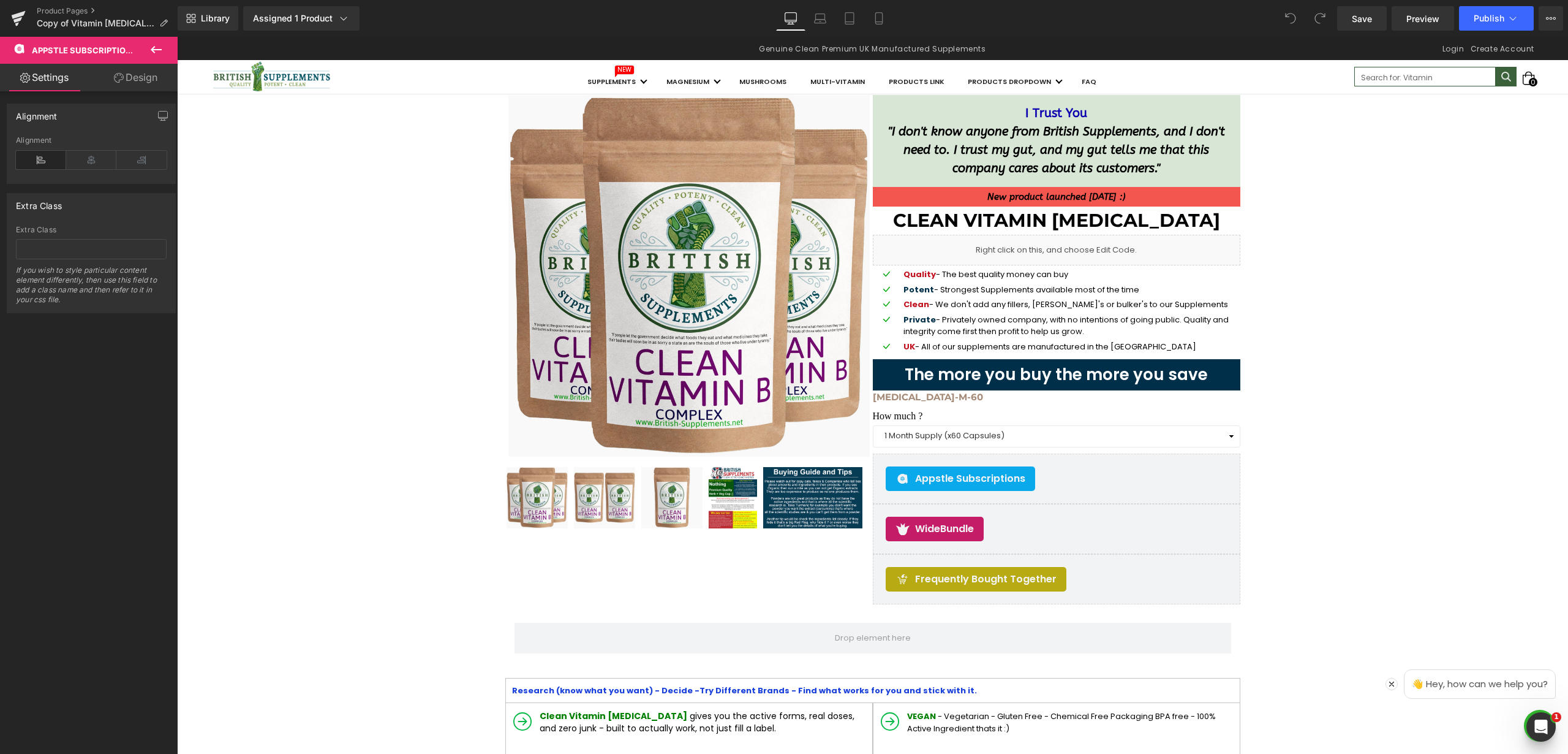
click at [156, 49] on icon at bounding box center [155, 50] width 11 height 8
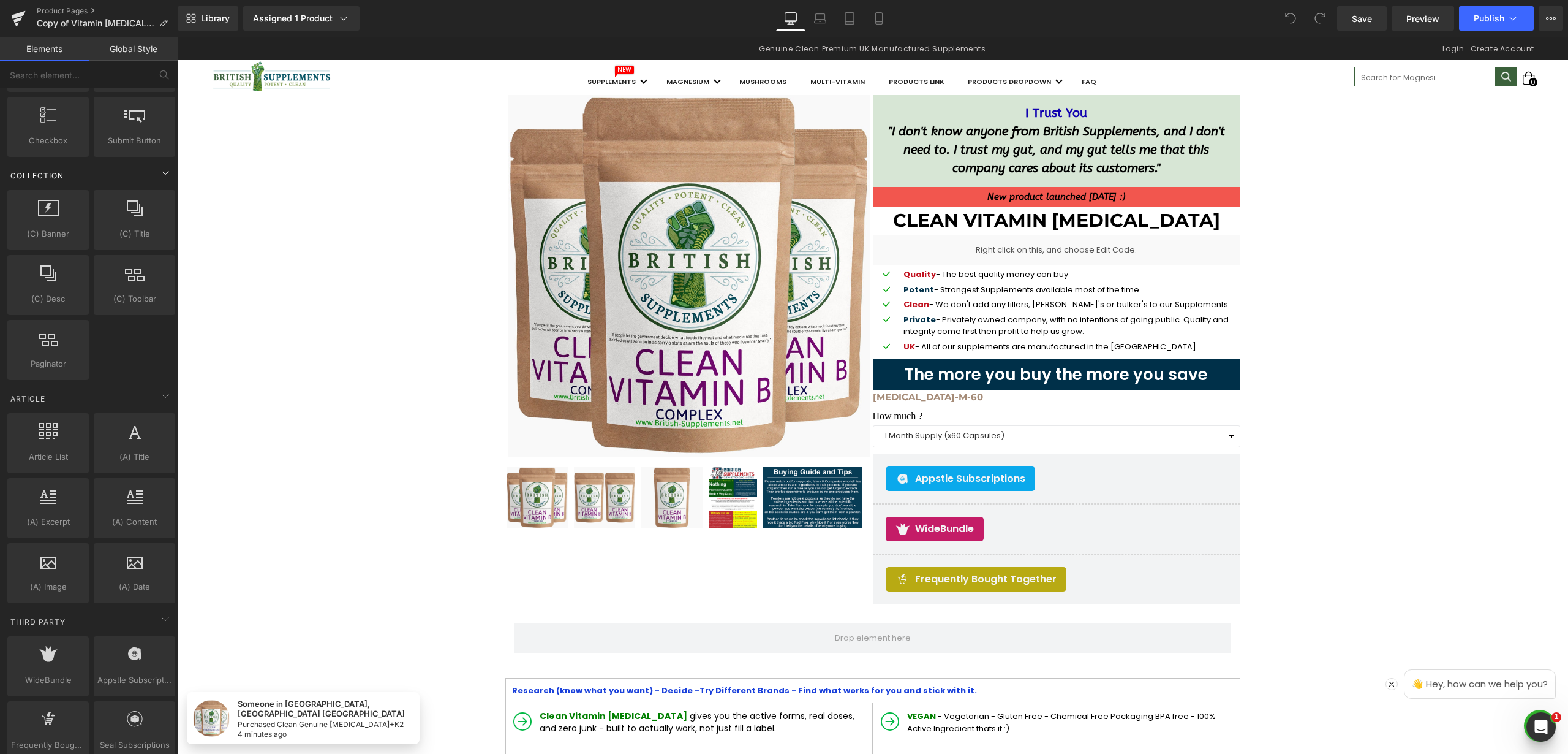
scroll to position [2233, 0]
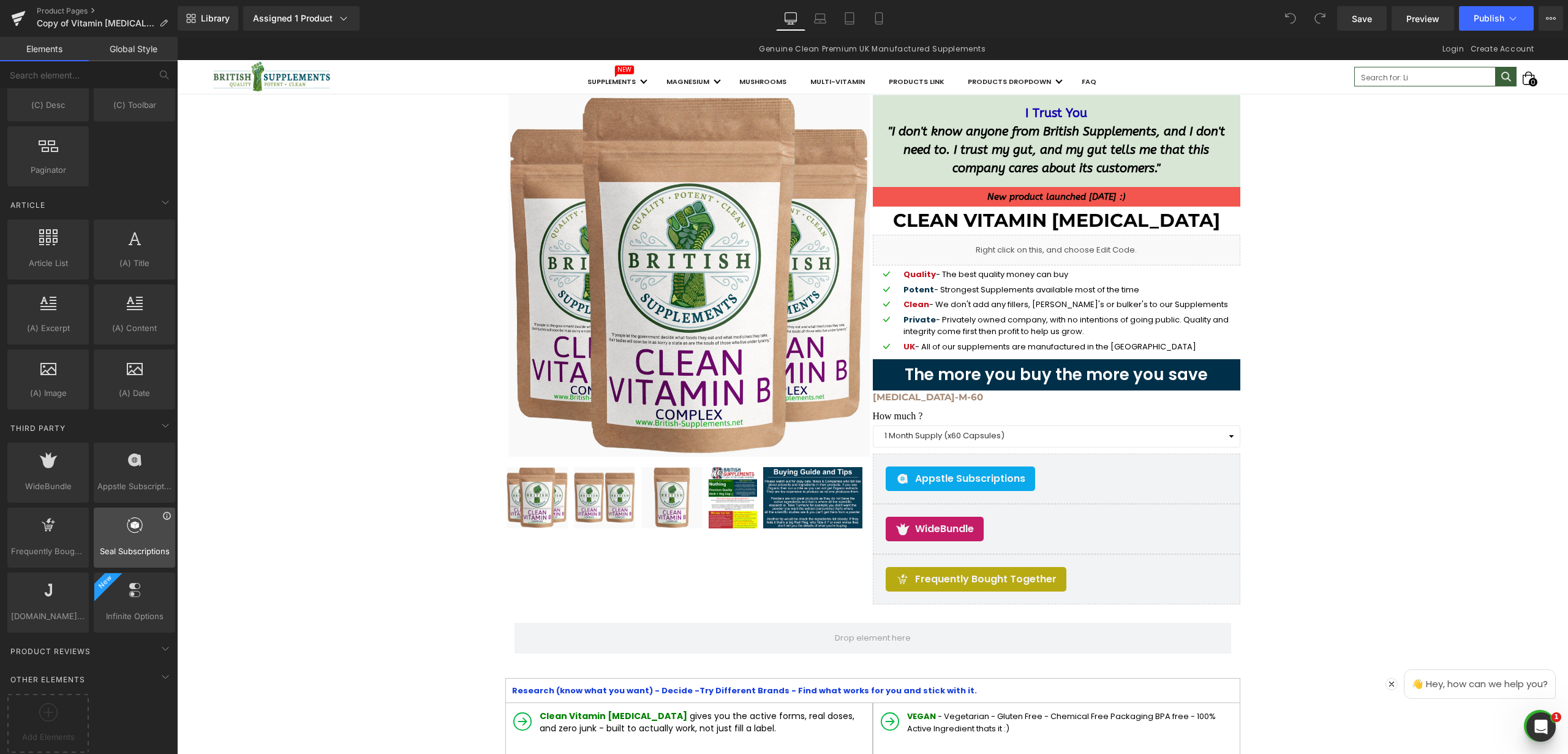
click at [162, 511] on icon at bounding box center [167, 516] width 10 height 10
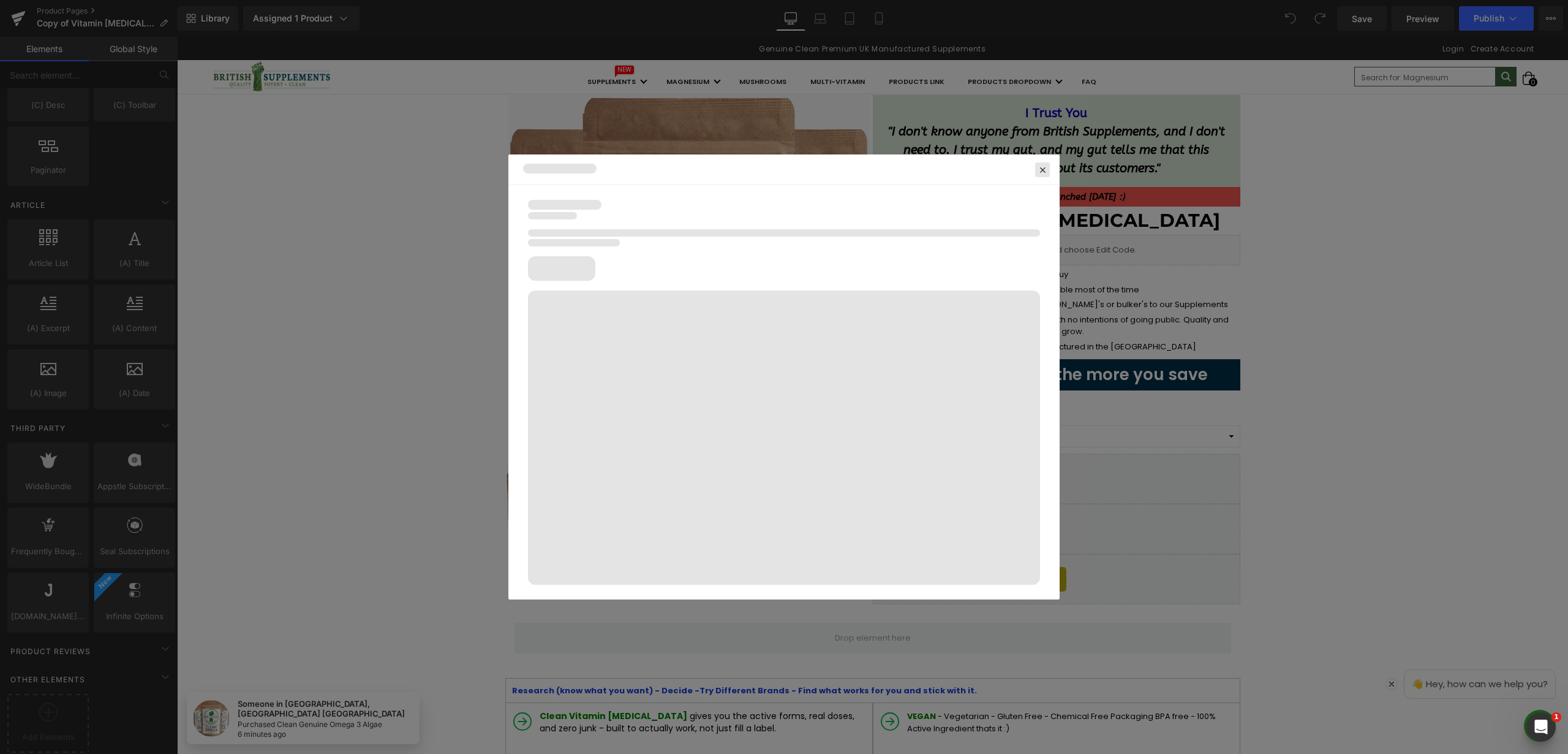
click at [1041, 172] on icon at bounding box center [1041, 169] width 11 height 11
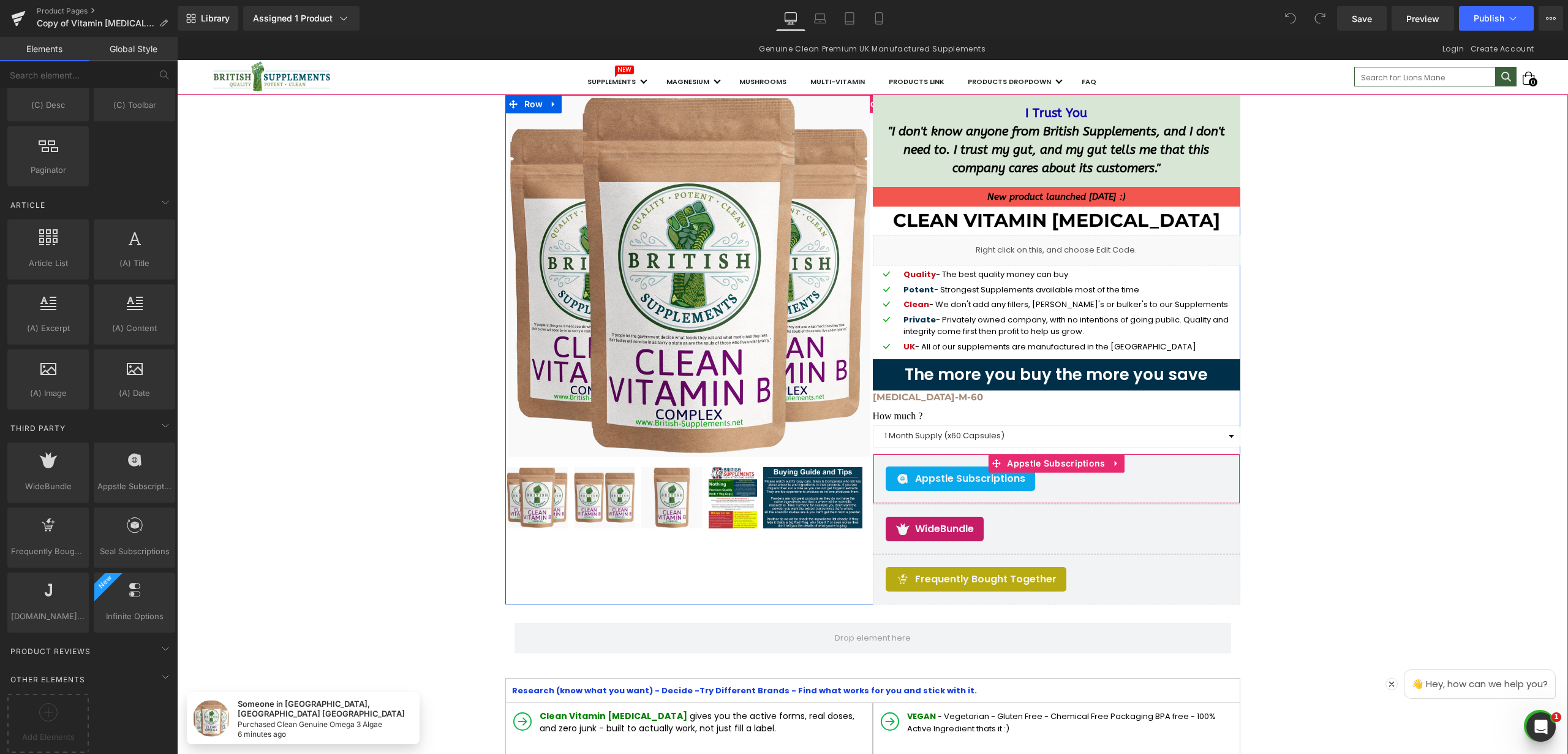
click at [1085, 487] on div "Appstle Subscriptions" at bounding box center [1057, 479] width 341 height 25
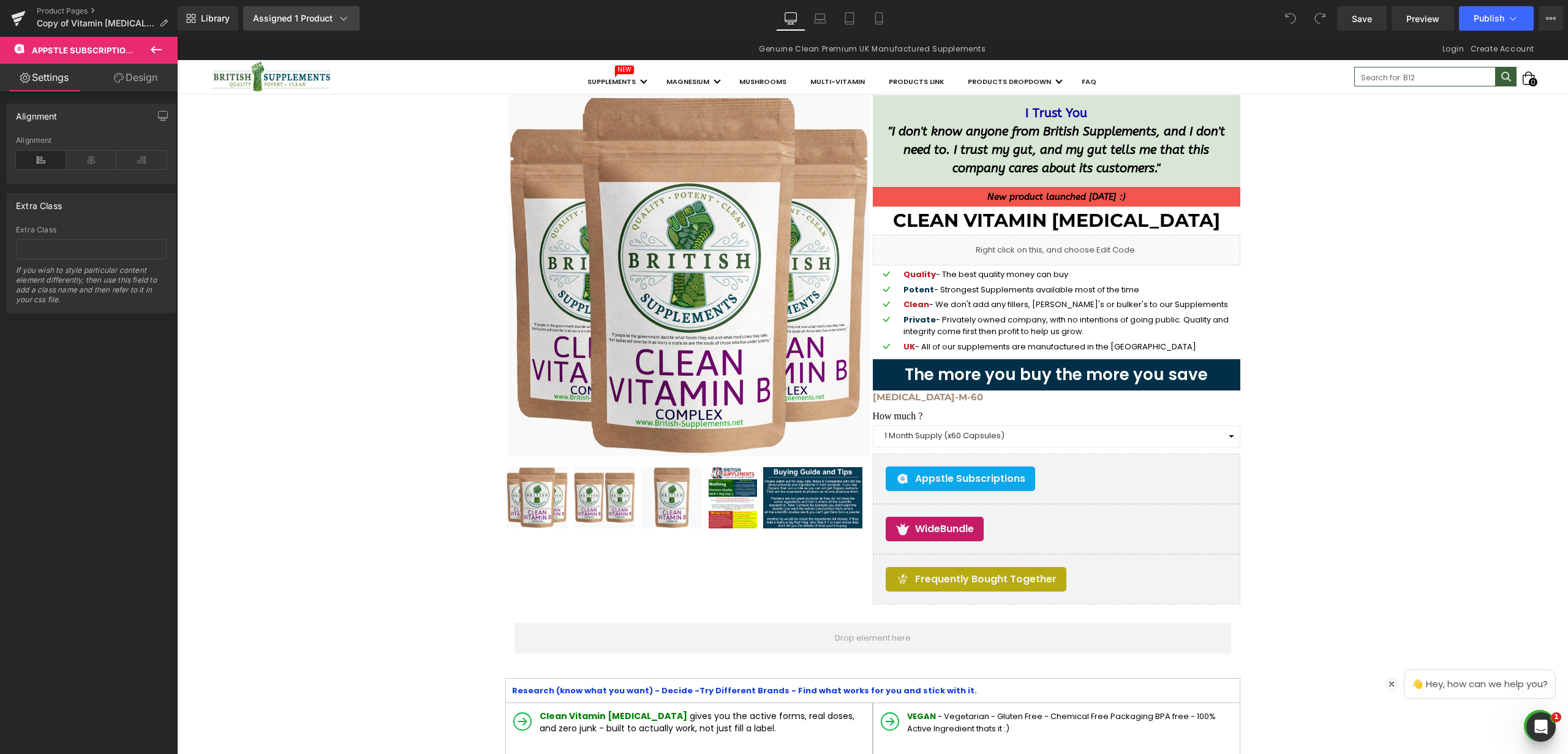
click at [330, 21] on div "Assigned 1 Product" at bounding box center [301, 18] width 97 height 12
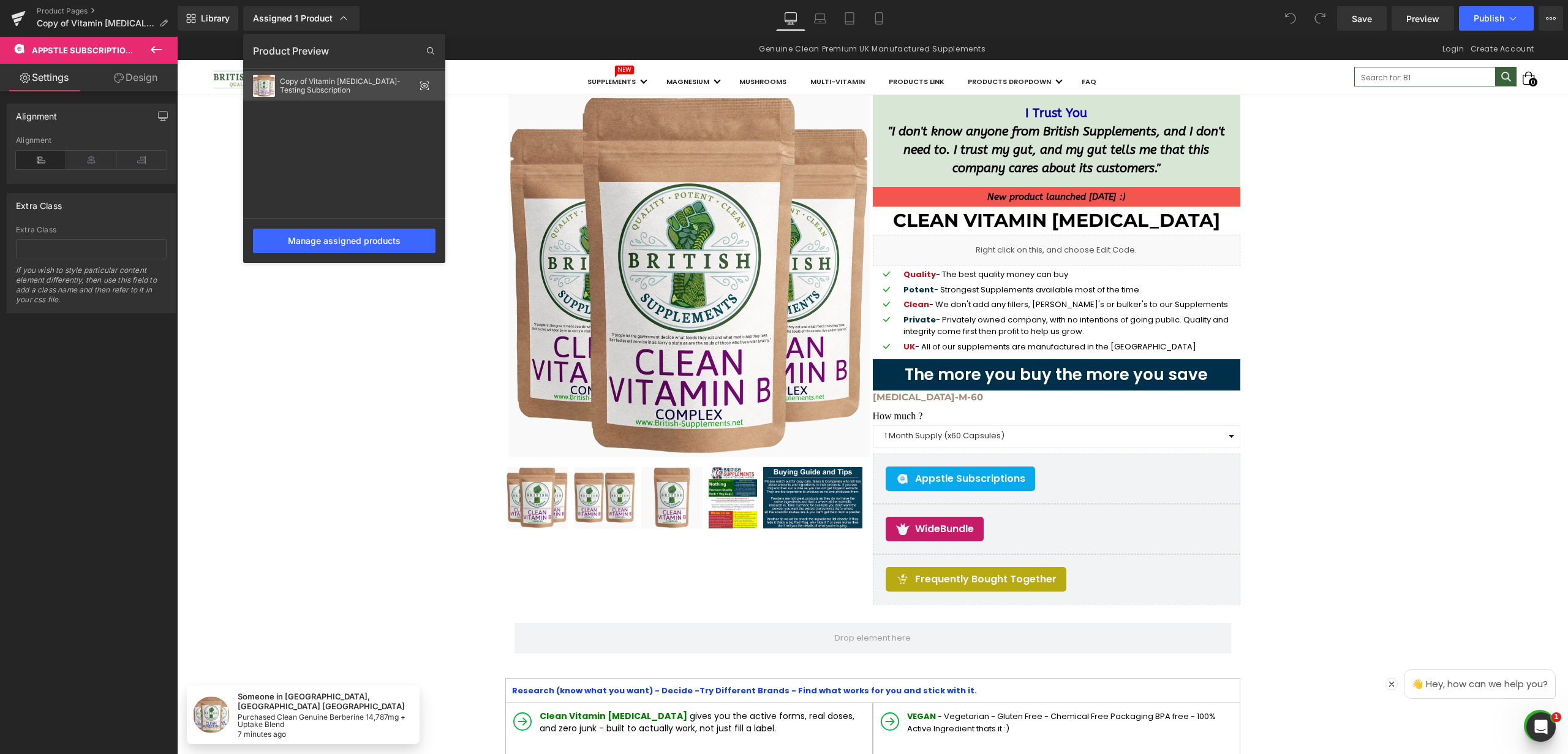
click at [426, 85] on icon at bounding box center [425, 85] width 10 height 10
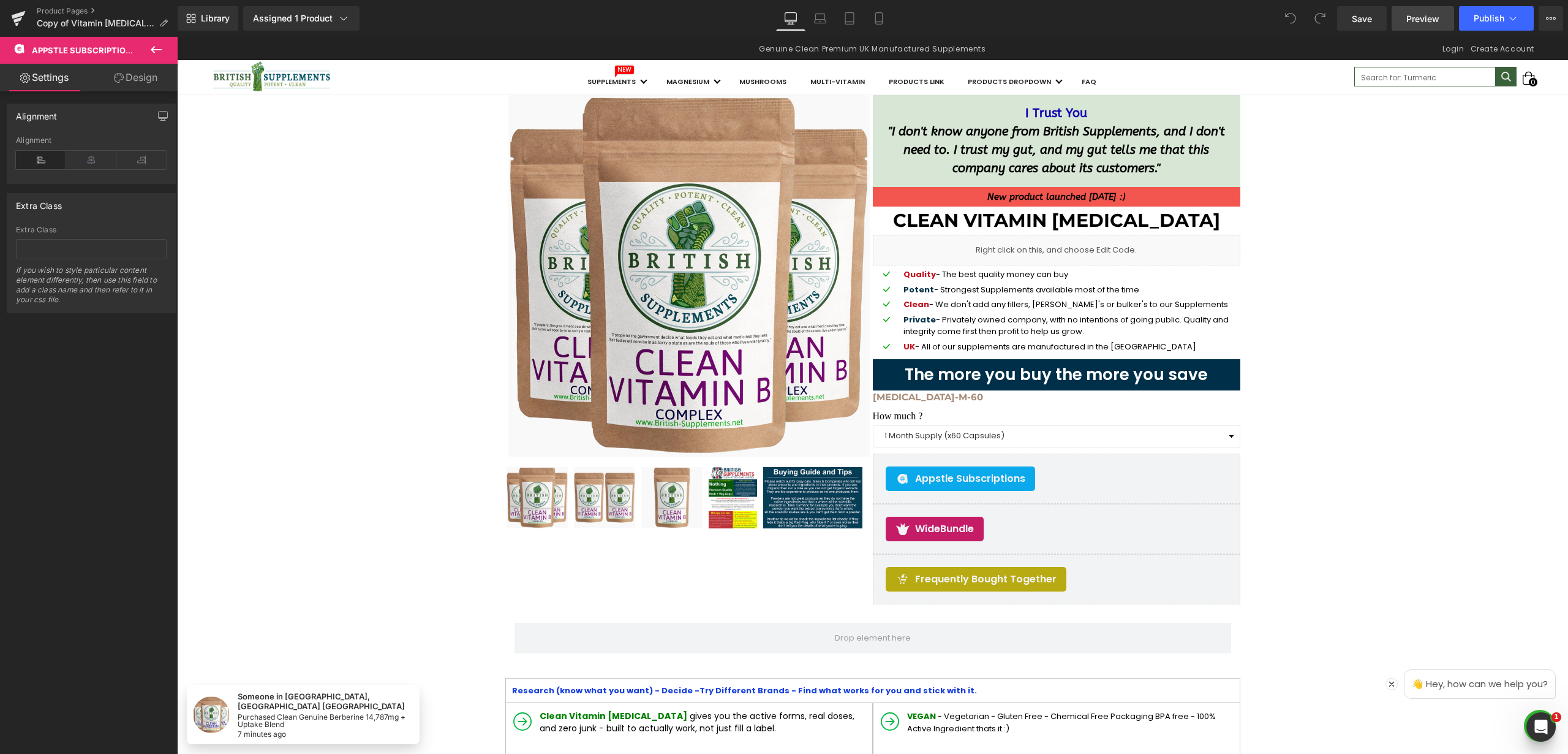
click at [1425, 16] on span "Preview" at bounding box center [1423, 18] width 33 height 12
click at [157, 52] on icon at bounding box center [155, 49] width 14 height 14
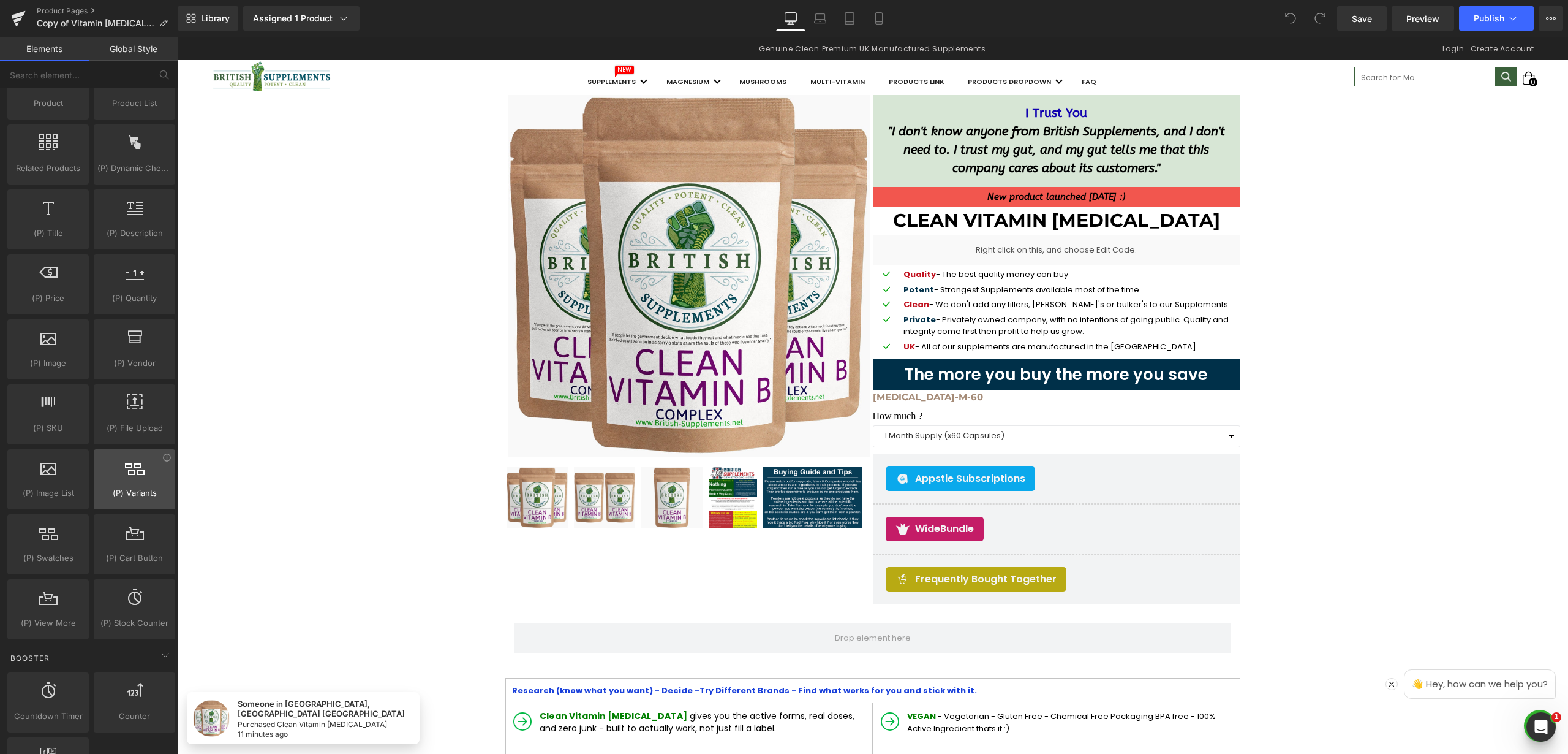
scroll to position [1061, 0]
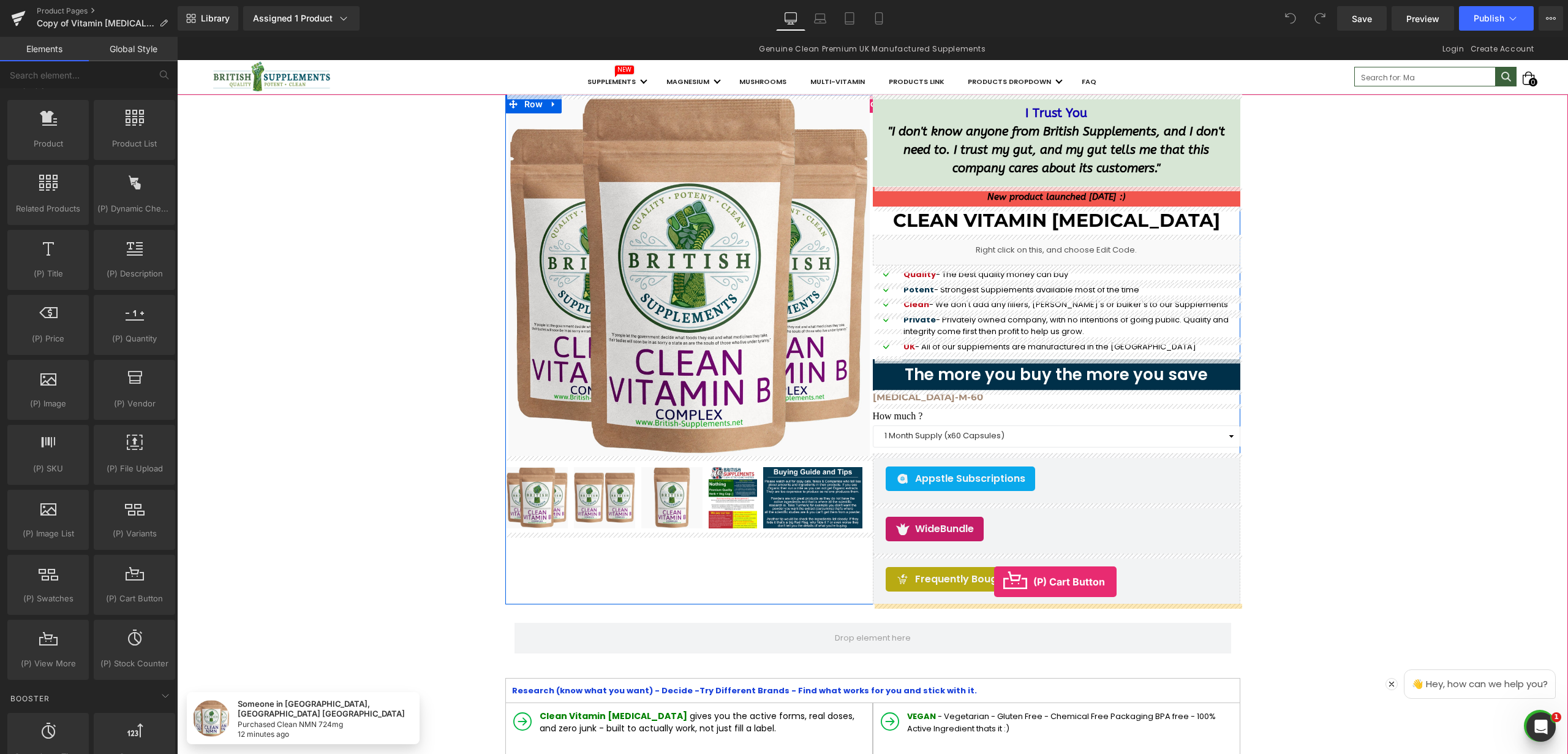
drag, startPoint x: 296, startPoint y: 620, endPoint x: 995, endPoint y: 581, distance: 700.1
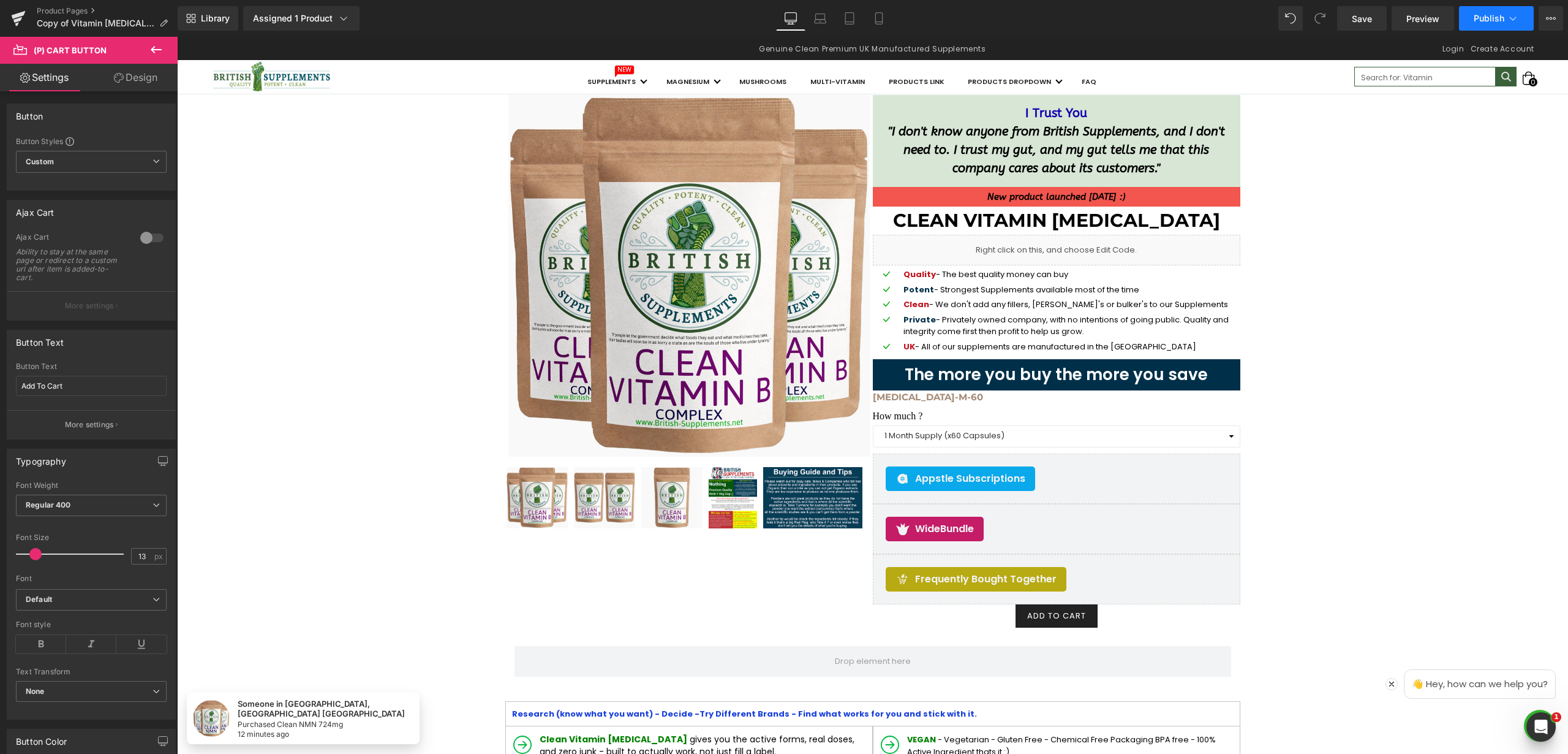
click at [1516, 16] on icon at bounding box center [1512, 18] width 12 height 12
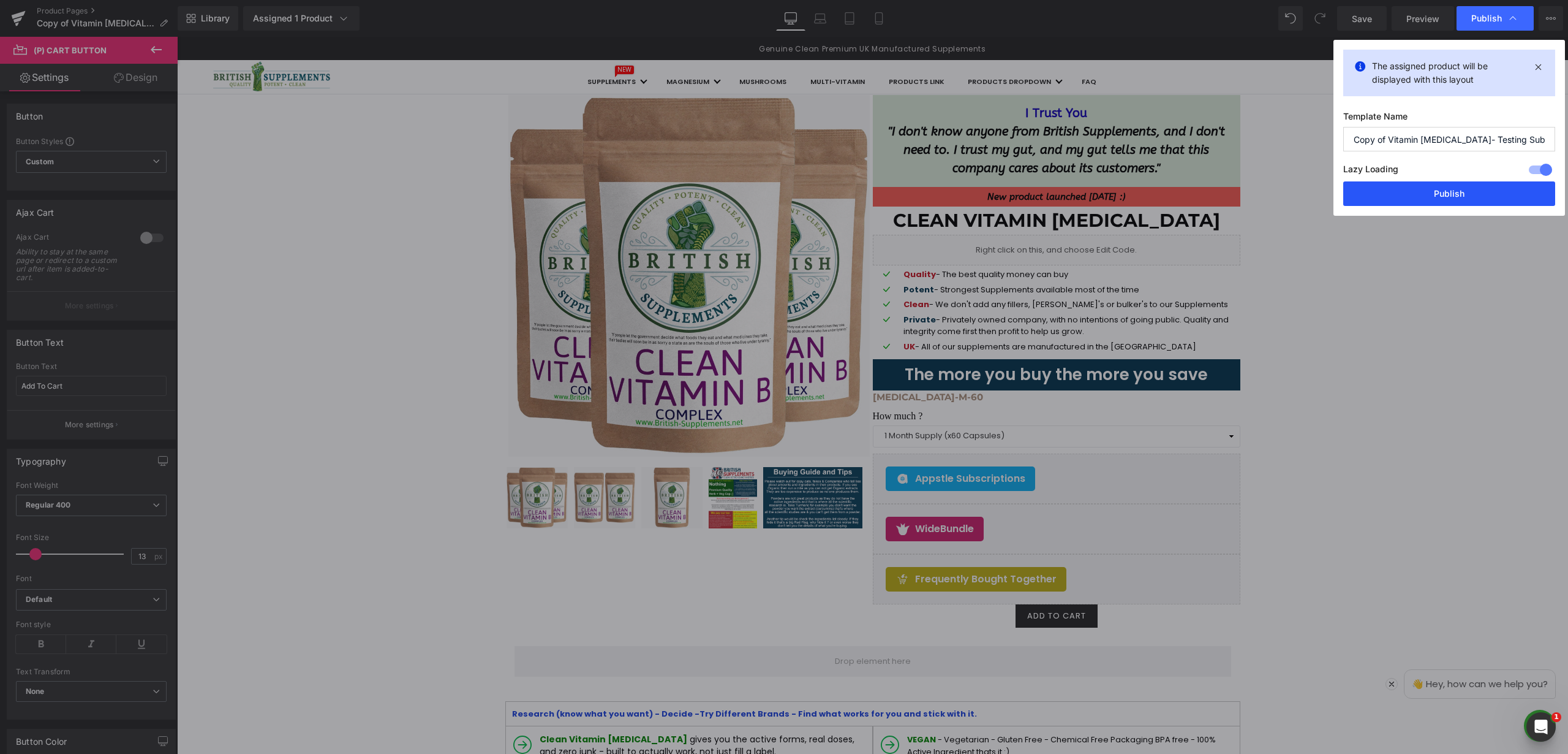
click at [1455, 195] on button "Publish" at bounding box center [1449, 194] width 212 height 25
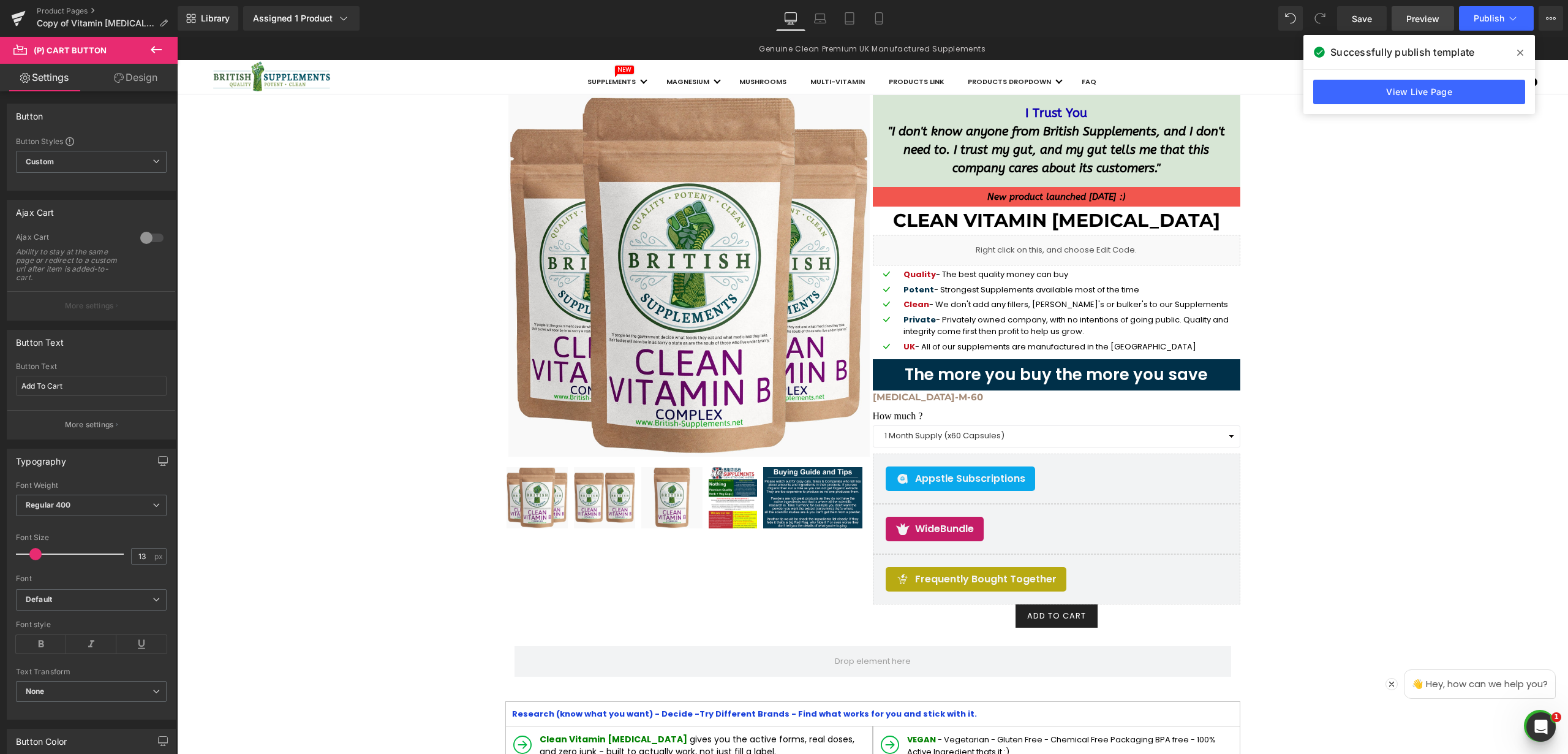
click at [1422, 23] on span "Preview" at bounding box center [1423, 18] width 33 height 12
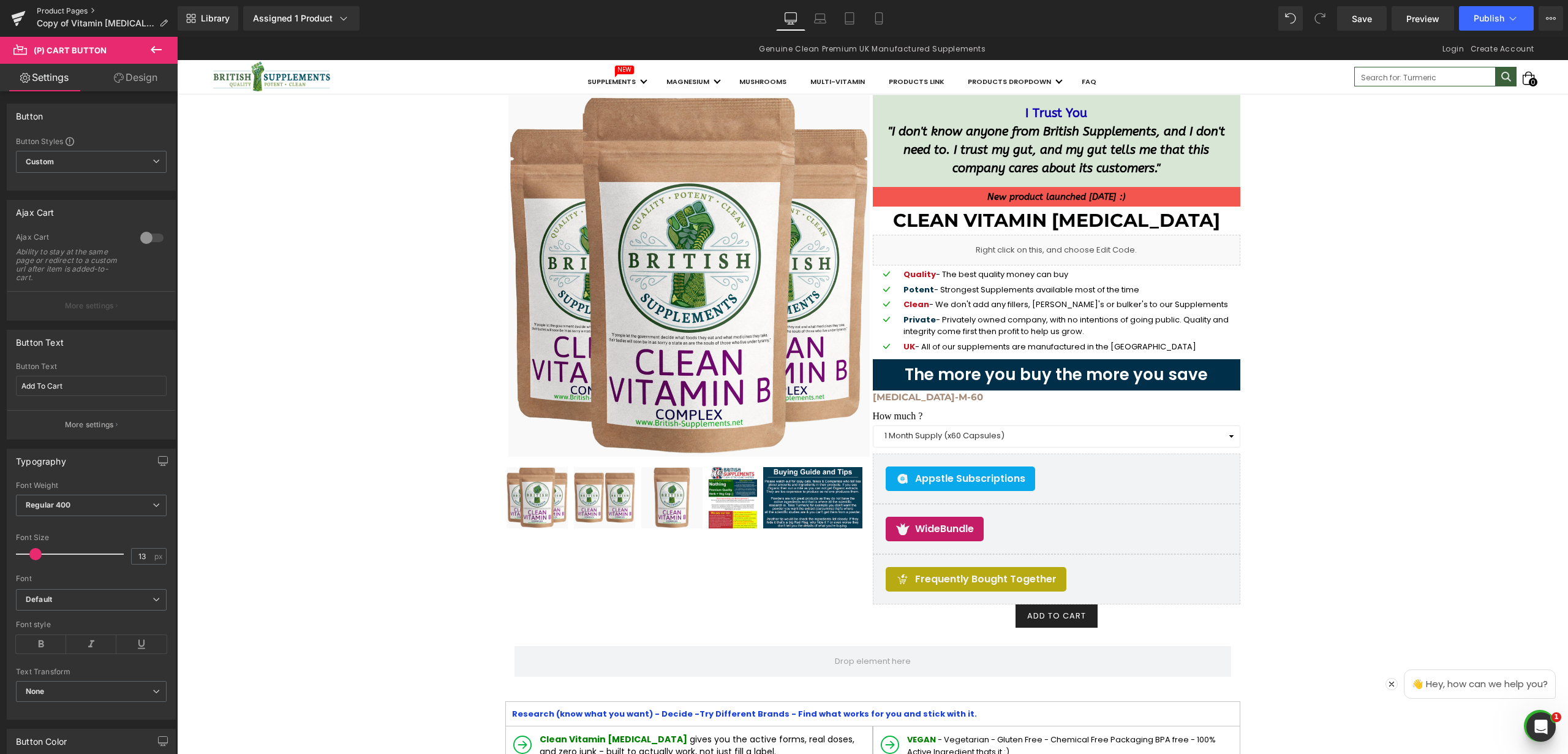
click at [81, 11] on link "Product Pages" at bounding box center [106, 11] width 141 height 10
